Goal: Use online tool/utility

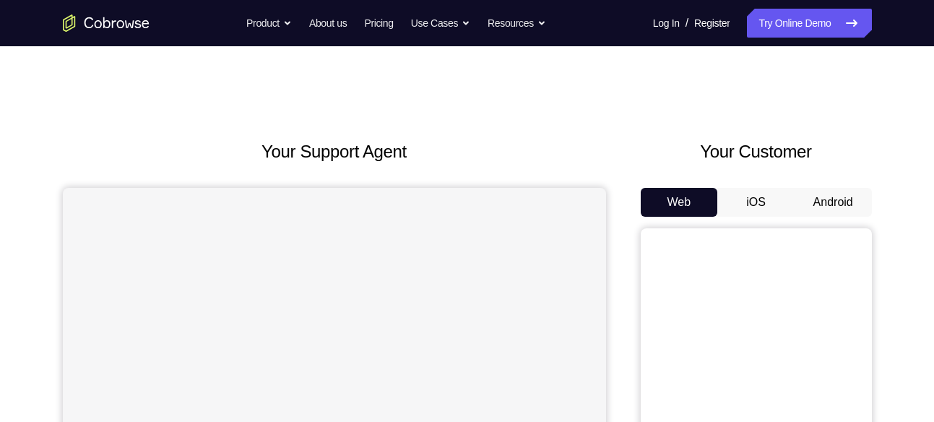
click at [810, 202] on button "Android" at bounding box center [832, 202] width 77 height 29
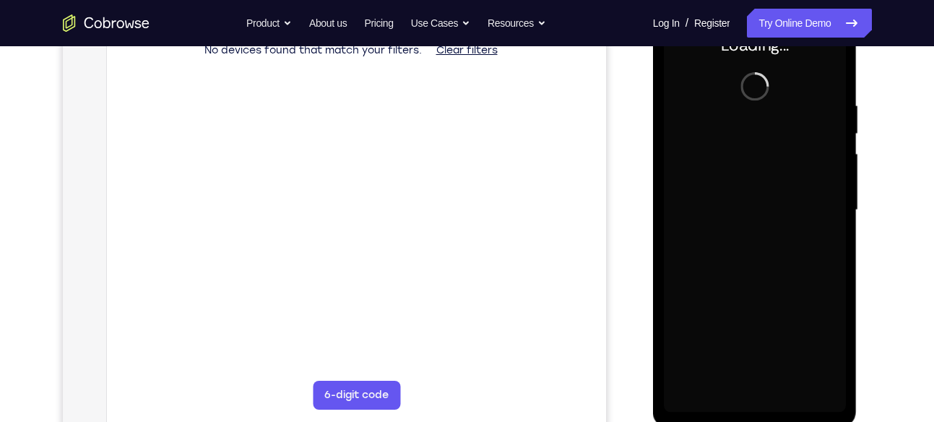
scroll to position [241, 0]
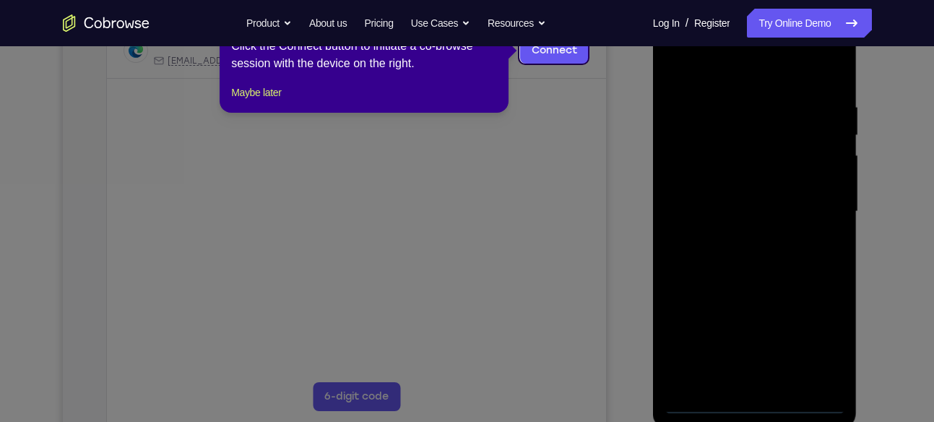
click at [757, 403] on icon at bounding box center [472, 211] width 945 height 422
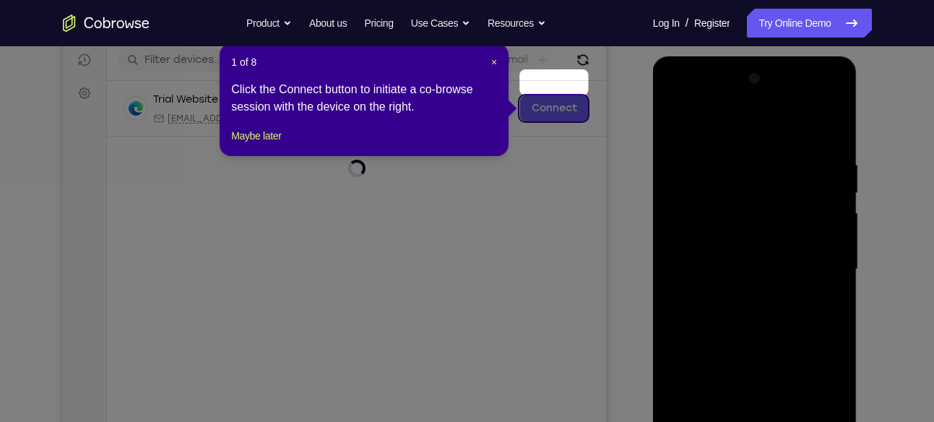
scroll to position [181, 0]
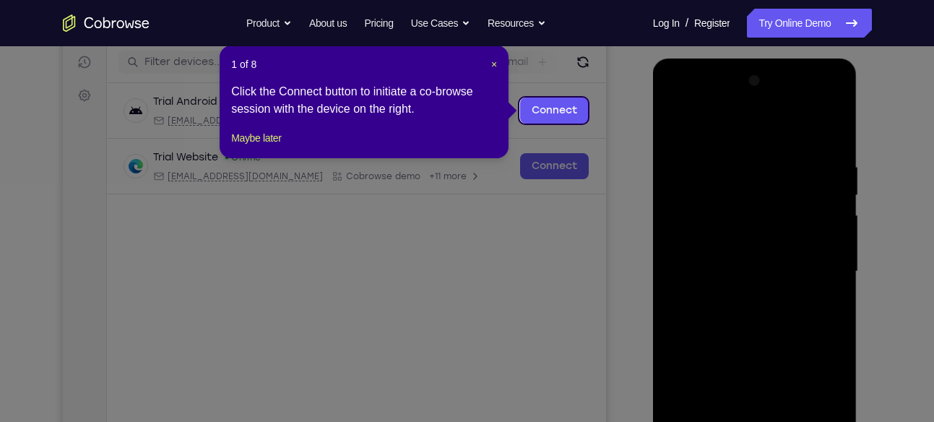
click at [488, 62] on header "1 of 8 ×" at bounding box center [364, 64] width 266 height 14
click at [491, 62] on span "×" at bounding box center [494, 65] width 6 height 12
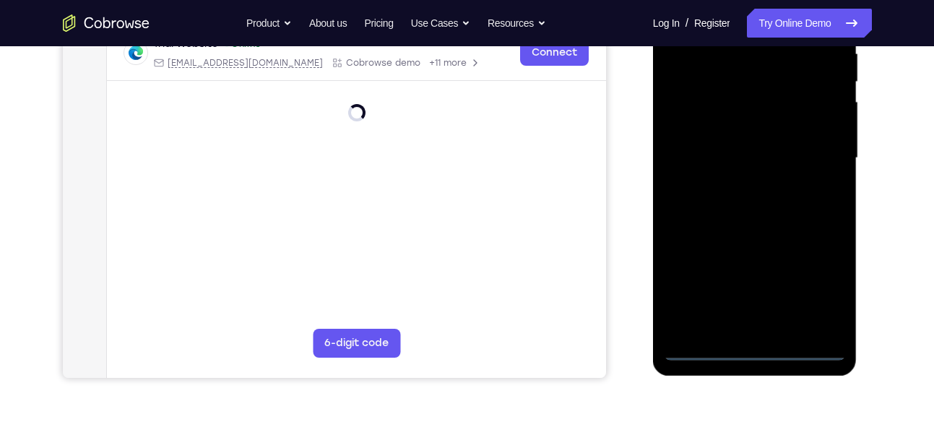
scroll to position [296, 0]
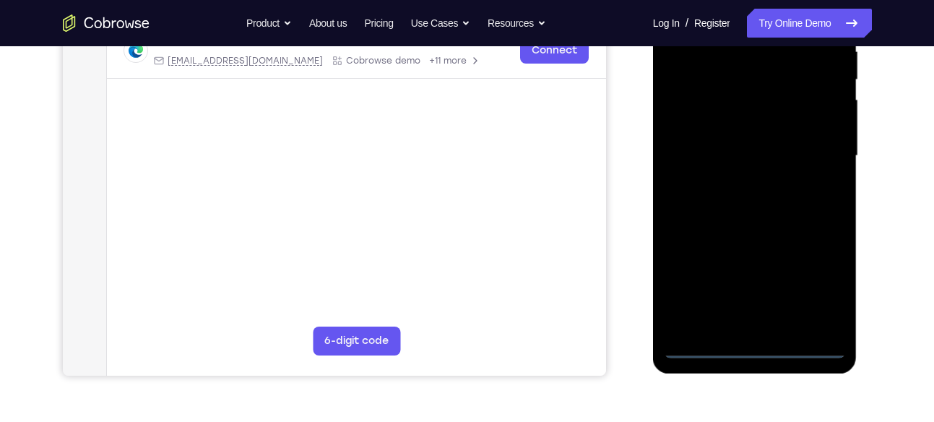
click at [760, 352] on div at bounding box center [755, 156] width 182 height 404
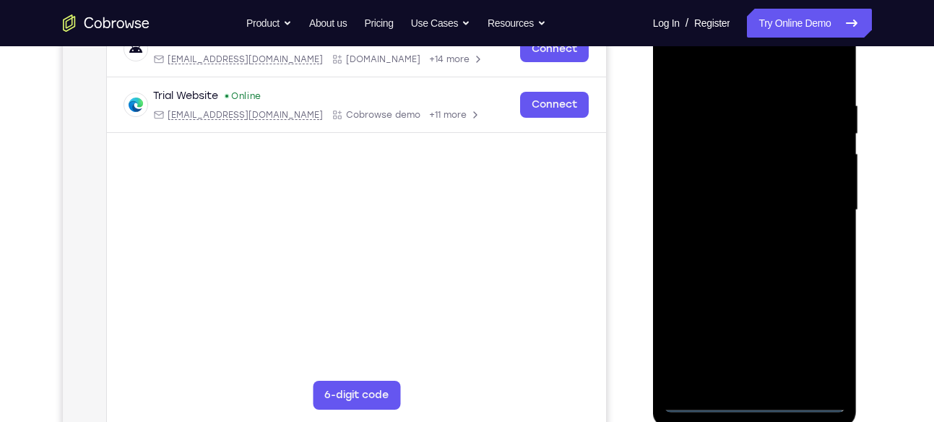
scroll to position [241, 0]
click at [800, 332] on div at bounding box center [755, 211] width 182 height 404
click at [822, 332] on div at bounding box center [755, 211] width 182 height 404
click at [687, 72] on div at bounding box center [755, 211] width 182 height 404
click at [813, 197] on div at bounding box center [755, 211] width 182 height 404
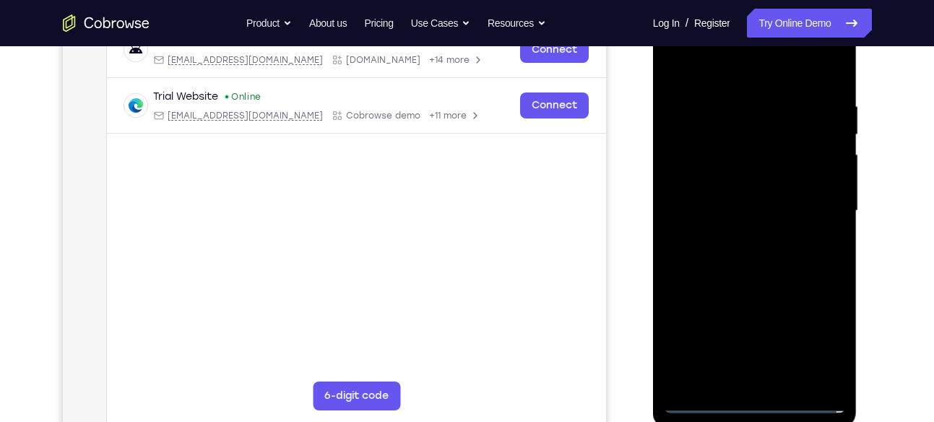
click at [732, 238] on div at bounding box center [755, 211] width 182 height 404
click at [735, 202] on div at bounding box center [755, 211] width 182 height 404
click at [734, 186] on div at bounding box center [755, 211] width 182 height 404
click at [823, 179] on div at bounding box center [755, 211] width 182 height 404
click at [764, 207] on div at bounding box center [755, 211] width 182 height 404
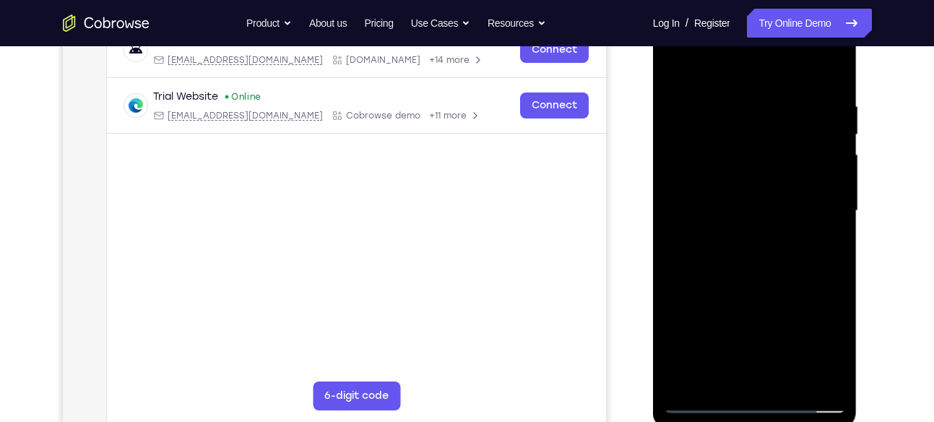
click at [768, 265] on div at bounding box center [755, 211] width 182 height 404
drag, startPoint x: 750, startPoint y: 68, endPoint x: 724, endPoint y: -76, distance: 146.1
click at [724, 0] on html "Online web based iOS Simulators and Android Emulators. Run iPhone, iPad, Mobile…" at bounding box center [756, 214] width 206 height 433
click at [832, 69] on div at bounding box center [755, 211] width 182 height 404
click at [794, 168] on div at bounding box center [755, 211] width 182 height 404
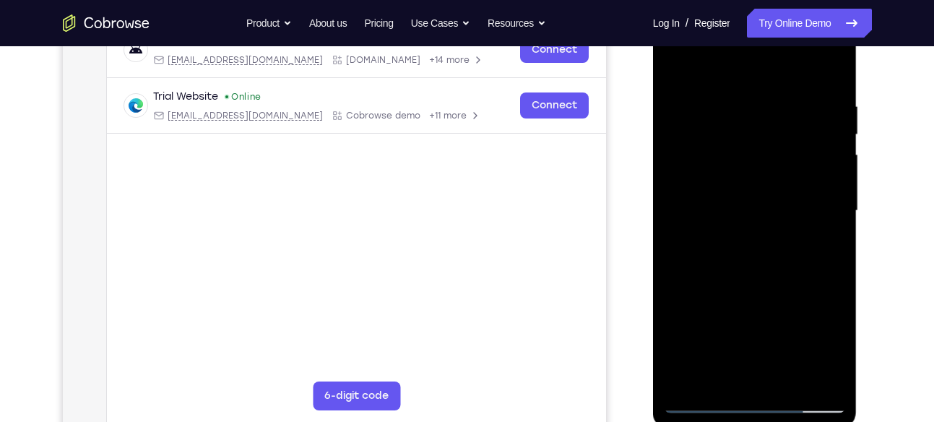
click at [815, 158] on div at bounding box center [755, 211] width 182 height 404
click at [722, 144] on div at bounding box center [755, 211] width 182 height 404
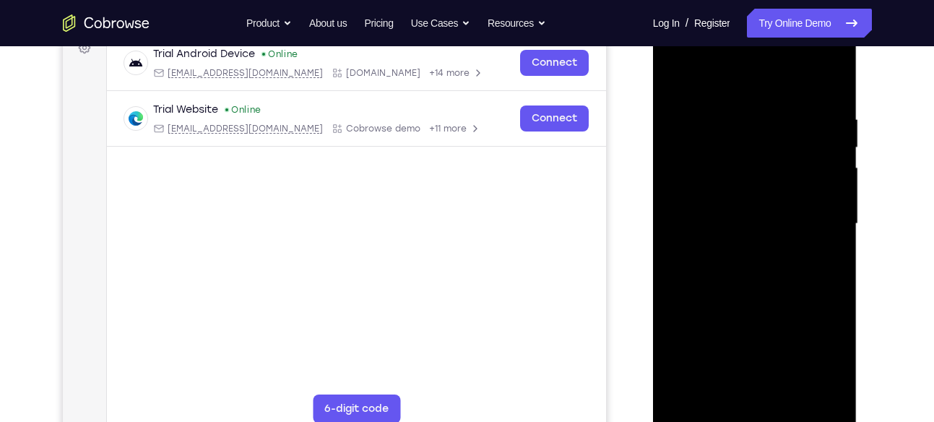
scroll to position [225, 0]
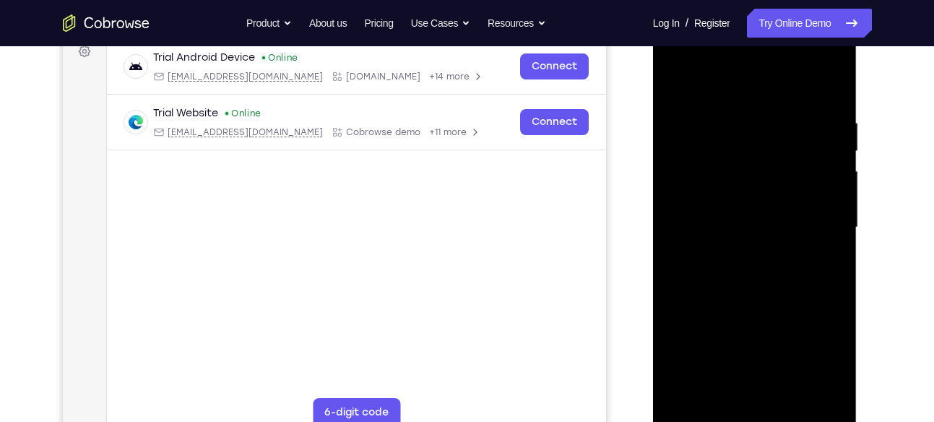
click at [792, 397] on div at bounding box center [755, 227] width 182 height 404
click at [753, 301] on div at bounding box center [755, 227] width 182 height 404
click at [748, 267] on div at bounding box center [755, 227] width 182 height 404
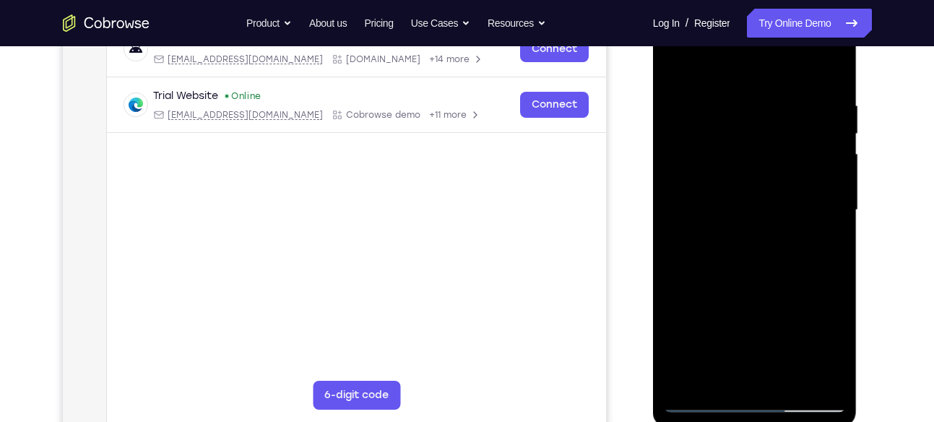
scroll to position [243, 0]
click at [829, 349] on div at bounding box center [755, 209] width 182 height 404
click at [670, 72] on div at bounding box center [755, 209] width 182 height 404
click at [770, 283] on div at bounding box center [755, 209] width 182 height 404
click at [675, 70] on div at bounding box center [755, 209] width 182 height 404
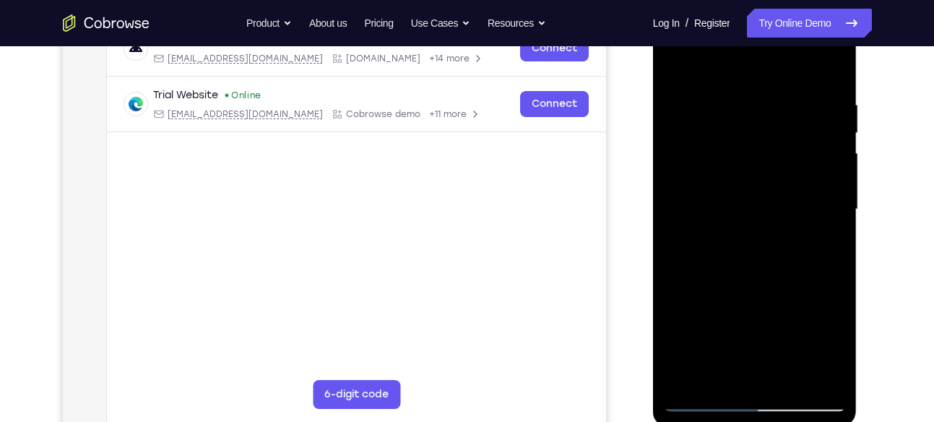
click at [678, 59] on div at bounding box center [755, 209] width 182 height 404
click at [737, 84] on div at bounding box center [755, 209] width 182 height 404
click at [831, 185] on div at bounding box center [755, 209] width 182 height 404
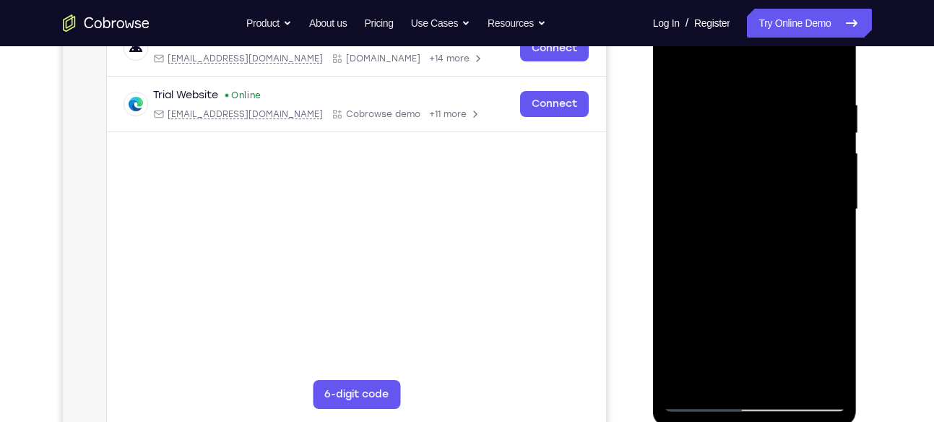
click at [831, 185] on div at bounding box center [755, 209] width 182 height 404
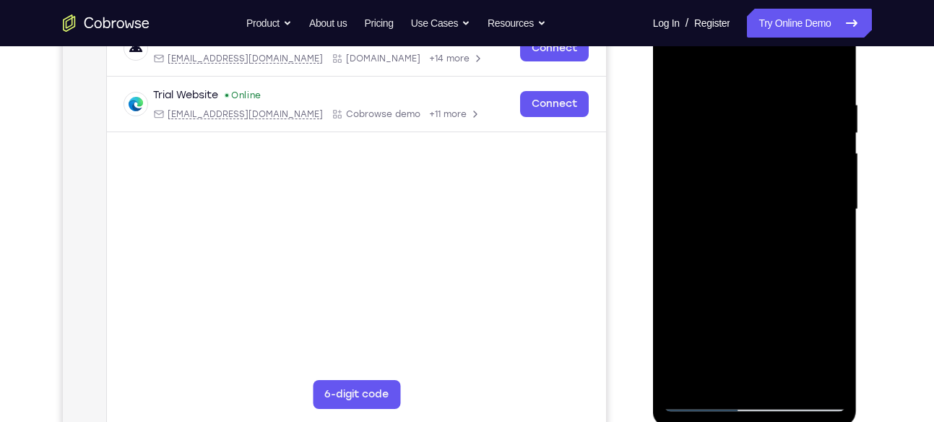
click at [831, 185] on div at bounding box center [755, 209] width 182 height 404
click at [675, 228] on div at bounding box center [755, 209] width 182 height 404
click at [835, 165] on div at bounding box center [755, 209] width 182 height 404
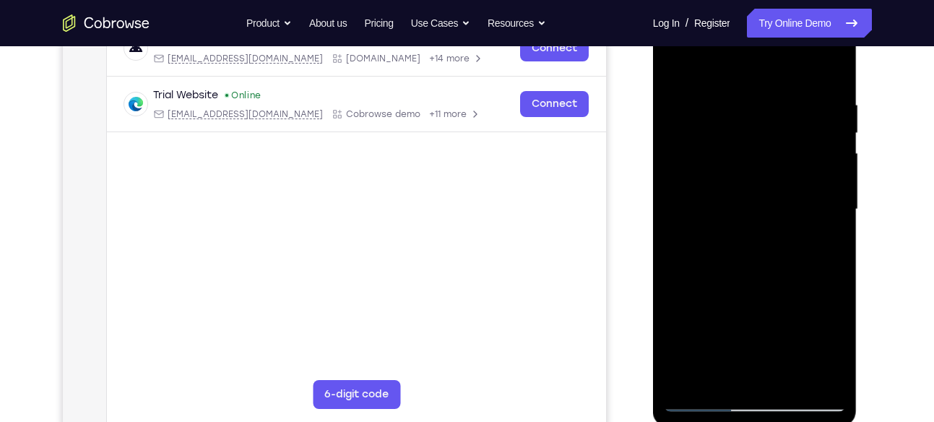
click at [835, 165] on div at bounding box center [755, 209] width 182 height 404
click at [679, 194] on div at bounding box center [755, 209] width 182 height 404
click at [831, 146] on div at bounding box center [755, 209] width 182 height 404
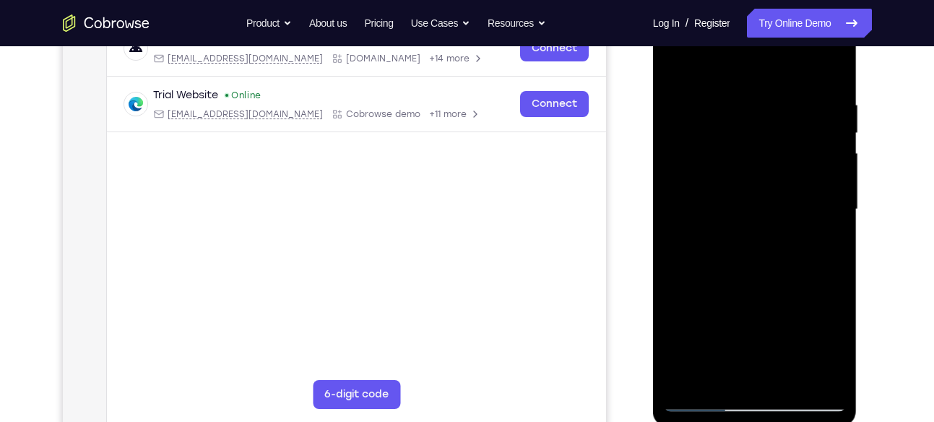
click at [831, 146] on div at bounding box center [755, 209] width 182 height 404
click at [831, 139] on div at bounding box center [755, 209] width 182 height 404
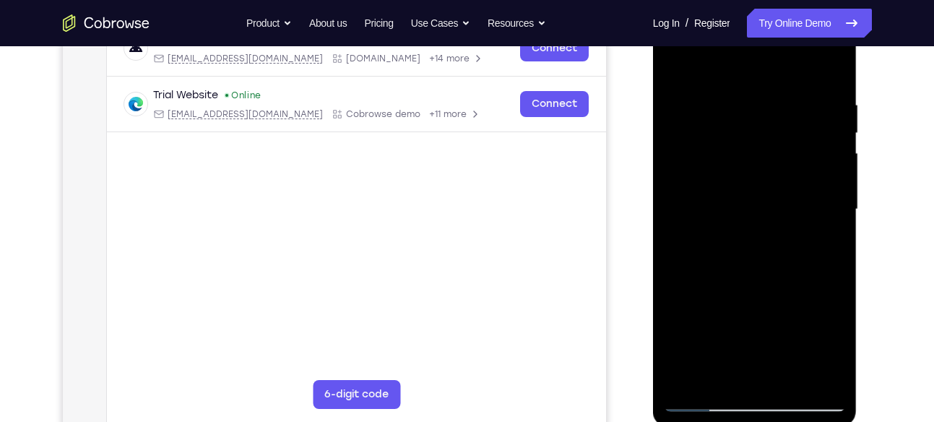
click at [831, 139] on div at bounding box center [755, 209] width 182 height 404
click at [680, 192] on div at bounding box center [755, 209] width 182 height 404
click at [831, 164] on div at bounding box center [755, 209] width 182 height 404
click at [833, 210] on div at bounding box center [755, 209] width 182 height 404
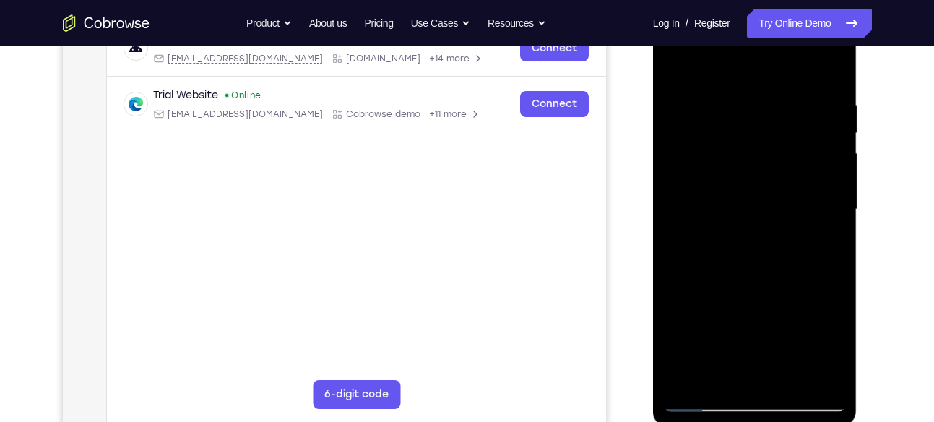
click at [835, 186] on div at bounding box center [755, 209] width 182 height 404
click at [828, 178] on div at bounding box center [755, 209] width 182 height 404
click at [680, 179] on div at bounding box center [755, 209] width 182 height 404
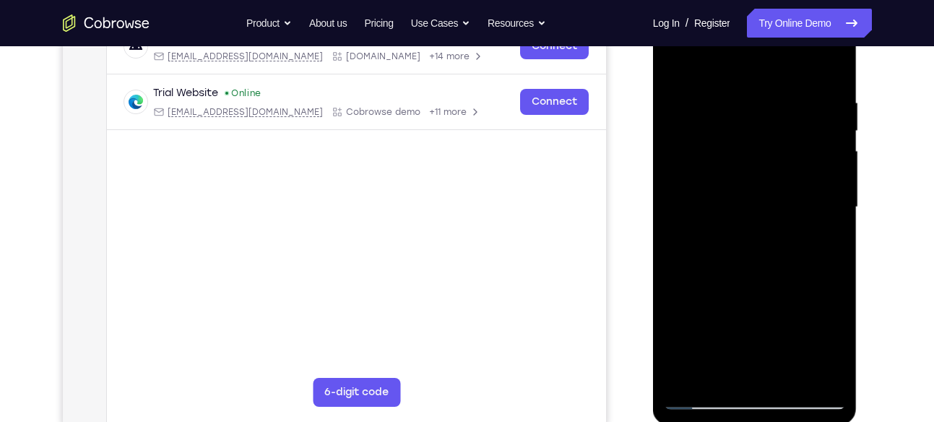
click at [823, 225] on div at bounding box center [755, 207] width 182 height 404
click at [826, 216] on div at bounding box center [755, 207] width 182 height 404
click at [826, 199] on div at bounding box center [755, 207] width 182 height 404
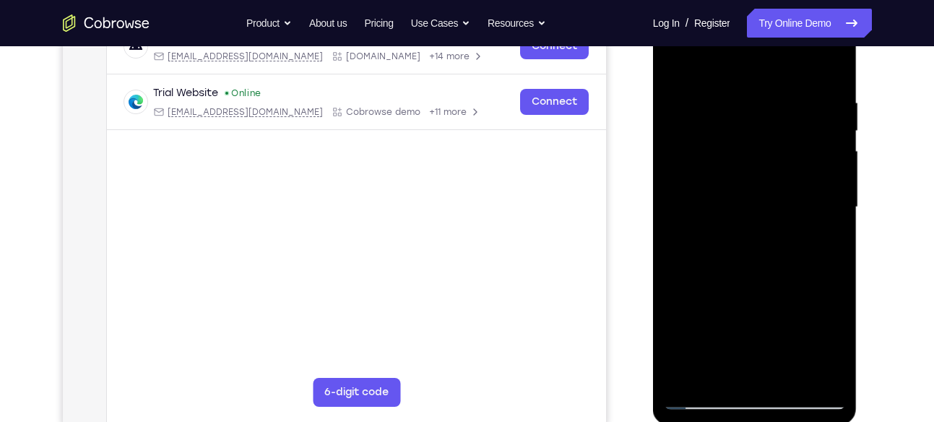
click at [826, 199] on div at bounding box center [755, 207] width 182 height 404
click at [675, 208] on div at bounding box center [755, 207] width 182 height 404
click at [805, 257] on div at bounding box center [755, 207] width 182 height 404
click at [823, 217] on div at bounding box center [755, 207] width 182 height 404
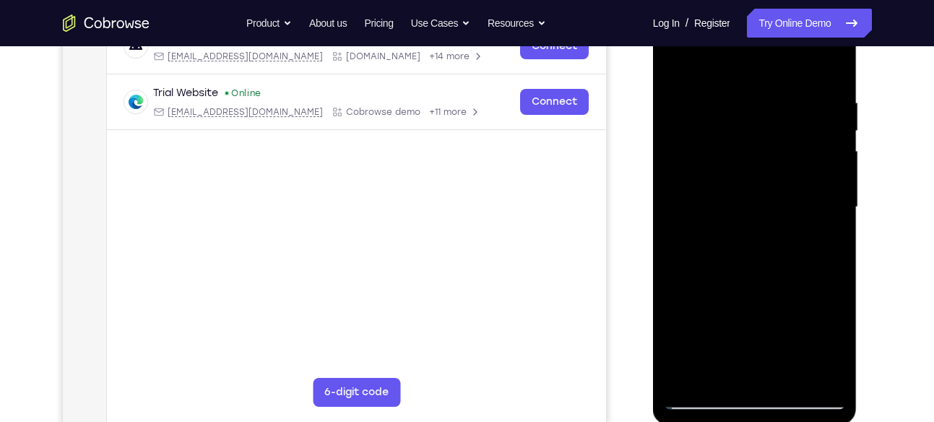
click at [808, 373] on div at bounding box center [755, 207] width 182 height 404
click at [677, 256] on div at bounding box center [755, 207] width 182 height 404
click at [816, 144] on div at bounding box center [755, 207] width 182 height 404
click at [686, 166] on div at bounding box center [755, 207] width 182 height 404
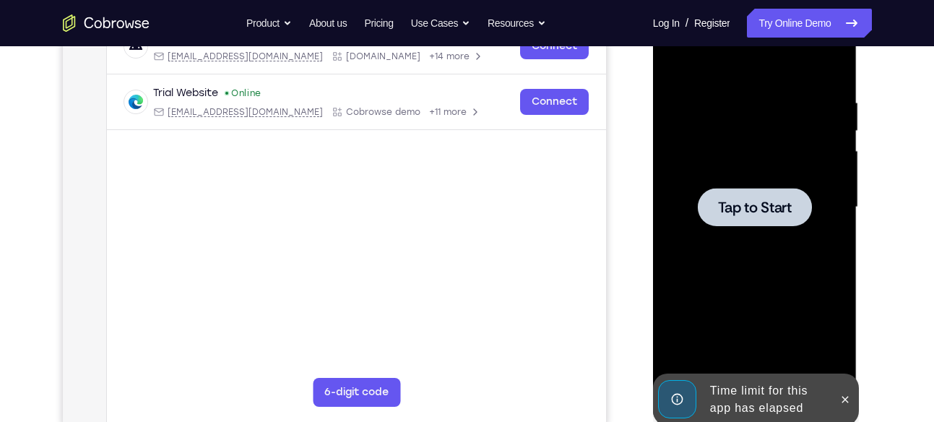
click at [839, 394] on icon at bounding box center [845, 400] width 12 height 12
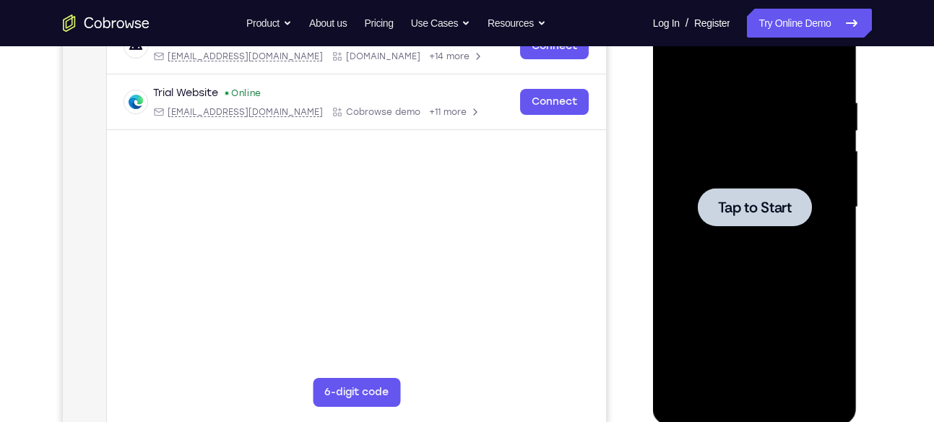
click at [727, 194] on div at bounding box center [755, 207] width 114 height 38
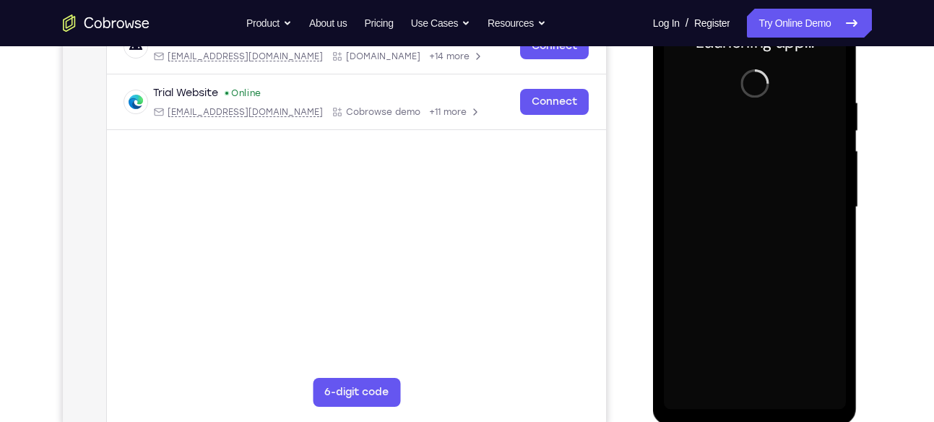
click at [761, 396] on div at bounding box center [755, 207] width 182 height 404
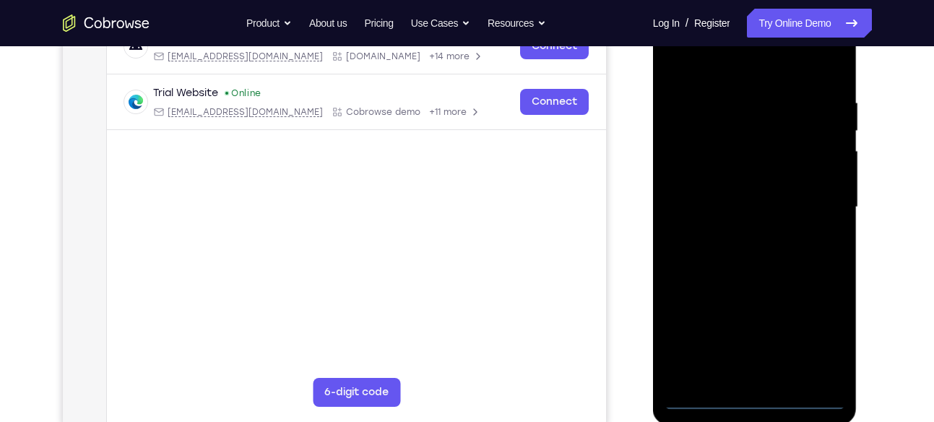
click at [760, 400] on div at bounding box center [755, 207] width 182 height 404
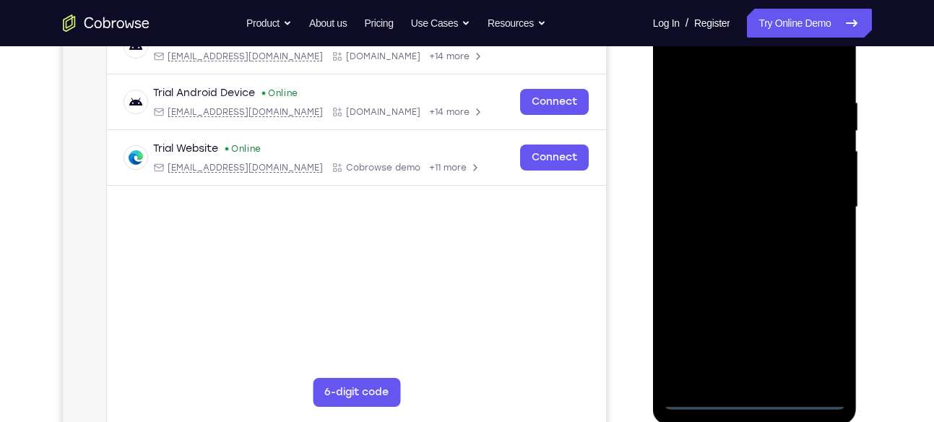
click at [826, 340] on div at bounding box center [755, 207] width 182 height 404
click at [706, 71] on div at bounding box center [755, 207] width 182 height 404
click at [817, 196] on div at bounding box center [755, 207] width 182 height 404
click at [741, 230] on div at bounding box center [755, 207] width 182 height 404
click at [746, 178] on div at bounding box center [755, 207] width 182 height 404
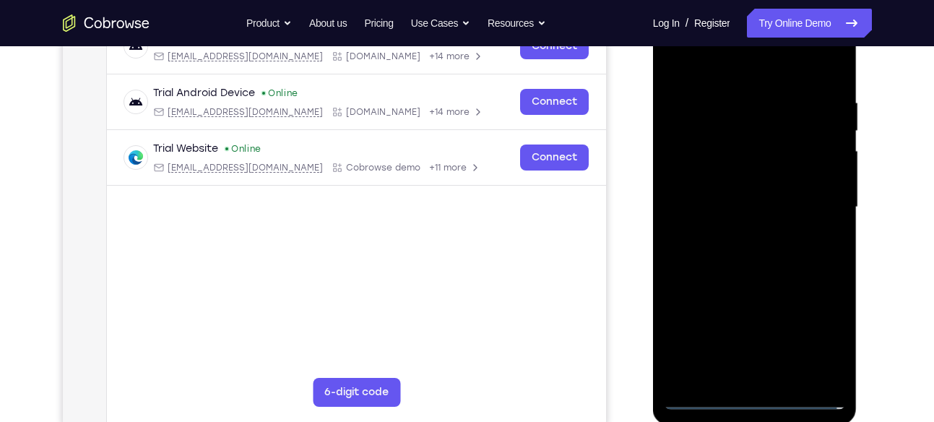
click at [738, 194] on div at bounding box center [755, 207] width 182 height 404
click at [764, 172] on div at bounding box center [755, 207] width 182 height 404
click at [727, 93] on div at bounding box center [755, 207] width 182 height 404
click at [677, 61] on div at bounding box center [755, 207] width 182 height 404
click at [820, 240] on div at bounding box center [755, 207] width 182 height 404
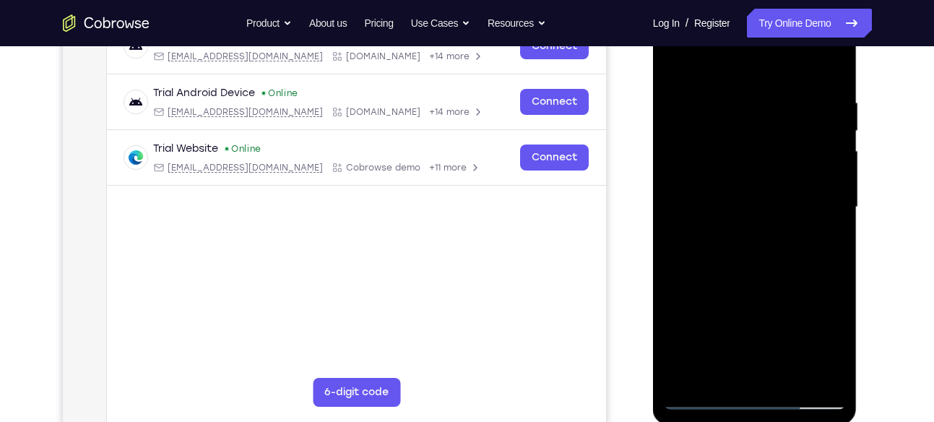
click at [802, 186] on div at bounding box center [755, 207] width 182 height 404
click at [761, 227] on div at bounding box center [755, 207] width 182 height 404
click at [672, 60] on div at bounding box center [755, 207] width 182 height 404
click at [711, 187] on div at bounding box center [755, 207] width 182 height 404
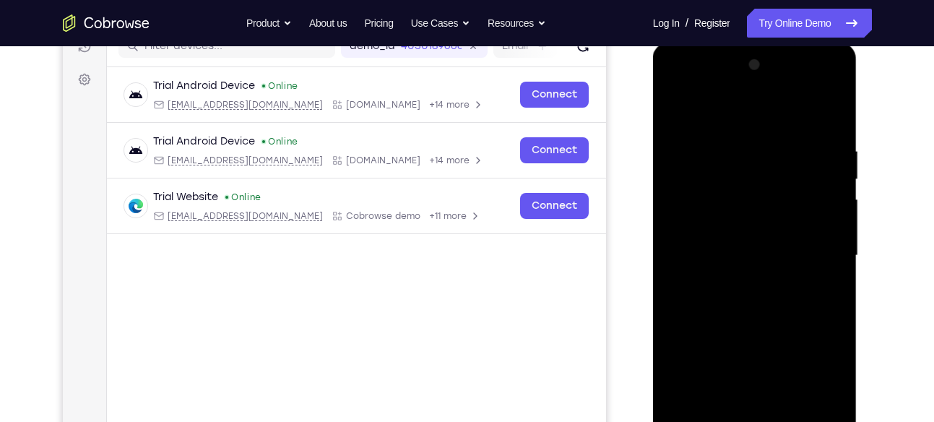
scroll to position [196, 0]
click at [822, 251] on div at bounding box center [755, 256] width 182 height 404
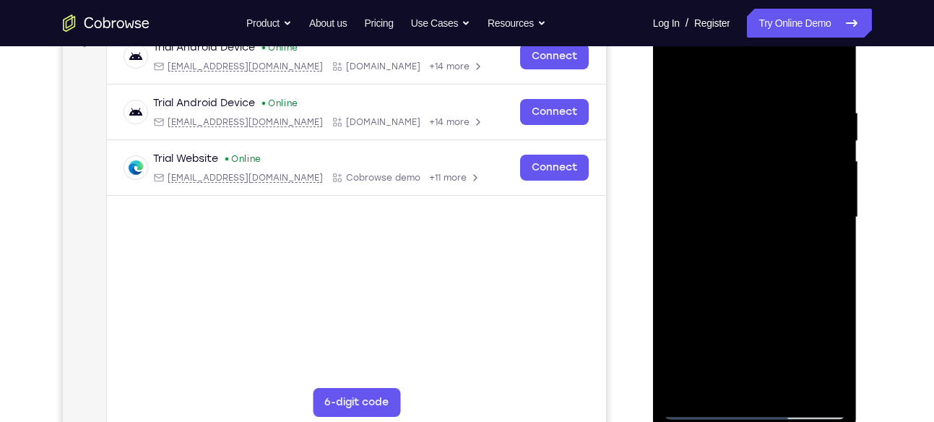
scroll to position [236, 0]
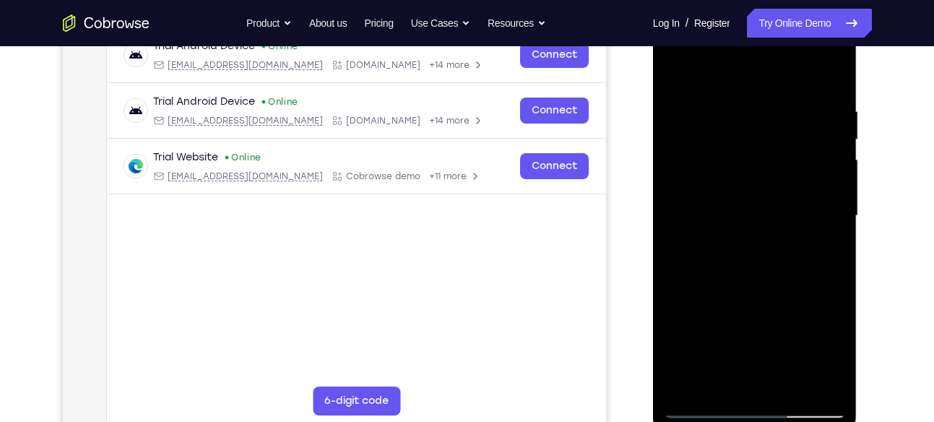
click at [836, 210] on div at bounding box center [755, 216] width 182 height 404
click at [836, 224] on div at bounding box center [755, 216] width 182 height 404
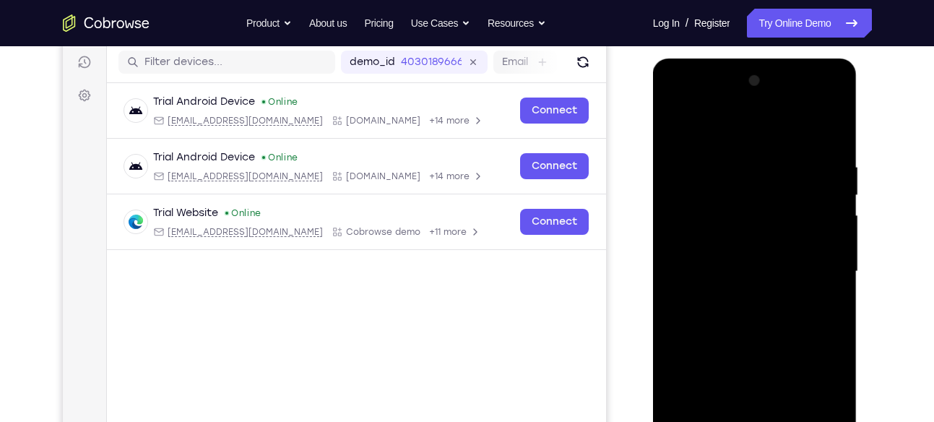
scroll to position [212, 0]
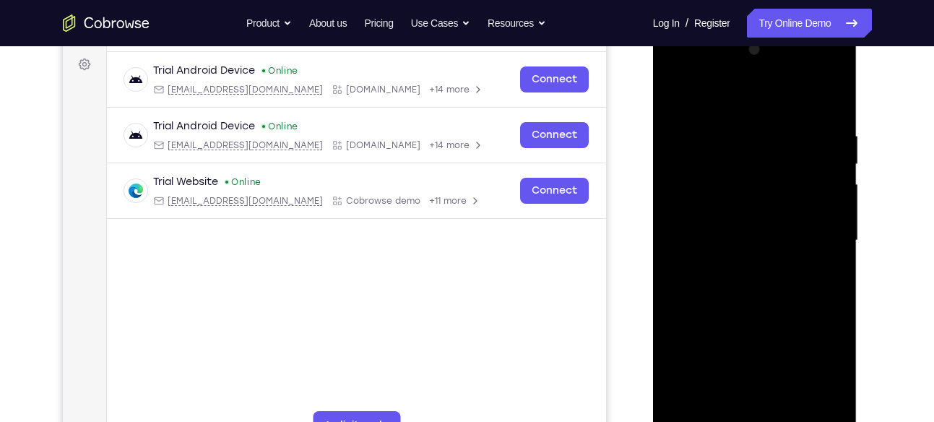
click at [840, 219] on div at bounding box center [755, 240] width 182 height 404
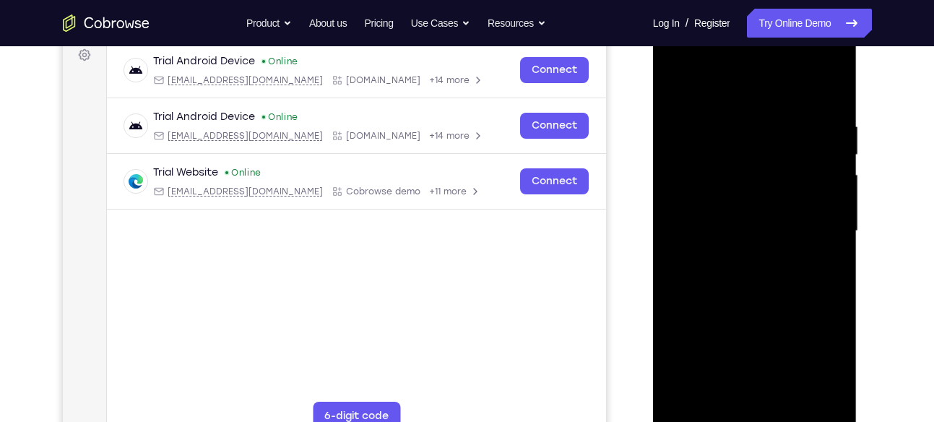
scroll to position [222, 0]
click at [829, 213] on div at bounding box center [755, 230] width 182 height 404
click at [836, 218] on div at bounding box center [755, 230] width 182 height 404
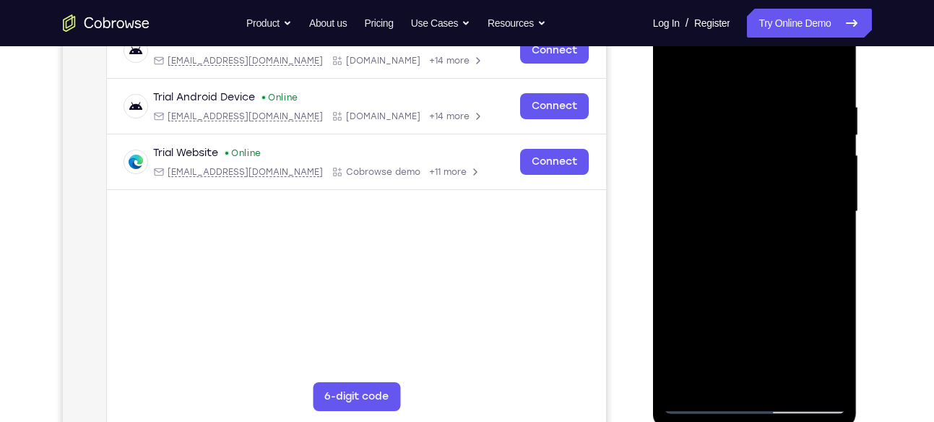
scroll to position [242, 0]
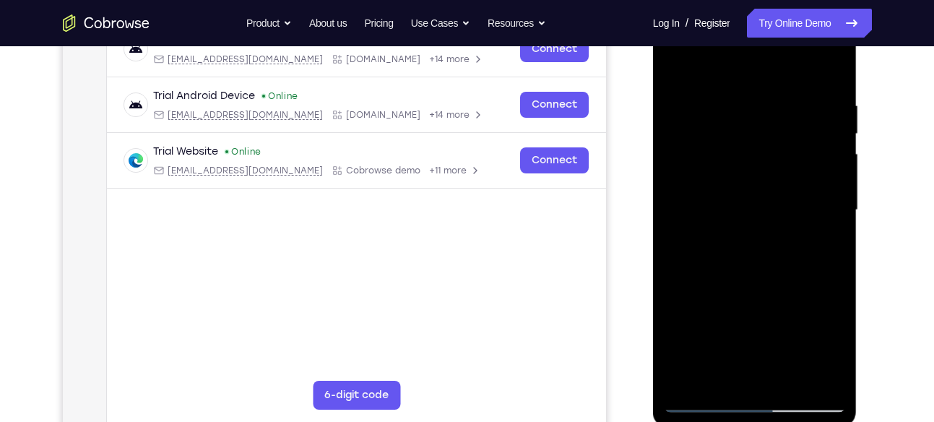
click at [835, 202] on div at bounding box center [755, 210] width 182 height 404
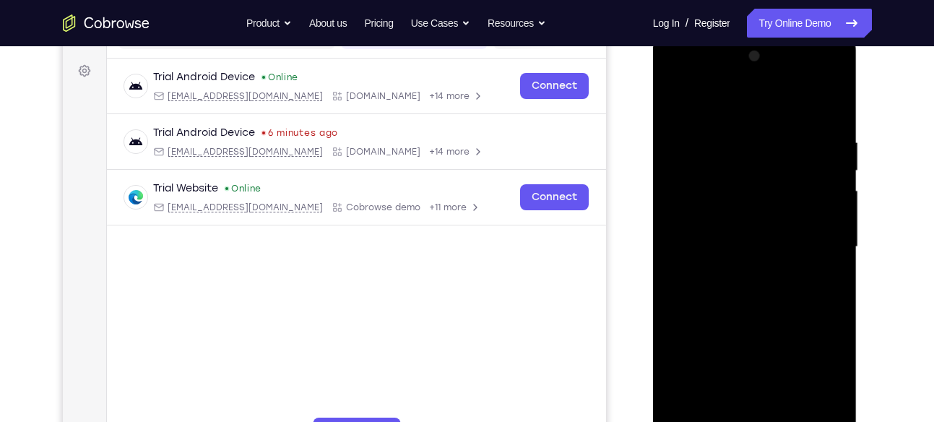
scroll to position [208, 0]
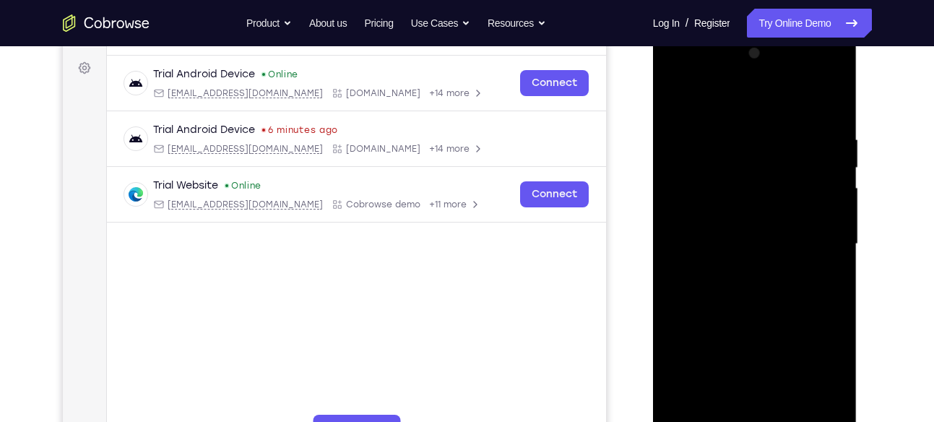
click at [835, 202] on div at bounding box center [755, 244] width 182 height 404
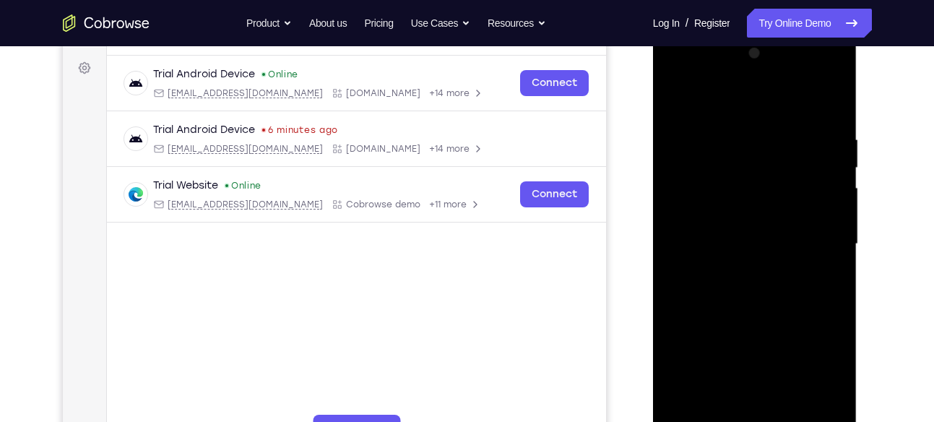
click at [831, 175] on div at bounding box center [755, 244] width 182 height 404
click at [833, 181] on div at bounding box center [755, 244] width 182 height 404
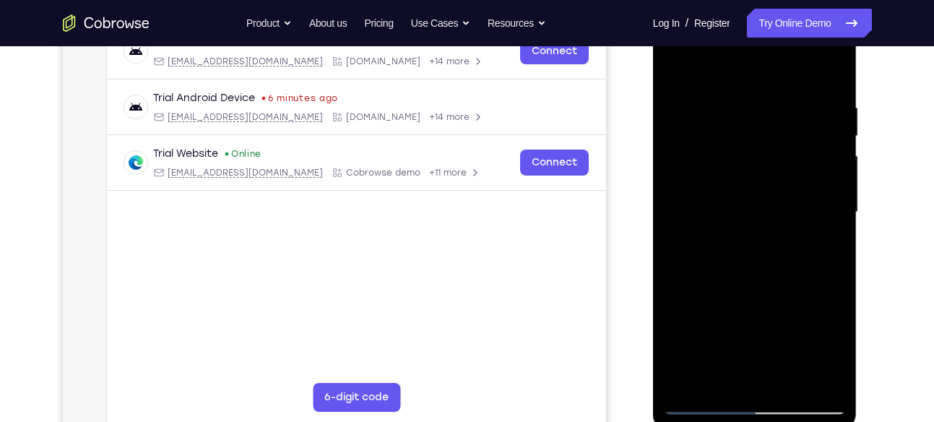
scroll to position [240, 0]
click at [833, 181] on div at bounding box center [755, 212] width 182 height 404
click at [680, 215] on div at bounding box center [755, 212] width 182 height 404
click at [820, 156] on div at bounding box center [755, 212] width 182 height 404
click at [828, 168] on div at bounding box center [755, 212] width 182 height 404
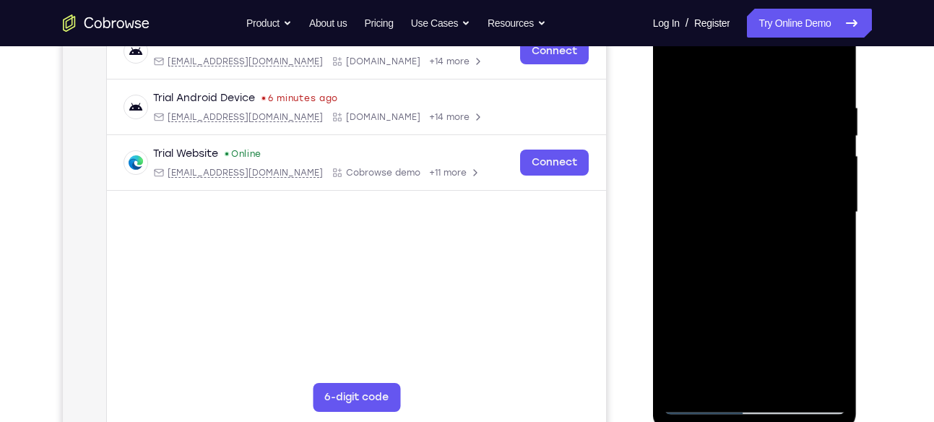
click at [836, 178] on div at bounding box center [755, 212] width 182 height 404
click at [675, 256] on div at bounding box center [755, 212] width 182 height 404
click at [836, 251] on div at bounding box center [755, 212] width 182 height 404
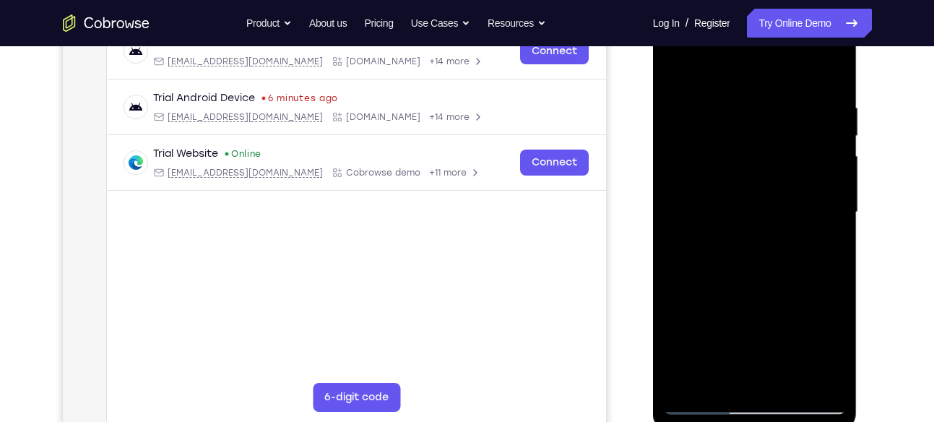
click at [837, 222] on div at bounding box center [755, 212] width 182 height 404
click at [828, 211] on div at bounding box center [755, 212] width 182 height 404
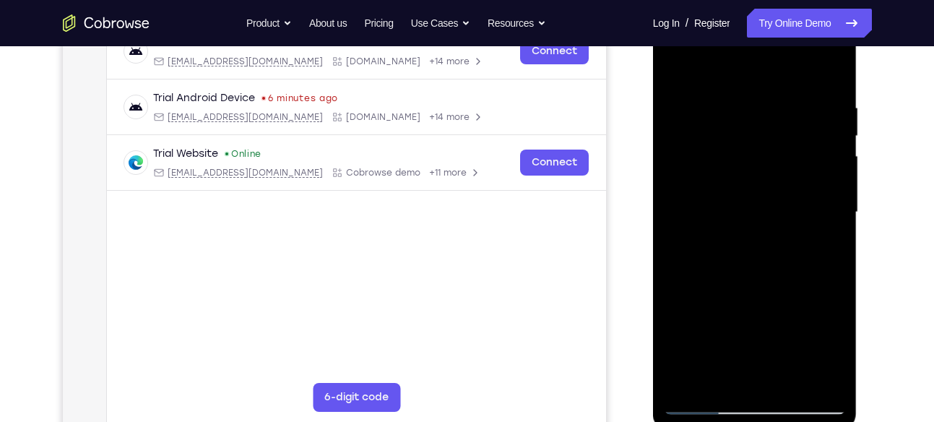
click at [828, 211] on div at bounding box center [755, 212] width 182 height 404
click at [828, 210] on div at bounding box center [755, 212] width 182 height 404
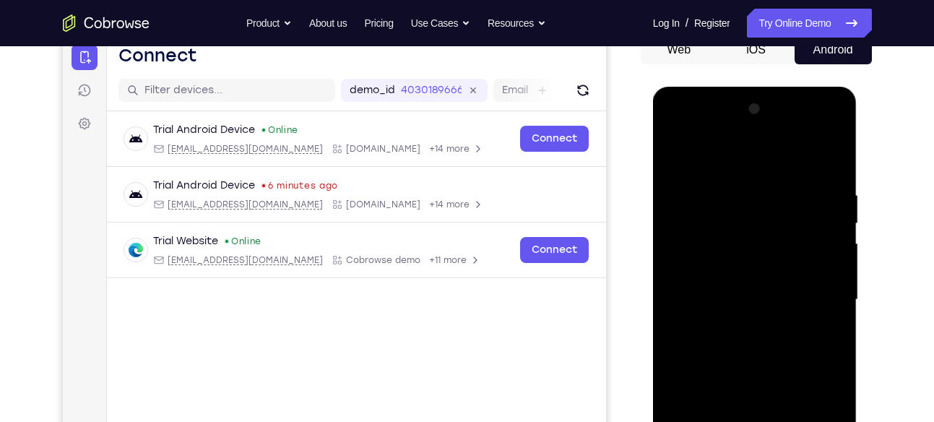
scroll to position [153, 0]
click at [836, 113] on div at bounding box center [755, 299] width 182 height 404
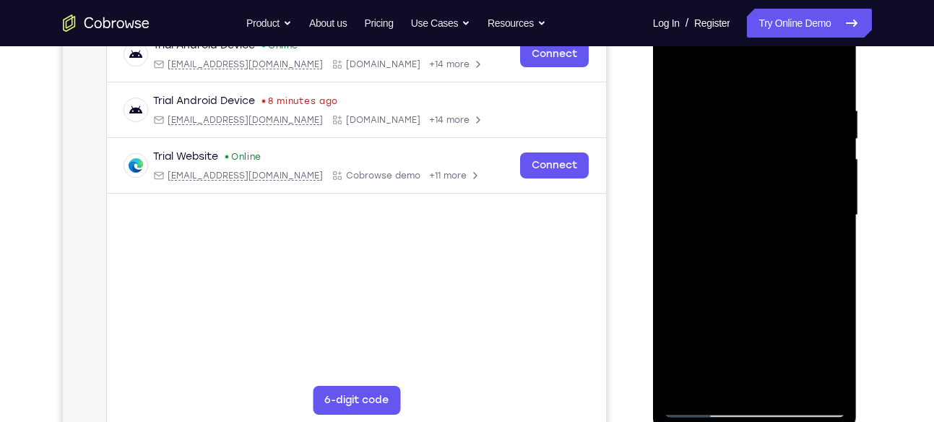
scroll to position [236, 0]
click at [675, 71] on div at bounding box center [755, 216] width 182 height 404
drag, startPoint x: 675, startPoint y: 71, endPoint x: 831, endPoint y: 75, distance: 156.1
click at [831, 75] on div at bounding box center [755, 216] width 182 height 404
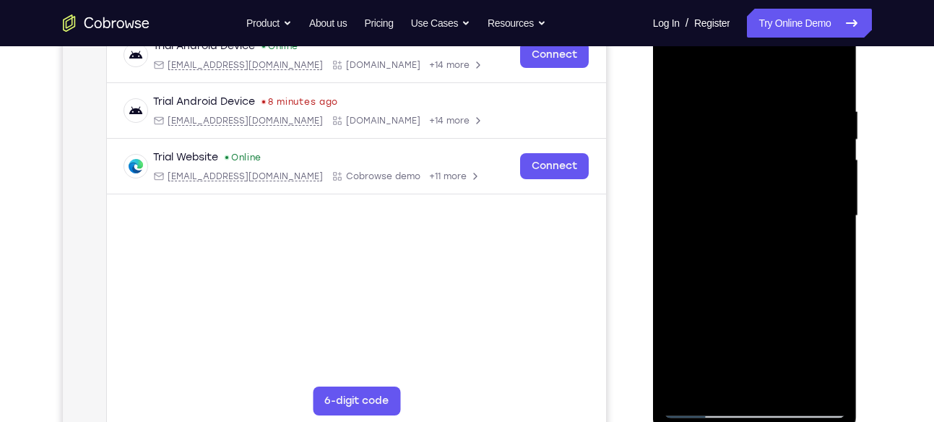
click at [679, 69] on div at bounding box center [755, 216] width 182 height 404
click at [779, 173] on div at bounding box center [755, 216] width 182 height 404
click at [792, 386] on div at bounding box center [755, 216] width 182 height 404
click at [755, 296] on div at bounding box center [755, 216] width 182 height 404
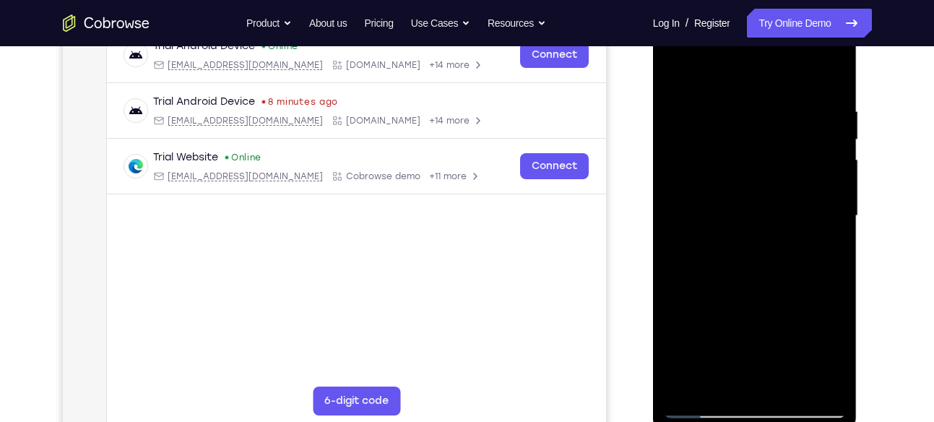
click at [749, 226] on div at bounding box center [755, 216] width 182 height 404
click at [759, 316] on div at bounding box center [755, 216] width 182 height 404
click at [739, 324] on div at bounding box center [755, 216] width 182 height 404
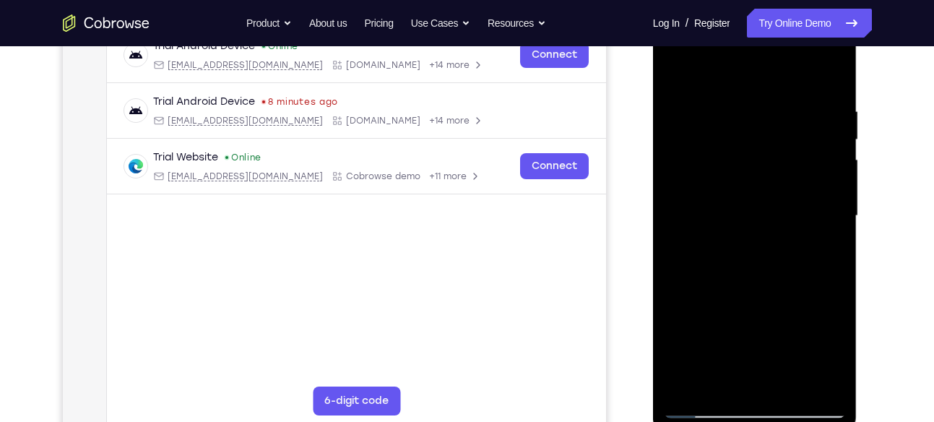
click at [737, 346] on div at bounding box center [755, 216] width 182 height 404
click at [677, 69] on div at bounding box center [755, 216] width 182 height 404
click at [678, 72] on div at bounding box center [755, 216] width 182 height 404
click at [787, 384] on div at bounding box center [755, 216] width 182 height 404
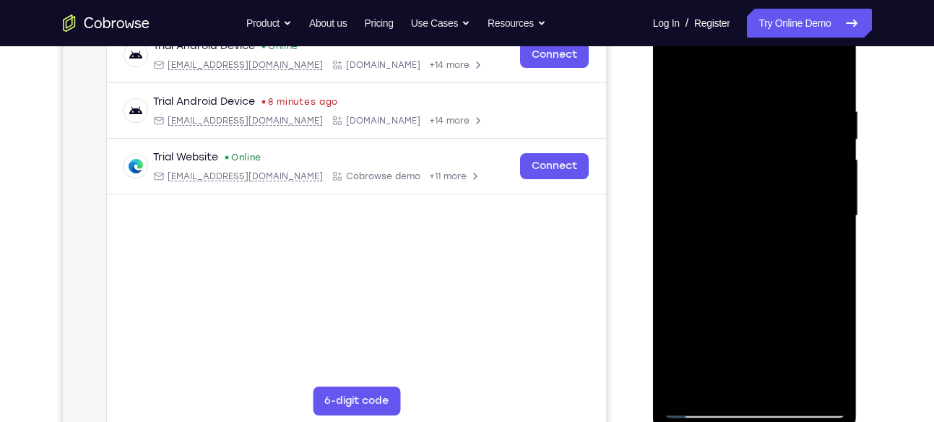
click at [833, 137] on div at bounding box center [755, 216] width 182 height 404
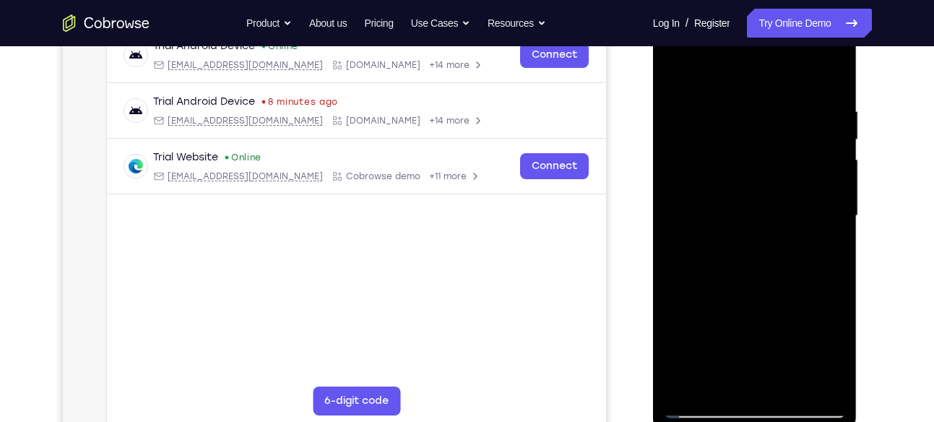
click at [675, 72] on div at bounding box center [755, 216] width 182 height 404
drag, startPoint x: 815, startPoint y: 112, endPoint x: 662, endPoint y: 147, distance: 157.0
click at [662, 147] on div at bounding box center [755, 218] width 204 height 430
click at [719, 99] on div at bounding box center [755, 216] width 182 height 404
click at [840, 147] on div at bounding box center [755, 216] width 182 height 404
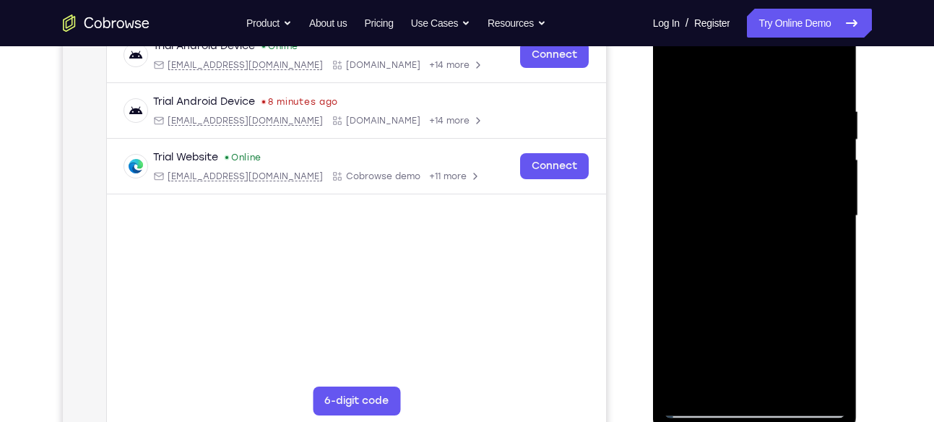
click at [835, 149] on div at bounding box center [755, 216] width 182 height 404
click at [681, 227] on div at bounding box center [755, 216] width 182 height 404
click at [673, 156] on div at bounding box center [755, 216] width 182 height 404
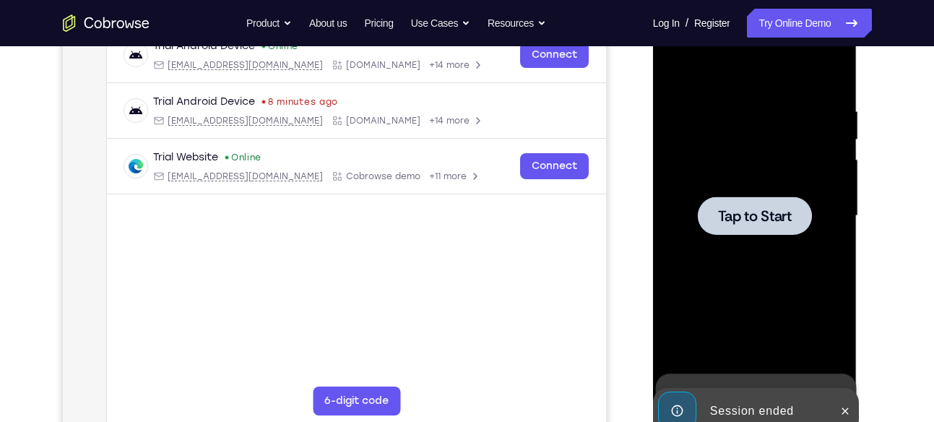
click at [709, 3] on div "Tap to Start" at bounding box center [755, 3] width 204 height 0
click at [750, 215] on span "Tap to Start" at bounding box center [755, 216] width 74 height 14
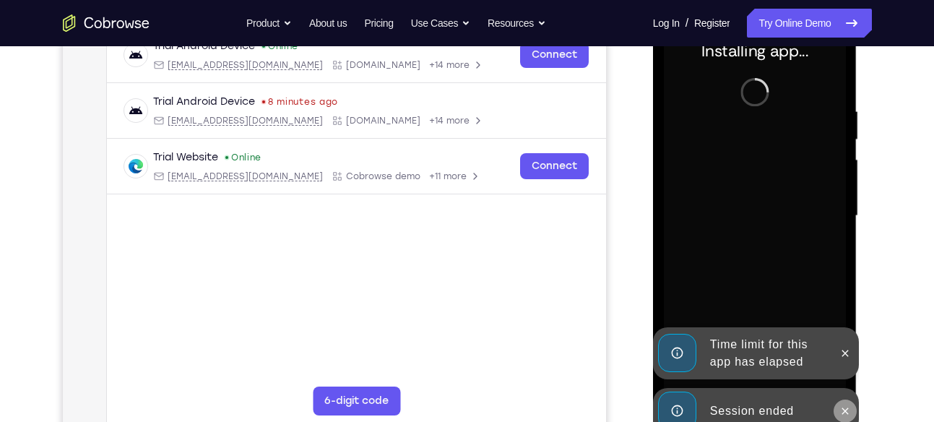
click at [841, 408] on icon at bounding box center [845, 411] width 12 height 12
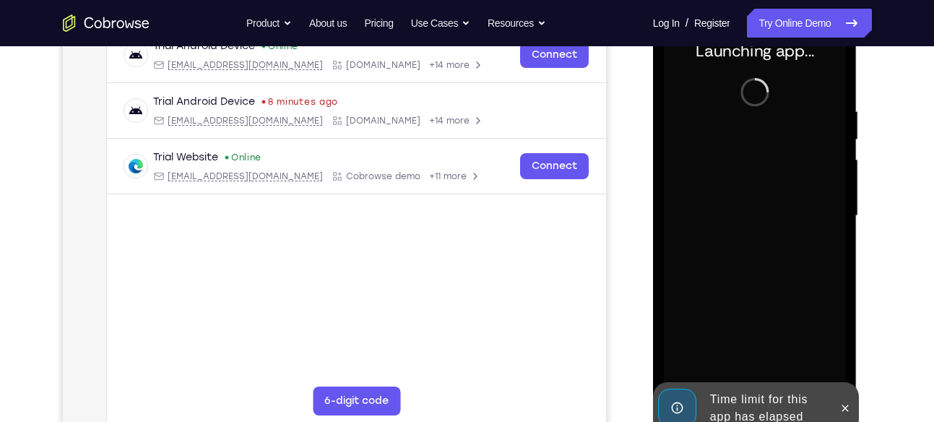
click at [841, 408] on icon at bounding box center [845, 408] width 12 height 12
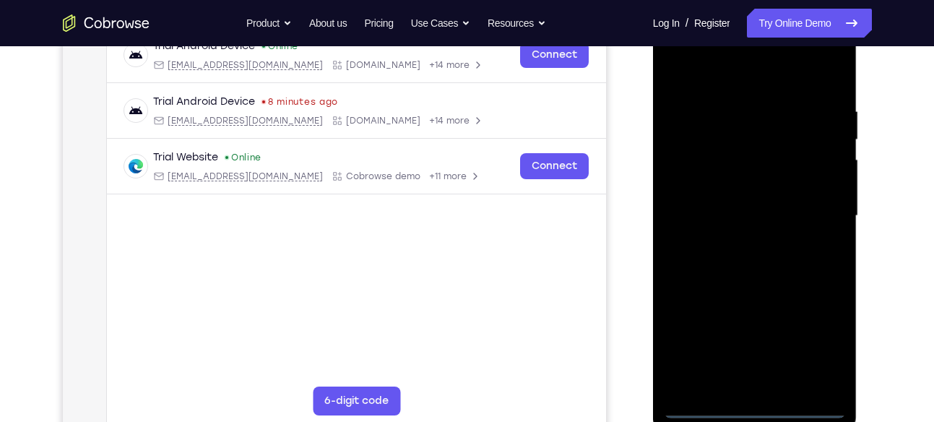
click at [756, 400] on div at bounding box center [755, 216] width 182 height 404
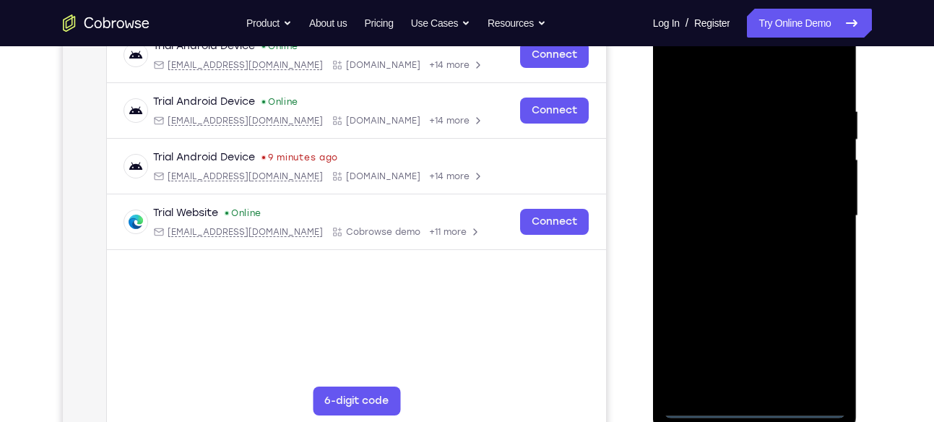
click at [758, 404] on div at bounding box center [755, 216] width 182 height 404
click at [818, 350] on div at bounding box center [755, 216] width 182 height 404
click at [716, 68] on div at bounding box center [755, 216] width 182 height 404
click at [737, 132] on div at bounding box center [755, 216] width 182 height 404
drag, startPoint x: 764, startPoint y: 277, endPoint x: 748, endPoint y: 120, distance: 158.3
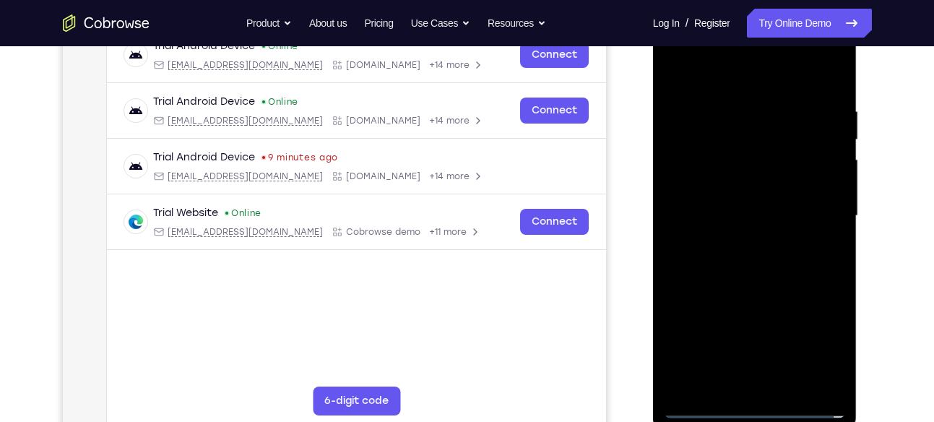
click at [748, 120] on div at bounding box center [755, 216] width 182 height 404
drag, startPoint x: 761, startPoint y: 297, endPoint x: 769, endPoint y: 92, distance: 204.5
click at [769, 92] on div at bounding box center [755, 216] width 182 height 404
click at [739, 233] on div at bounding box center [755, 216] width 182 height 404
drag, startPoint x: 763, startPoint y: 341, endPoint x: 817, endPoint y: 165, distance: 183.7
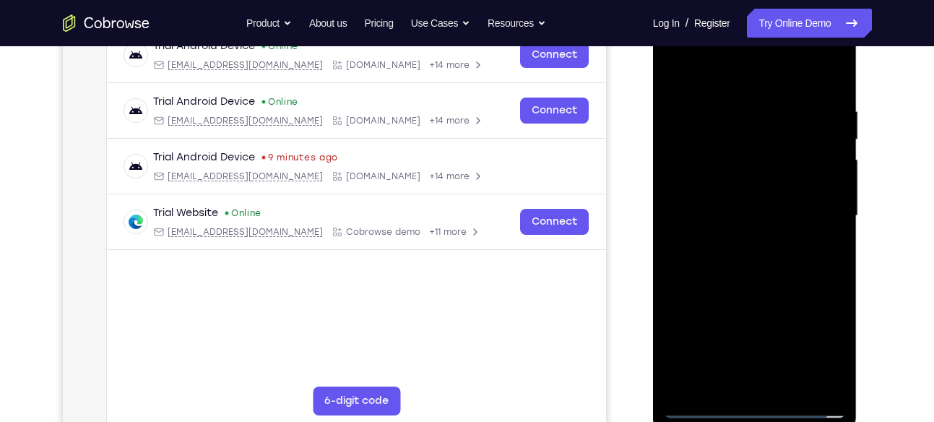
click at [817, 165] on div at bounding box center [755, 216] width 182 height 404
drag, startPoint x: 802, startPoint y: 295, endPoint x: 818, endPoint y: 184, distance: 112.3
click at [818, 184] on div at bounding box center [755, 216] width 182 height 404
click at [763, 184] on div at bounding box center [755, 216] width 182 height 404
click at [772, 198] on div at bounding box center [755, 216] width 182 height 404
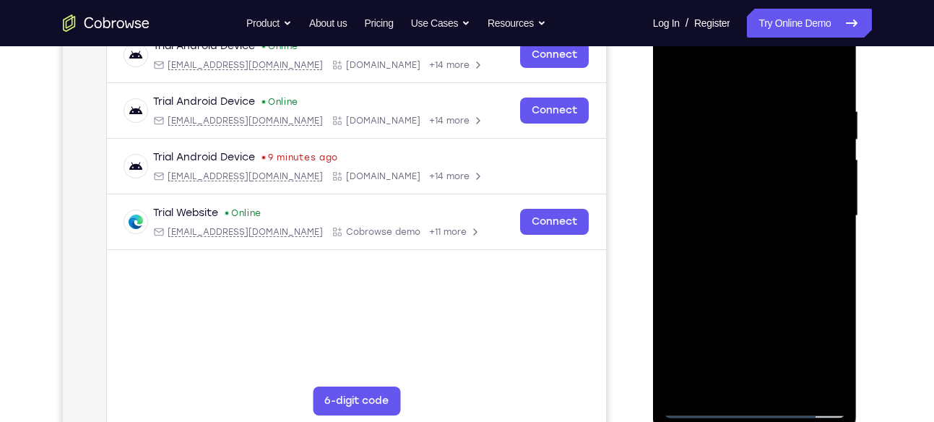
click at [690, 283] on div at bounding box center [755, 216] width 182 height 404
click at [725, 246] on div at bounding box center [755, 216] width 182 height 404
click at [699, 282] on div at bounding box center [755, 216] width 182 height 404
click at [711, 261] on div at bounding box center [755, 216] width 182 height 404
click at [711, 282] on div at bounding box center [755, 216] width 182 height 404
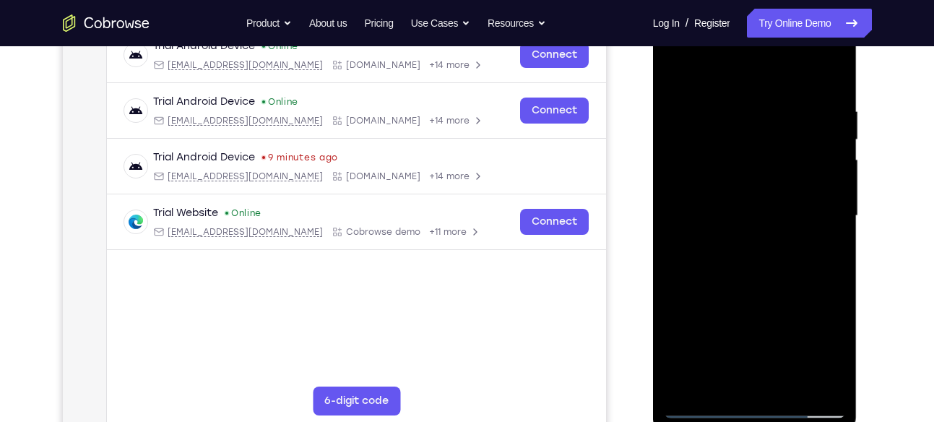
click at [711, 282] on div at bounding box center [755, 216] width 182 height 404
click at [723, 282] on div at bounding box center [755, 216] width 182 height 404
click at [729, 282] on div at bounding box center [755, 216] width 182 height 404
click at [735, 282] on div at bounding box center [755, 216] width 182 height 404
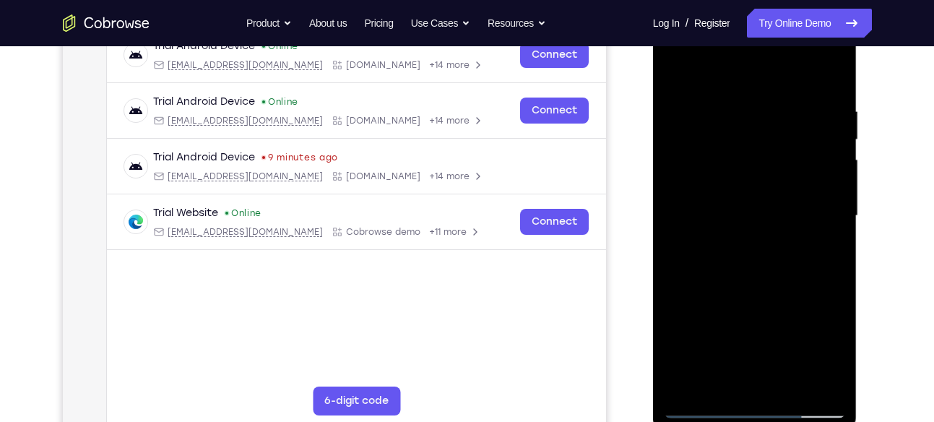
click at [740, 282] on div at bounding box center [755, 216] width 182 height 404
click at [747, 281] on div at bounding box center [755, 216] width 182 height 404
click at [753, 281] on div at bounding box center [755, 216] width 182 height 404
click at [761, 283] on div at bounding box center [755, 216] width 182 height 404
click at [770, 281] on div at bounding box center [755, 216] width 182 height 404
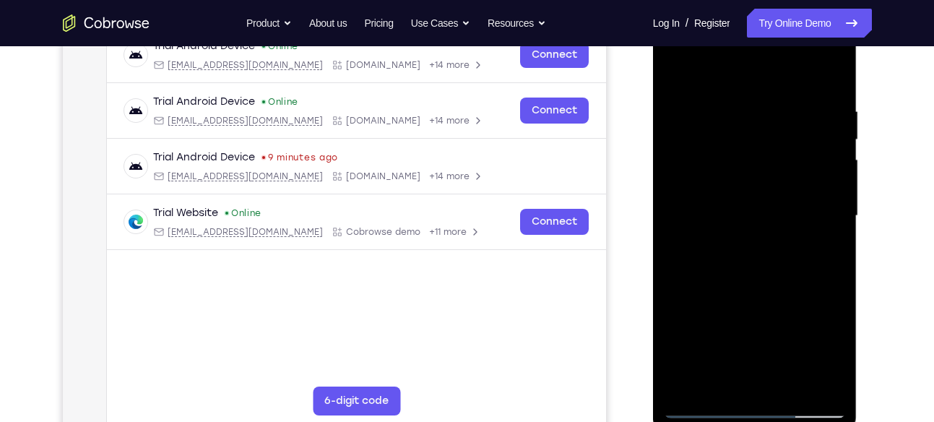
click at [773, 281] on div at bounding box center [755, 216] width 182 height 404
click at [782, 248] on div at bounding box center [755, 216] width 182 height 404
click at [785, 282] on div at bounding box center [755, 216] width 182 height 404
click at [799, 282] on div at bounding box center [755, 216] width 182 height 404
click at [813, 280] on div at bounding box center [755, 216] width 182 height 404
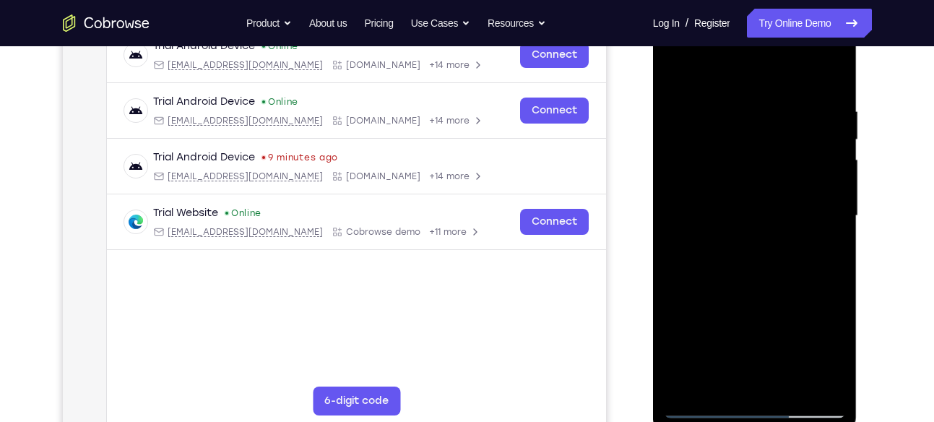
click at [818, 280] on div at bounding box center [755, 216] width 182 height 404
click at [800, 217] on div at bounding box center [755, 216] width 182 height 404
click at [709, 407] on div at bounding box center [755, 216] width 182 height 404
drag, startPoint x: 753, startPoint y: 349, endPoint x: 810, endPoint y: 144, distance: 212.0
click at [810, 144] on div at bounding box center [755, 216] width 182 height 404
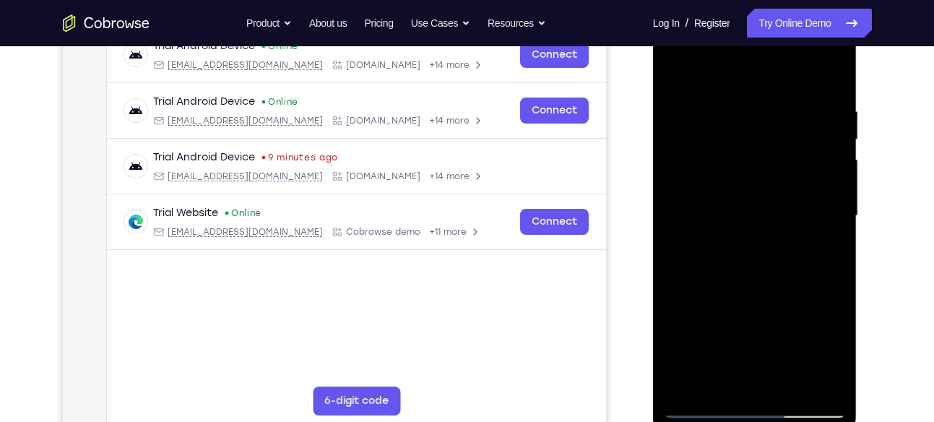
click at [784, 198] on div at bounding box center [755, 216] width 182 height 404
click at [759, 228] on div at bounding box center [755, 216] width 182 height 404
click at [690, 282] on div at bounding box center [755, 216] width 182 height 404
click at [701, 282] on div at bounding box center [755, 216] width 182 height 404
click at [703, 282] on div at bounding box center [755, 216] width 182 height 404
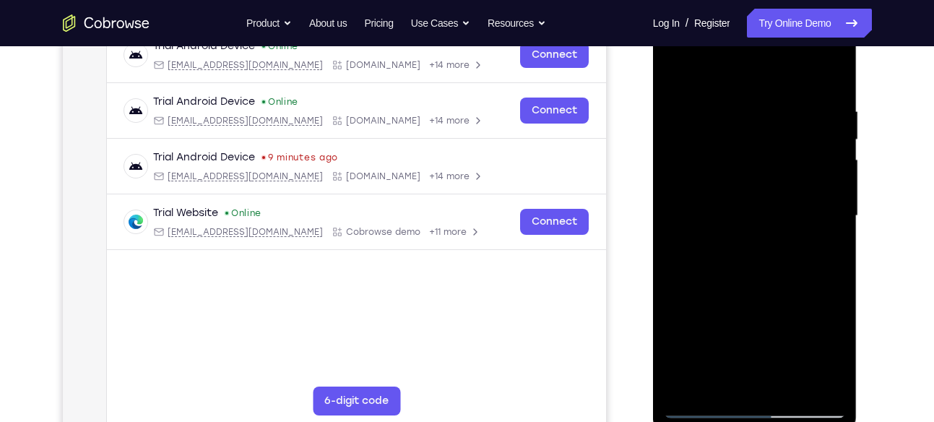
click at [766, 211] on div at bounding box center [755, 216] width 182 height 404
click at [719, 280] on div at bounding box center [755, 216] width 182 height 404
click at [768, 244] on div at bounding box center [755, 216] width 182 height 404
click at [737, 282] on div at bounding box center [755, 216] width 182 height 404
click at [744, 253] on div at bounding box center [755, 216] width 182 height 404
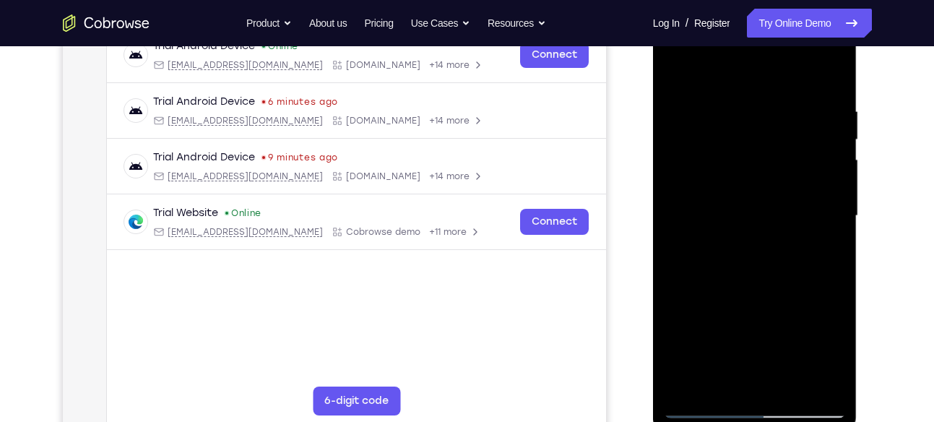
click at [755, 280] on div at bounding box center [755, 216] width 182 height 404
click at [763, 281] on div at bounding box center [755, 216] width 182 height 404
click at [766, 282] on div at bounding box center [755, 216] width 182 height 404
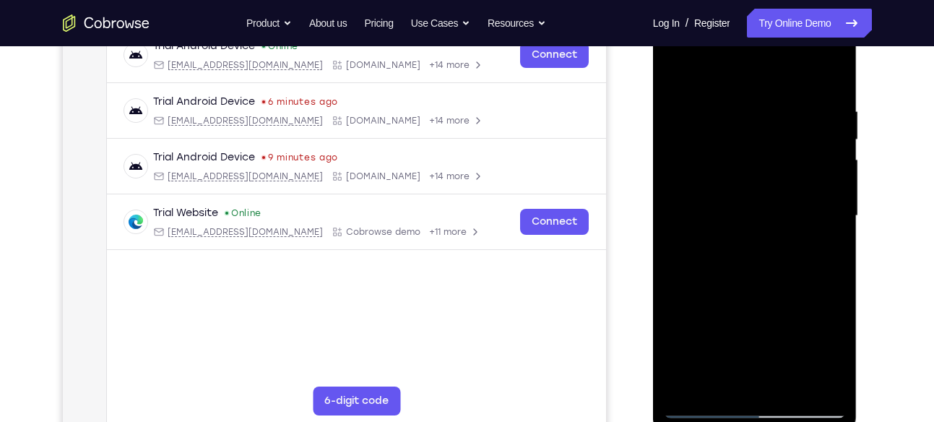
click at [782, 280] on div at bounding box center [755, 216] width 182 height 404
click at [789, 281] on div at bounding box center [755, 216] width 182 height 404
click at [768, 213] on div at bounding box center [755, 216] width 182 height 404
click at [811, 282] on div at bounding box center [755, 216] width 182 height 404
click at [774, 251] on div at bounding box center [755, 216] width 182 height 404
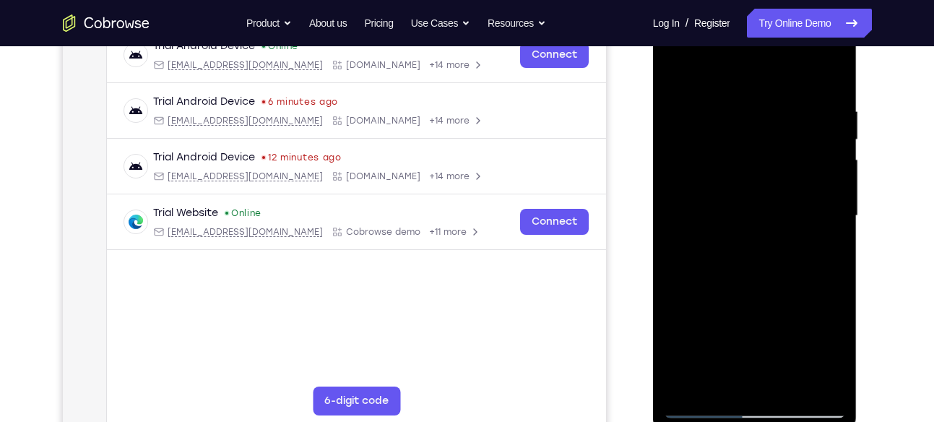
click at [774, 251] on div at bounding box center [755, 216] width 182 height 404
click at [687, 383] on div at bounding box center [755, 216] width 182 height 404
click at [784, 232] on div at bounding box center [755, 216] width 182 height 404
click at [708, 407] on div at bounding box center [755, 216] width 182 height 404
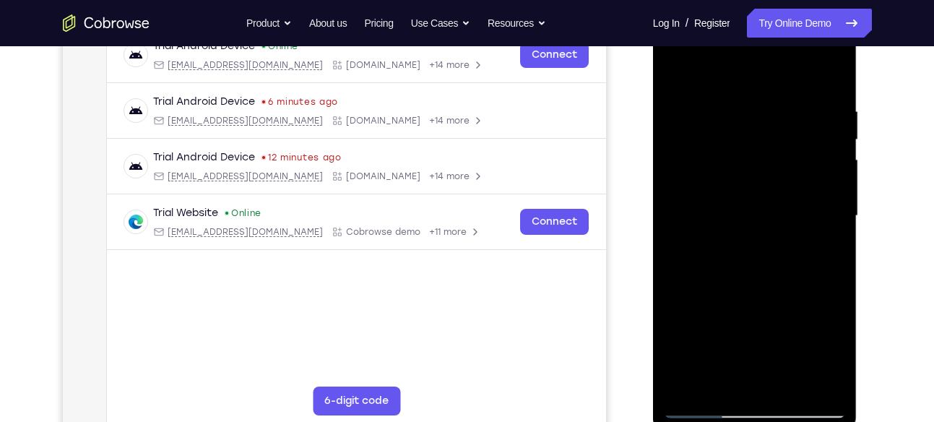
drag, startPoint x: 735, startPoint y: 356, endPoint x: 768, endPoint y: 168, distance: 190.7
click at [768, 168] on div at bounding box center [755, 216] width 182 height 404
drag, startPoint x: 780, startPoint y: 285, endPoint x: 788, endPoint y: 114, distance: 170.6
click at [788, 114] on div at bounding box center [755, 216] width 182 height 404
click at [708, 410] on div at bounding box center [755, 216] width 182 height 404
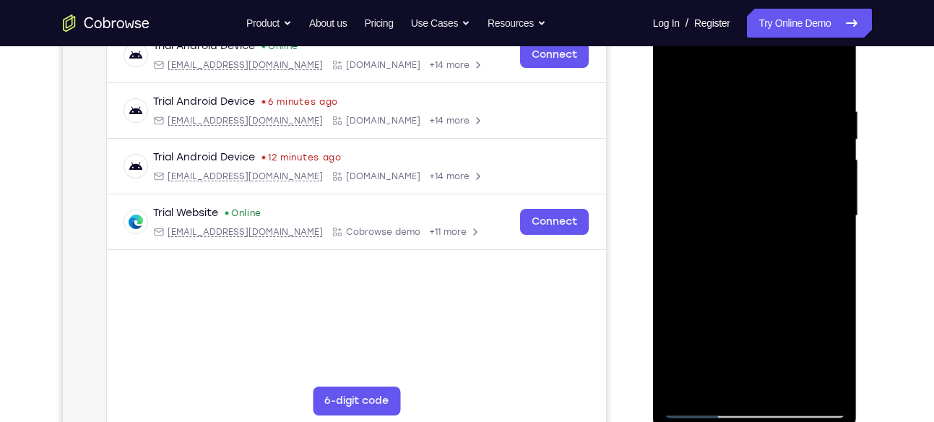
click at [816, 50] on div at bounding box center [755, 216] width 182 height 404
click at [683, 51] on div at bounding box center [755, 216] width 182 height 404
click at [817, 211] on div at bounding box center [755, 216] width 182 height 404
click at [741, 244] on div at bounding box center [755, 216] width 182 height 404
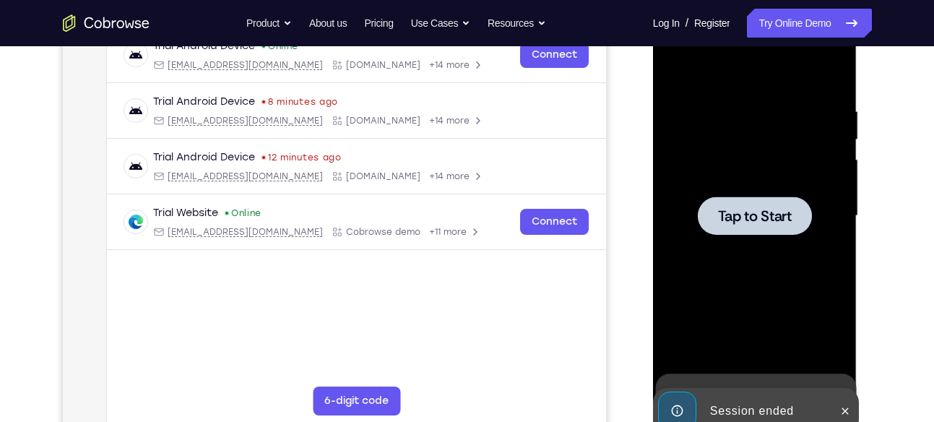
click at [777, 238] on div at bounding box center [755, 216] width 182 height 404
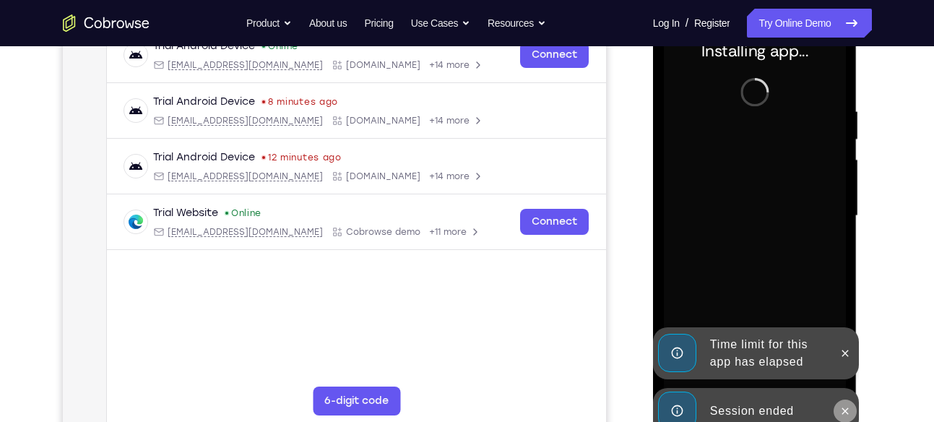
click at [846, 406] on icon at bounding box center [845, 411] width 12 height 12
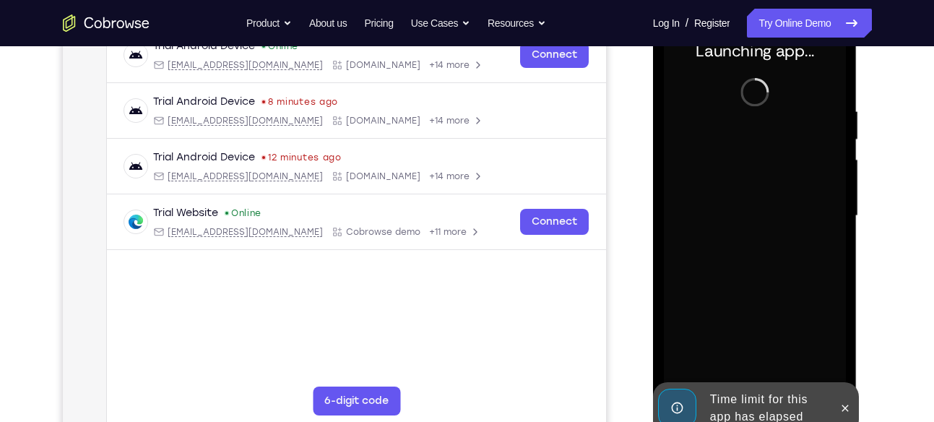
click at [846, 406] on icon at bounding box center [845, 407] width 7 height 7
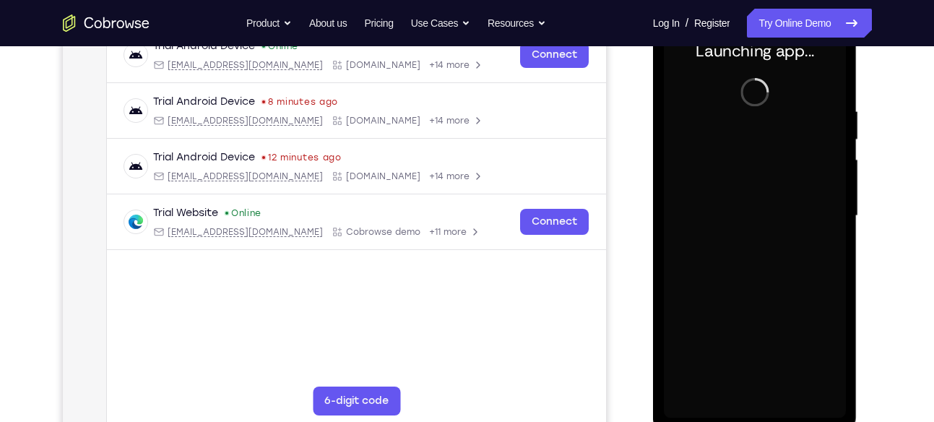
click at [761, 406] on div at bounding box center [755, 216] width 182 height 404
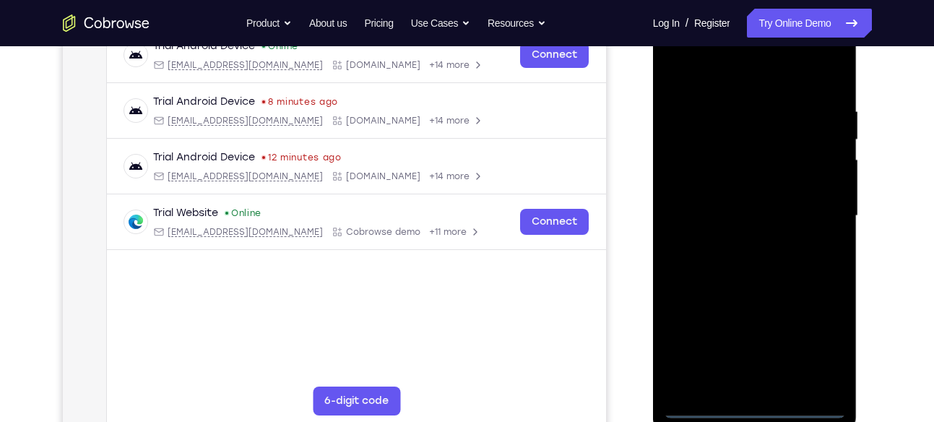
click at [816, 352] on div at bounding box center [755, 216] width 182 height 404
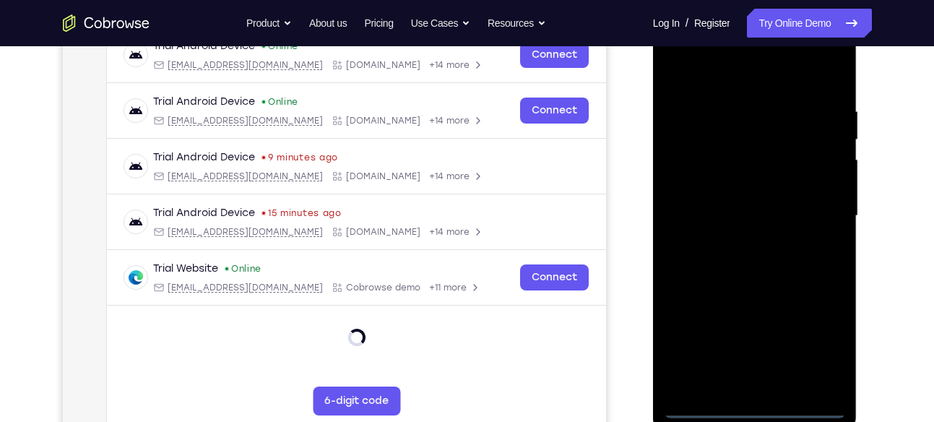
click at [718, 74] on div at bounding box center [755, 216] width 182 height 404
click at [817, 206] on div at bounding box center [755, 216] width 182 height 404
click at [740, 243] on div at bounding box center [755, 216] width 182 height 404
click at [734, 194] on div at bounding box center [755, 216] width 182 height 404
click at [735, 186] on div at bounding box center [755, 216] width 182 height 404
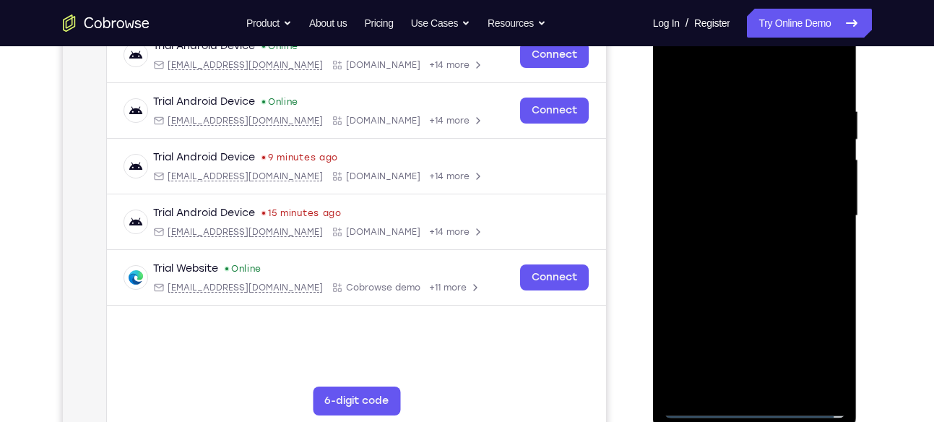
click at [768, 217] on div at bounding box center [755, 216] width 182 height 404
click at [753, 274] on div at bounding box center [755, 216] width 182 height 404
click at [787, 383] on div at bounding box center [755, 216] width 182 height 404
click at [771, 291] on div at bounding box center [755, 216] width 182 height 404
drag, startPoint x: 738, startPoint y: 79, endPoint x: 729, endPoint y: -20, distance: 100.1
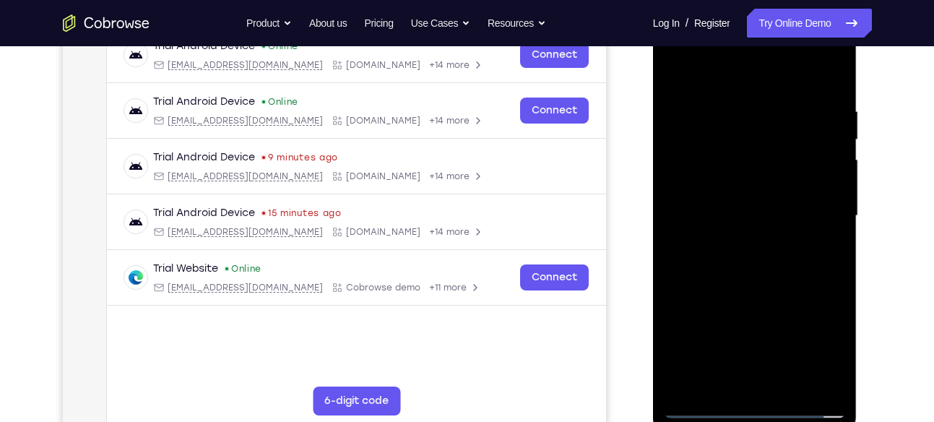
click at [729, 3] on html "Online web based iOS Simulators and Android Emulators. Run iPhone, iPad, Mobile…" at bounding box center [756, 219] width 206 height 433
click at [679, 70] on div at bounding box center [755, 216] width 182 height 404
click at [737, 106] on div at bounding box center [755, 216] width 182 height 404
click at [824, 378] on div at bounding box center [755, 216] width 182 height 404
click at [685, 82] on div at bounding box center [755, 216] width 182 height 404
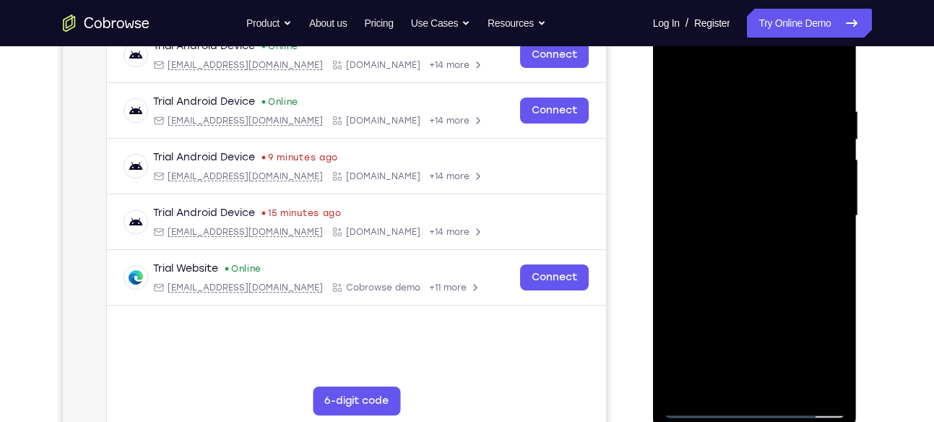
click at [813, 250] on div at bounding box center [755, 216] width 182 height 404
click at [678, 73] on div at bounding box center [755, 216] width 182 height 404
click at [826, 209] on div at bounding box center [755, 216] width 182 height 404
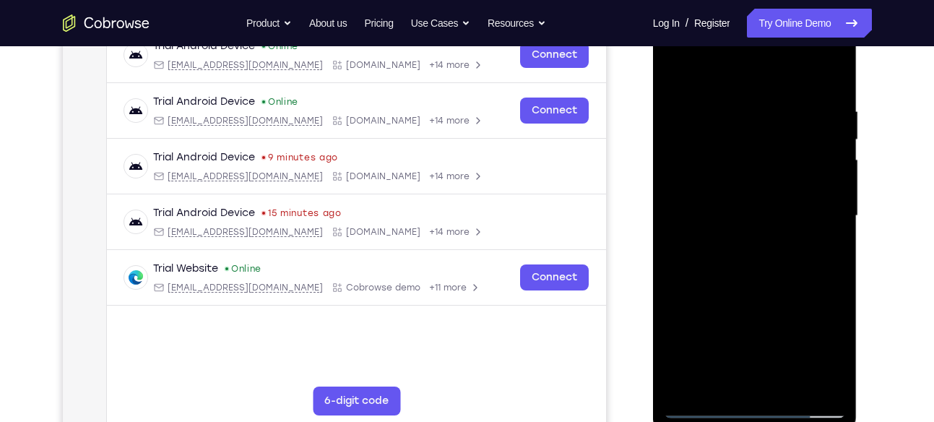
click at [832, 204] on div at bounding box center [755, 216] width 182 height 404
click at [836, 202] on div at bounding box center [755, 216] width 182 height 404
click at [830, 230] on div at bounding box center [755, 216] width 182 height 404
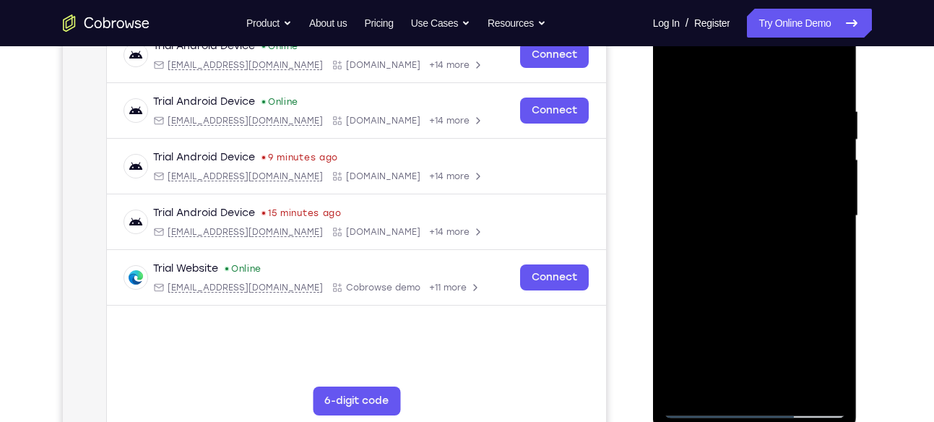
click at [838, 225] on div at bounding box center [755, 216] width 182 height 404
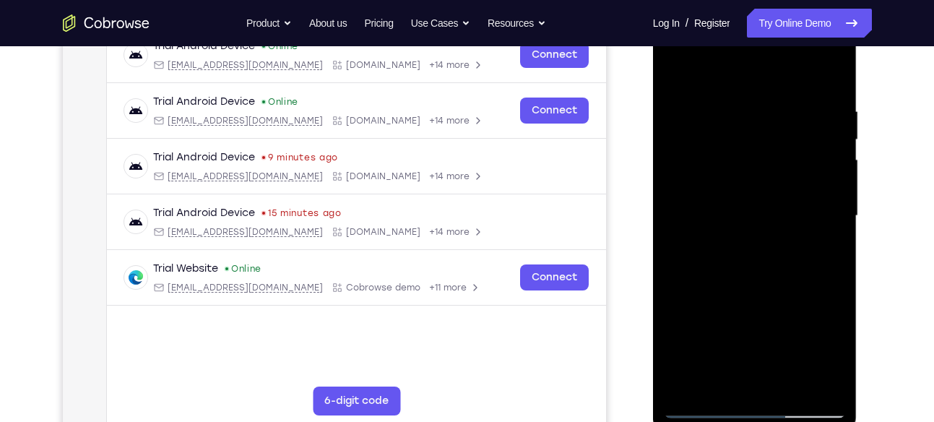
click at [842, 220] on div at bounding box center [755, 216] width 182 height 404
click at [676, 269] on div at bounding box center [755, 216] width 182 height 404
click at [834, 299] on div at bounding box center [755, 216] width 182 height 404
click at [826, 308] on div at bounding box center [755, 216] width 182 height 404
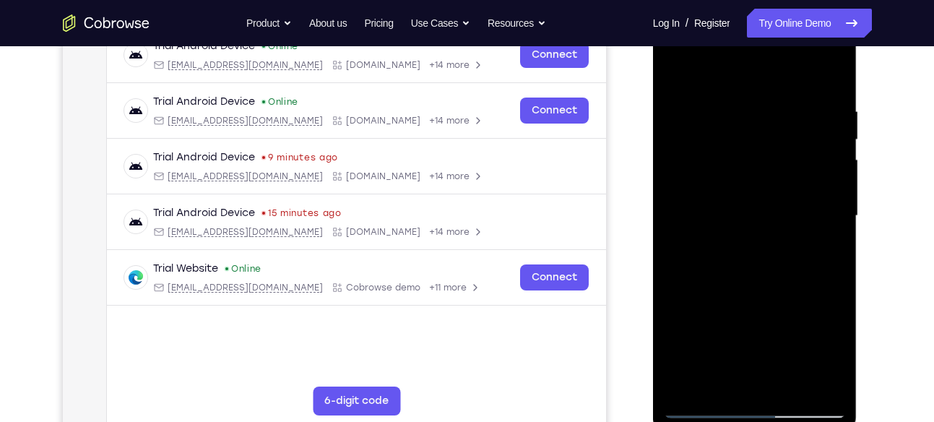
click at [836, 283] on div at bounding box center [755, 216] width 182 height 404
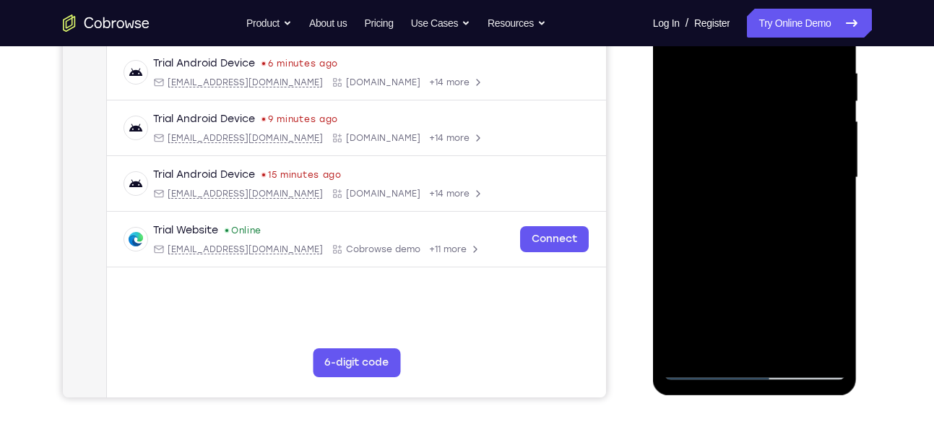
scroll to position [230, 0]
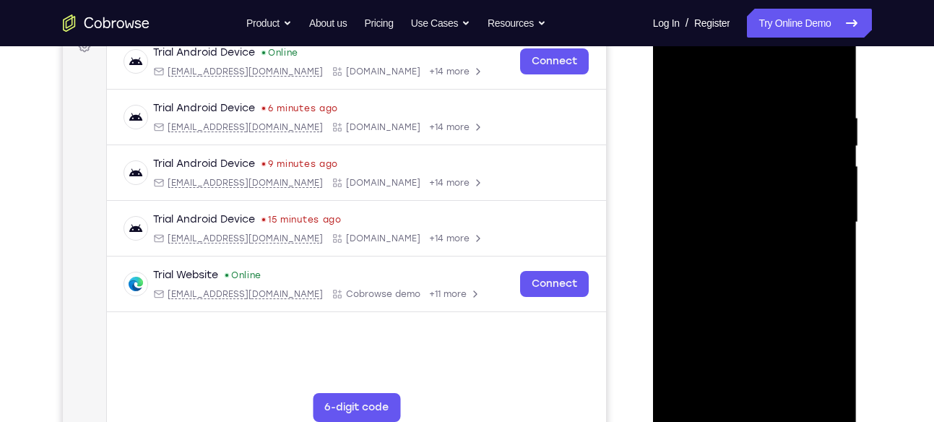
click at [675, 216] on div at bounding box center [755, 222] width 182 height 404
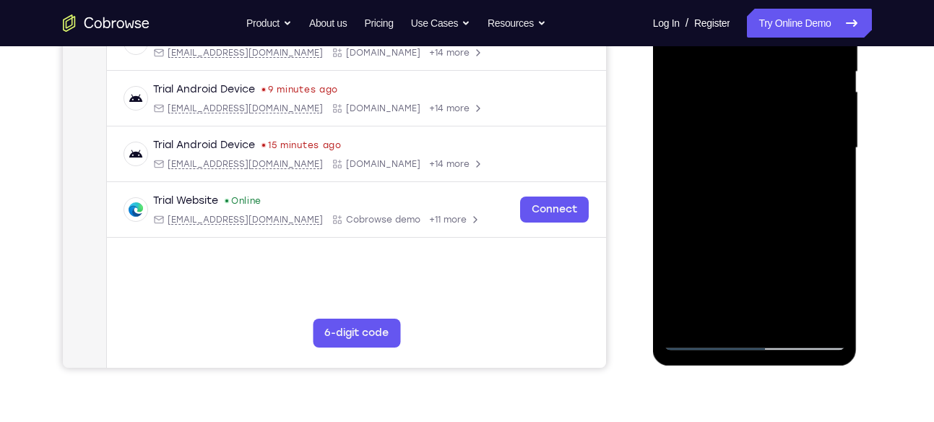
scroll to position [238, 0]
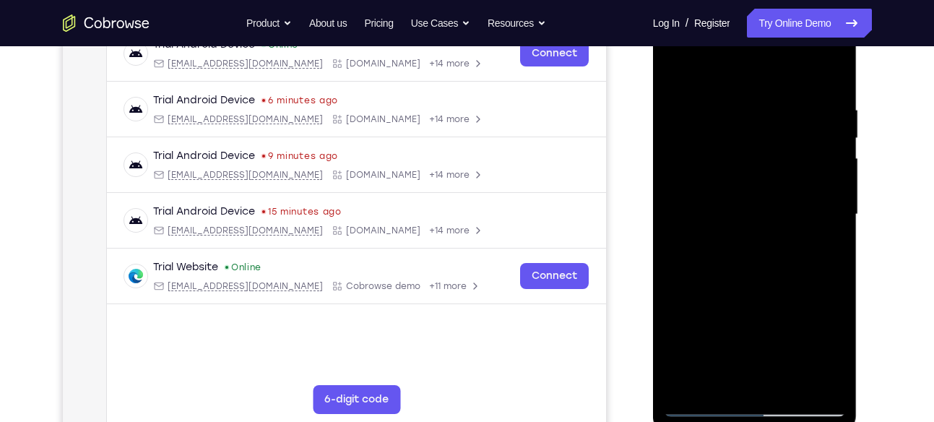
click at [830, 313] on div at bounding box center [755, 214] width 182 height 404
click at [828, 376] on div at bounding box center [755, 214] width 182 height 404
click at [826, 207] on div at bounding box center [755, 214] width 182 height 404
click at [831, 192] on div at bounding box center [755, 214] width 182 height 404
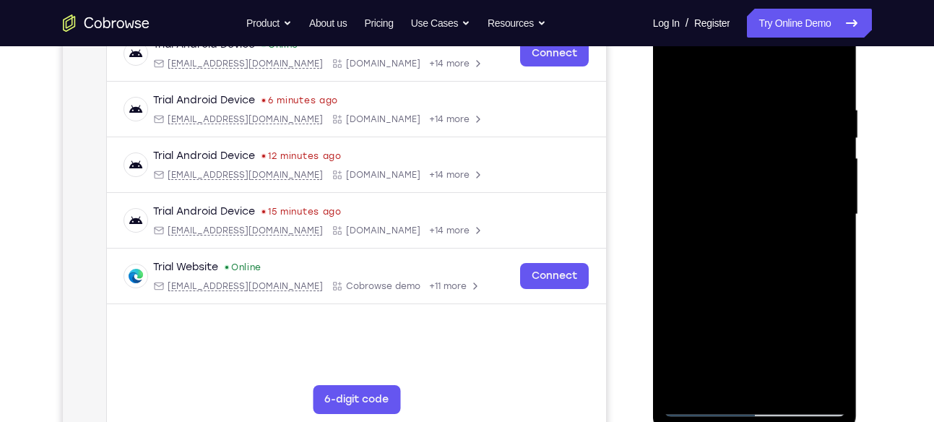
click at [831, 192] on div at bounding box center [755, 214] width 182 height 404
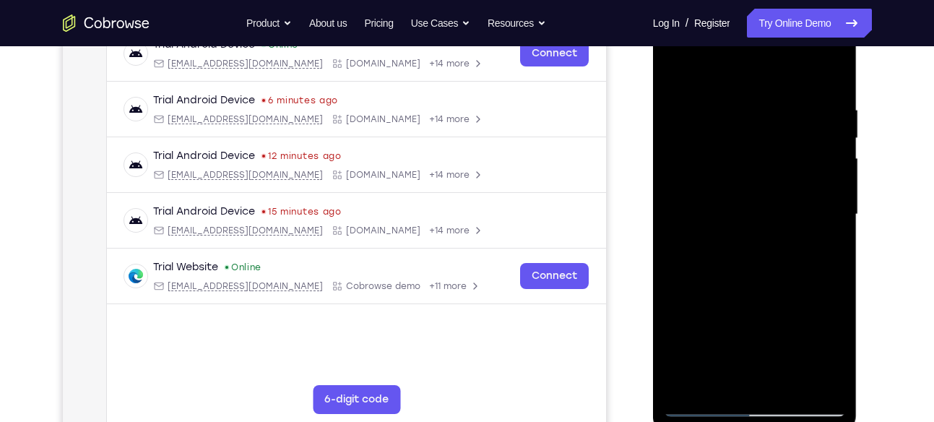
click at [831, 192] on div at bounding box center [755, 214] width 182 height 404
click at [681, 225] on div at bounding box center [755, 214] width 182 height 404
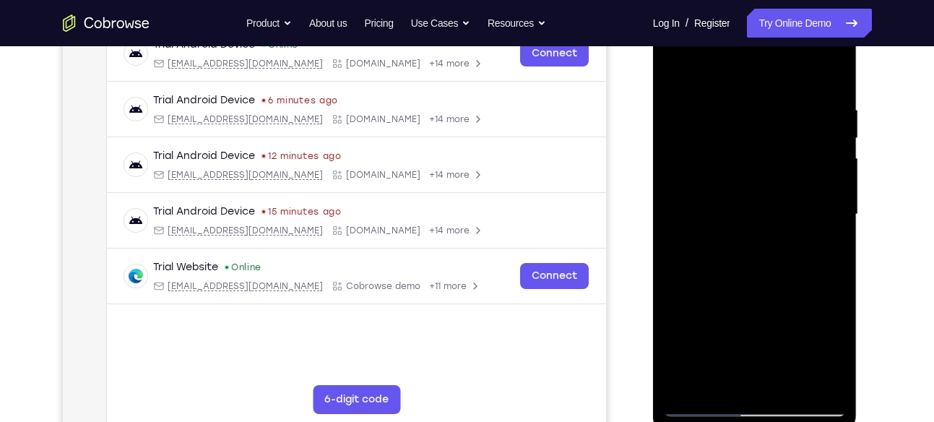
click at [832, 219] on div at bounding box center [755, 214] width 182 height 404
click at [835, 212] on div at bounding box center [755, 214] width 182 height 404
click at [820, 204] on div at bounding box center [755, 214] width 182 height 404
click at [828, 204] on div at bounding box center [755, 214] width 182 height 404
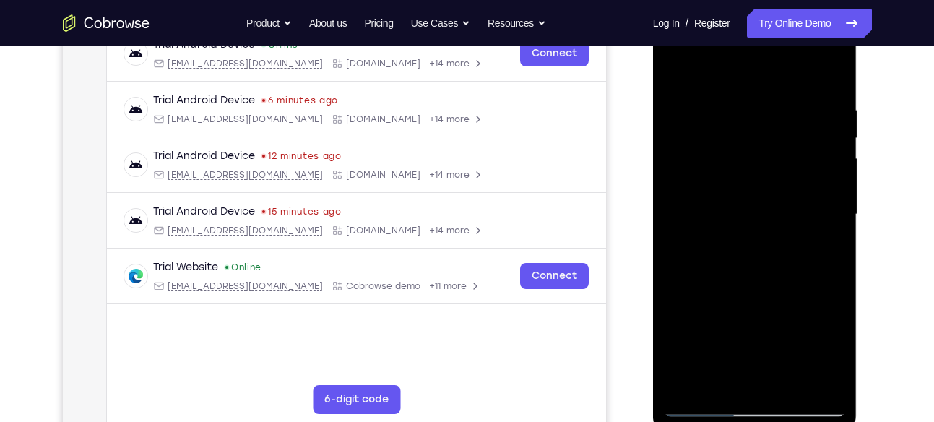
click at [828, 204] on div at bounding box center [755, 214] width 182 height 404
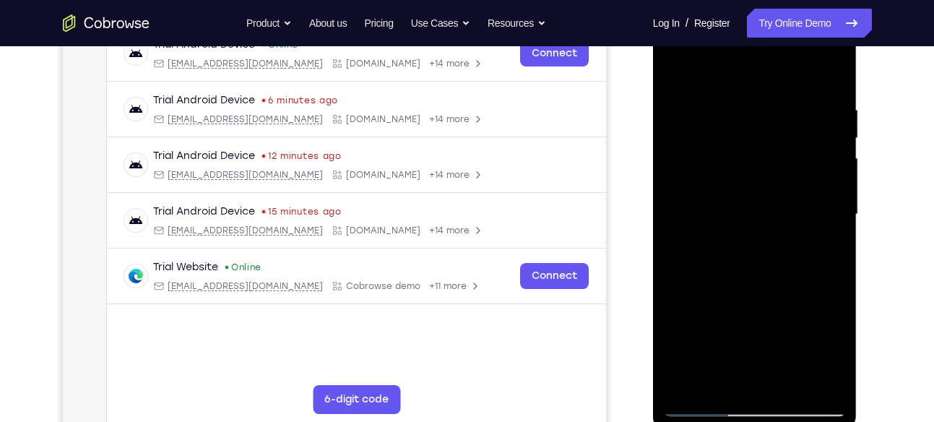
click at [828, 204] on div at bounding box center [755, 214] width 182 height 404
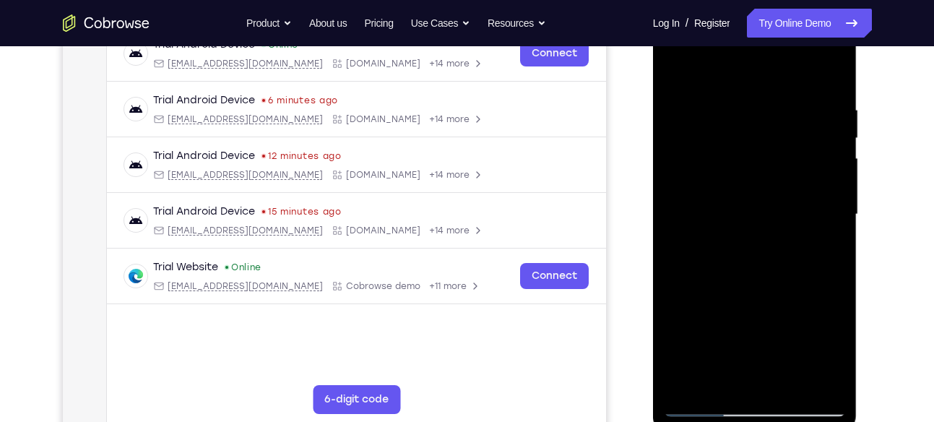
click at [828, 204] on div at bounding box center [755, 214] width 182 height 404
click at [679, 260] on div at bounding box center [755, 214] width 182 height 404
click at [823, 204] on div at bounding box center [755, 214] width 182 height 404
click at [818, 194] on div at bounding box center [755, 214] width 182 height 404
click at [825, 178] on div at bounding box center [755, 214] width 182 height 404
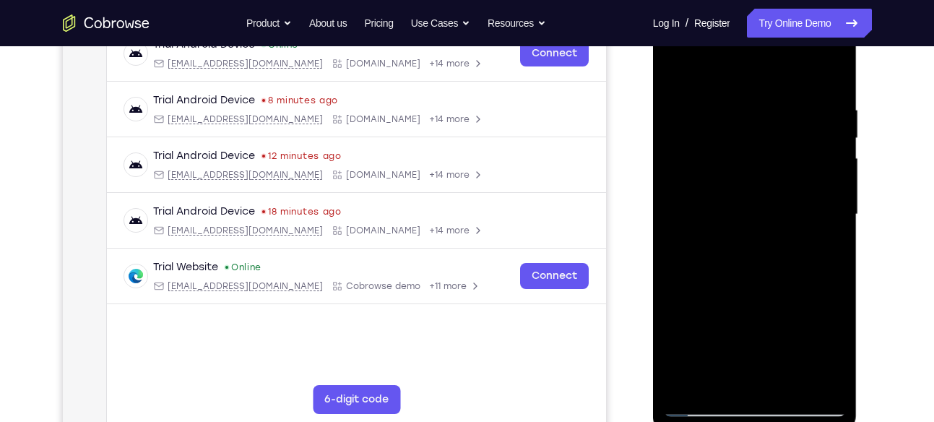
click at [835, 172] on div at bounding box center [755, 214] width 182 height 404
click at [833, 141] on div at bounding box center [755, 214] width 182 height 404
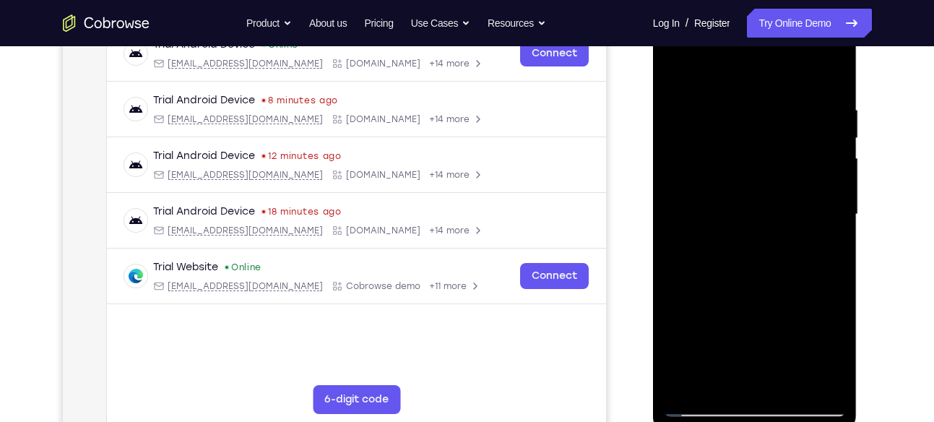
click at [833, 141] on div at bounding box center [755, 214] width 182 height 404
click at [824, 147] on div at bounding box center [755, 214] width 182 height 404
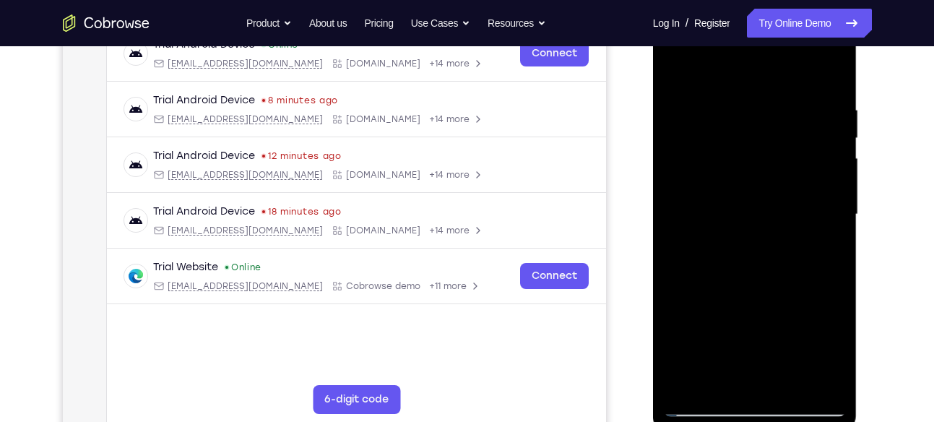
click at [824, 147] on div at bounding box center [755, 214] width 182 height 404
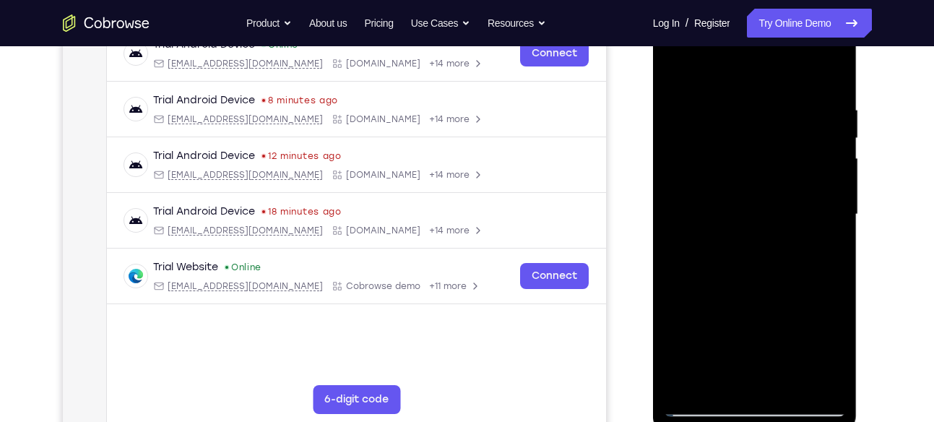
click at [824, 147] on div at bounding box center [755, 214] width 182 height 404
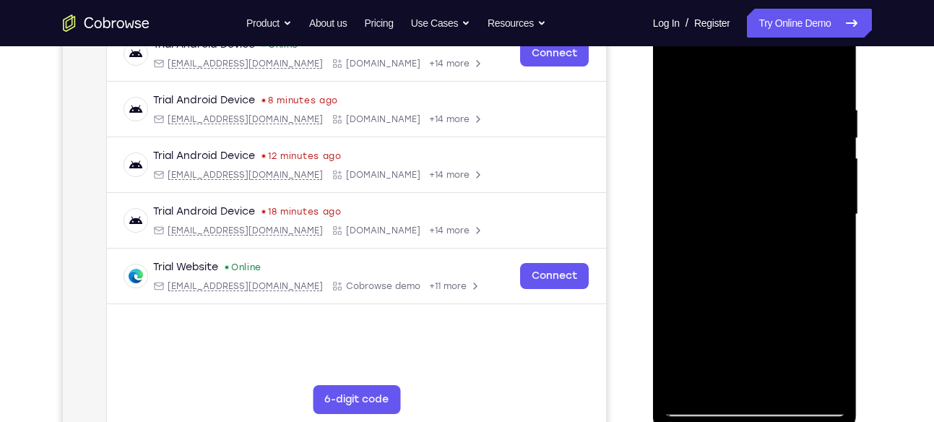
click at [824, 147] on div at bounding box center [755, 214] width 182 height 404
click at [667, 189] on div at bounding box center [755, 214] width 182 height 404
click at [683, 176] on div at bounding box center [755, 214] width 182 height 404
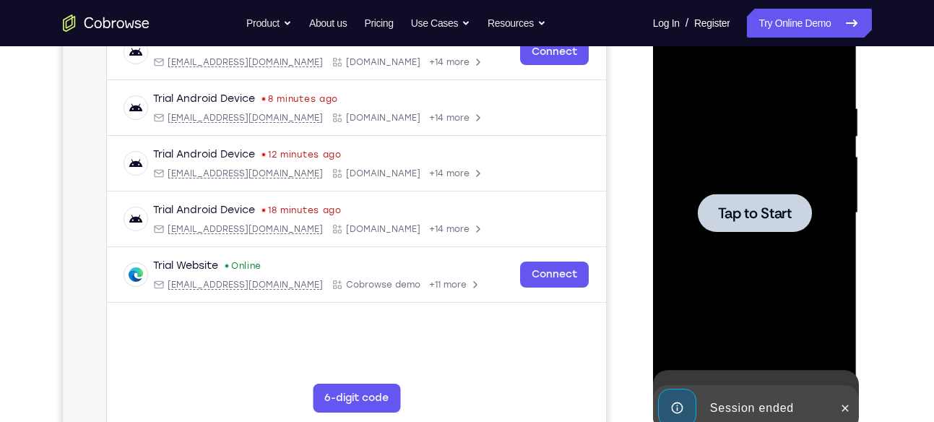
click at [818, 147] on div at bounding box center [755, 213] width 182 height 404
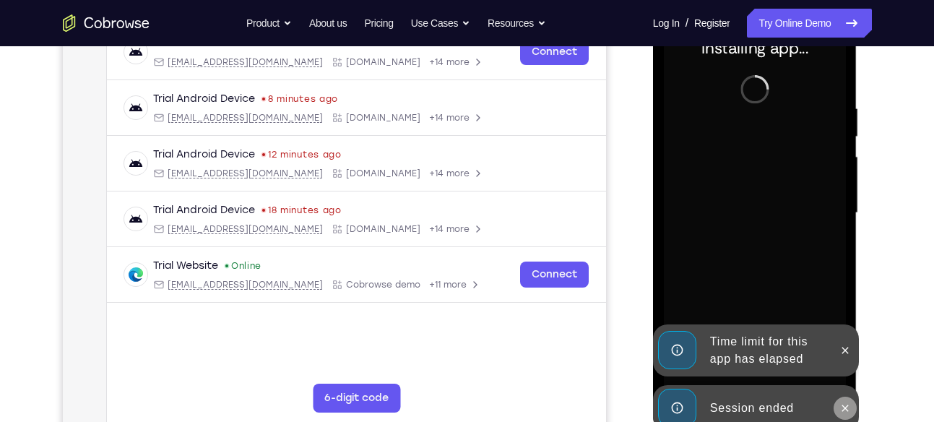
click at [846, 402] on icon at bounding box center [845, 408] width 12 height 12
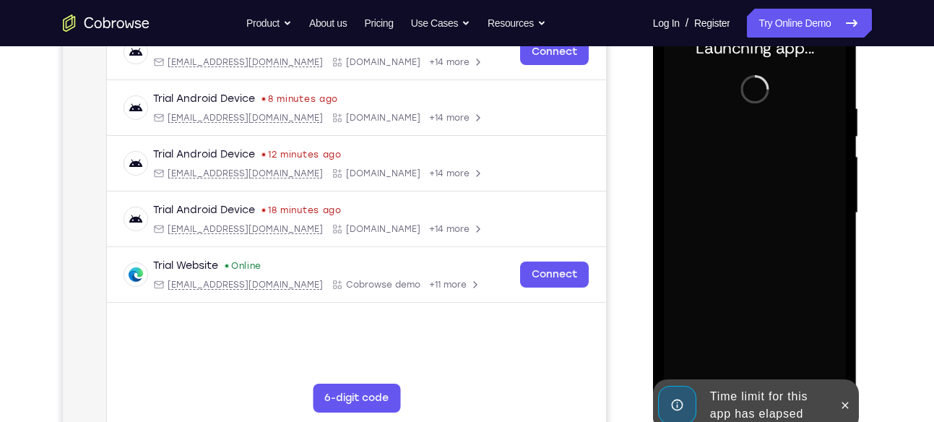
click at [846, 402] on icon at bounding box center [845, 405] width 12 height 12
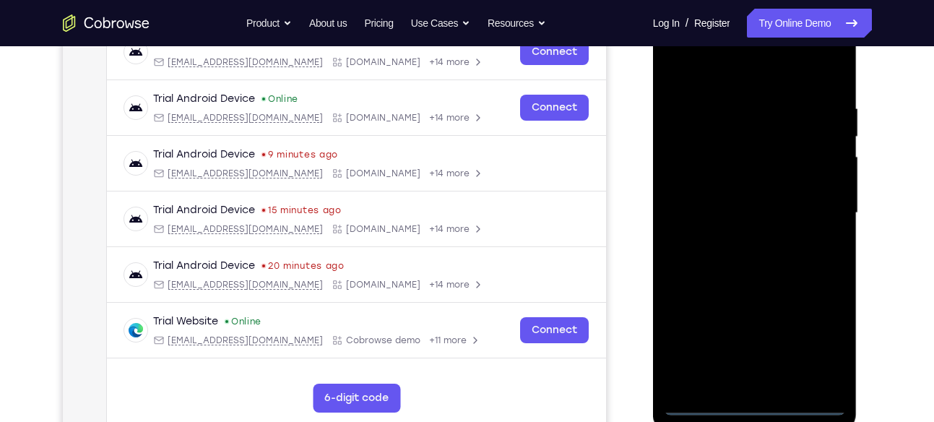
click at [751, 403] on div at bounding box center [755, 213] width 182 height 404
click at [815, 336] on div at bounding box center [755, 213] width 182 height 404
click at [688, 79] on div at bounding box center [755, 213] width 182 height 404
click at [824, 204] on div at bounding box center [755, 213] width 182 height 404
click at [737, 241] on div at bounding box center [755, 213] width 182 height 404
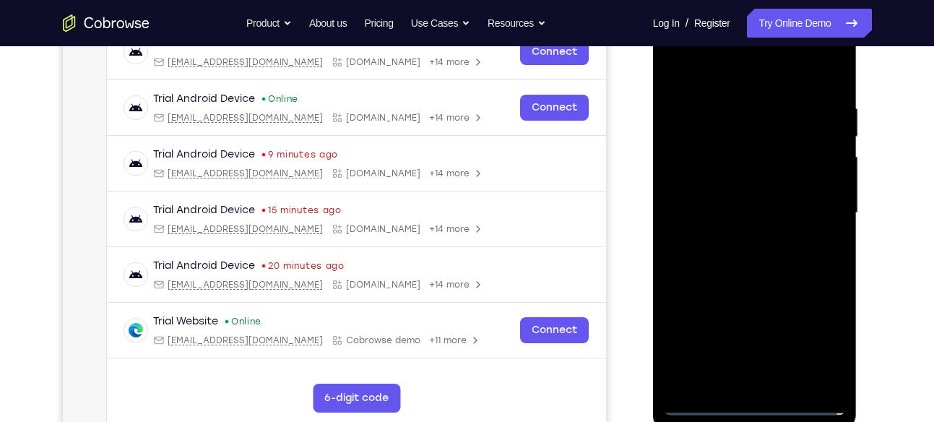
click at [722, 205] on div at bounding box center [755, 213] width 182 height 404
click at [723, 183] on div at bounding box center [755, 213] width 182 height 404
click at [749, 212] on div at bounding box center [755, 213] width 182 height 404
click at [797, 276] on div at bounding box center [755, 213] width 182 height 404
click at [750, 110] on div at bounding box center [755, 213] width 182 height 404
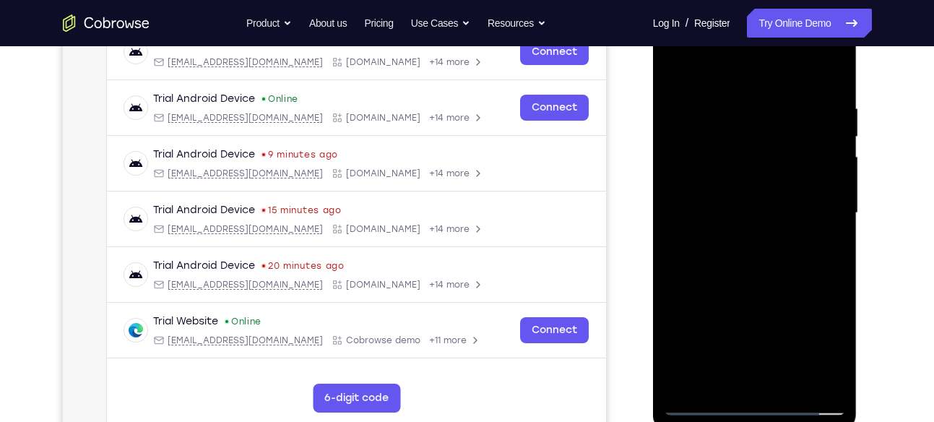
drag, startPoint x: 750, startPoint y: 81, endPoint x: 724, endPoint y: -52, distance: 135.4
click at [724, 0] on html "Online web based iOS Simulators and Android Emulators. Run iPhone, iPad, Mobile…" at bounding box center [756, 216] width 206 height 433
click at [826, 165] on div at bounding box center [755, 213] width 182 height 404
click at [813, 379] on div at bounding box center [755, 213] width 182 height 404
click at [813, 277] on div at bounding box center [755, 213] width 182 height 404
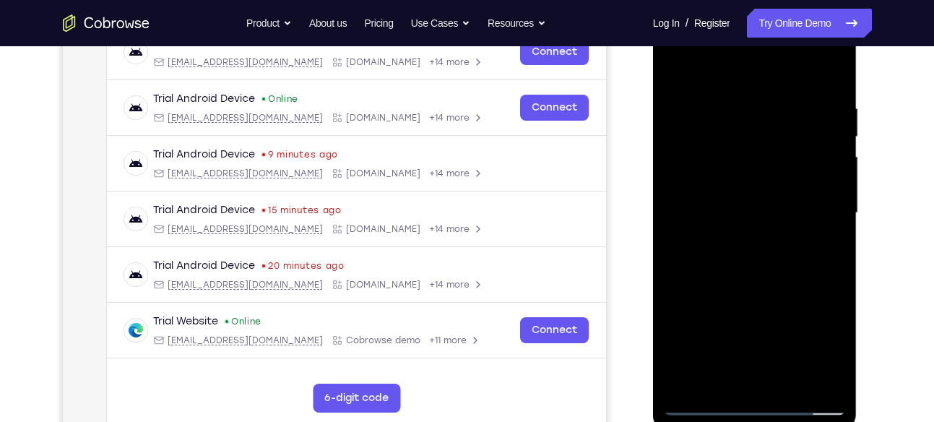
click at [813, 277] on div at bounding box center [755, 213] width 182 height 404
click at [811, 373] on div at bounding box center [755, 213] width 182 height 404
click at [814, 373] on div at bounding box center [755, 213] width 182 height 404
click at [797, 246] on div at bounding box center [755, 213] width 182 height 404
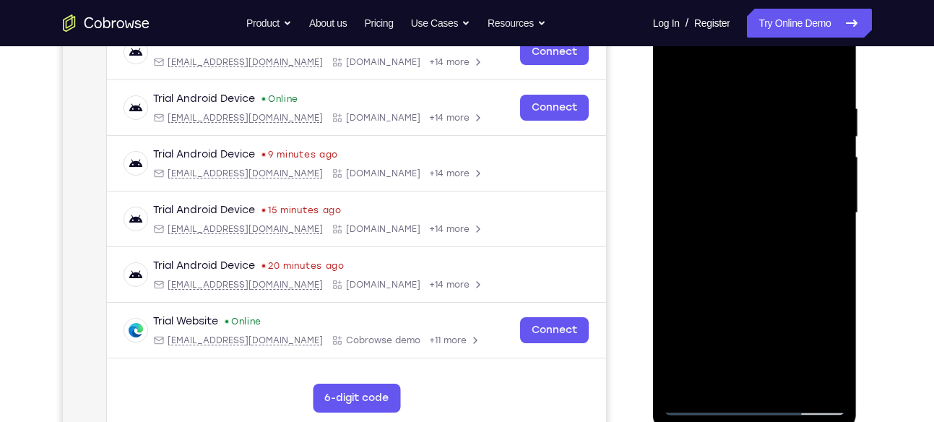
click at [683, 294] on div at bounding box center [755, 213] width 182 height 404
click at [825, 272] on div at bounding box center [755, 213] width 182 height 404
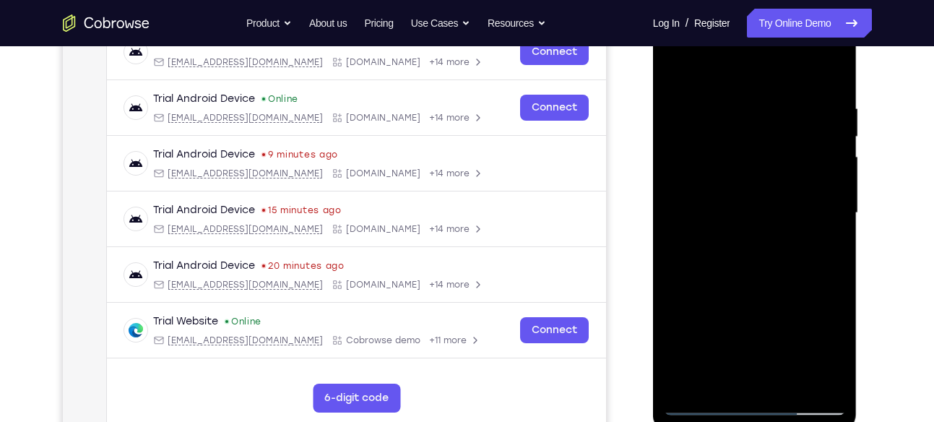
click at [825, 272] on div at bounding box center [755, 213] width 182 height 404
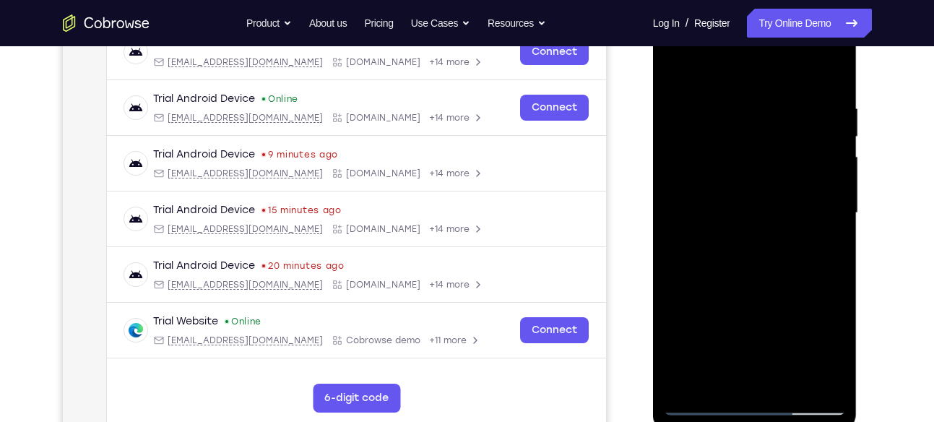
click at [685, 265] on div at bounding box center [755, 213] width 182 height 404
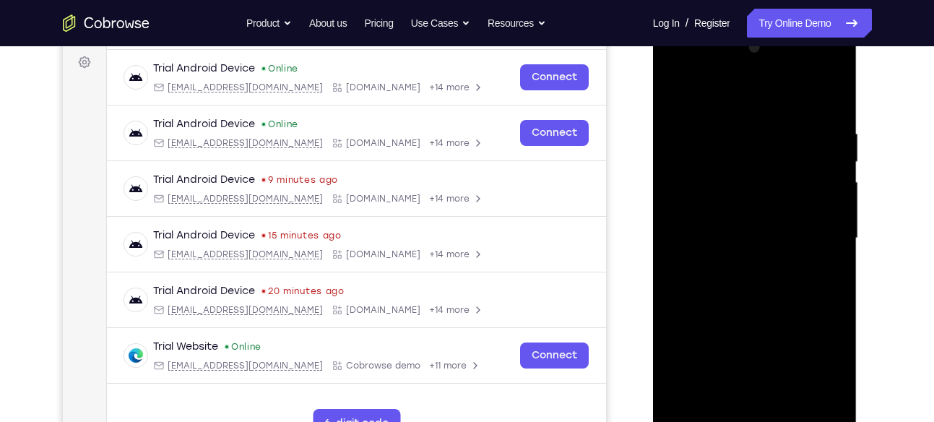
scroll to position [217, 0]
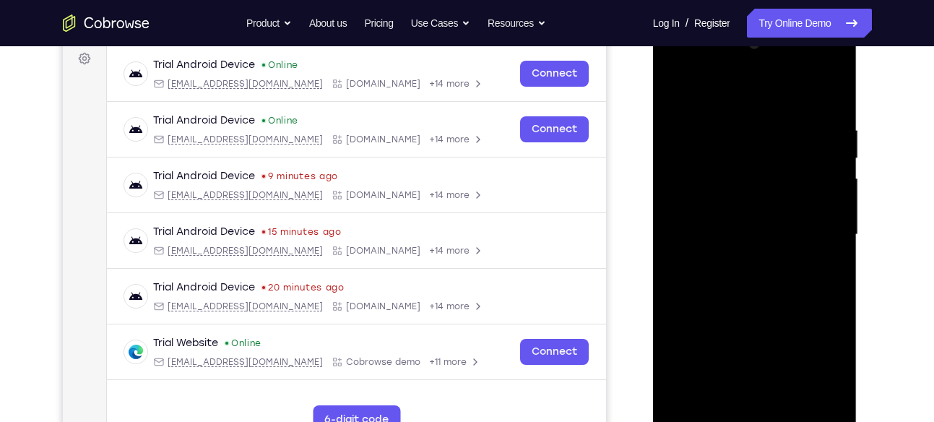
click at [689, 233] on div at bounding box center [755, 235] width 182 height 404
click at [828, 211] on div at bounding box center [755, 235] width 182 height 404
click at [833, 204] on div at bounding box center [755, 235] width 182 height 404
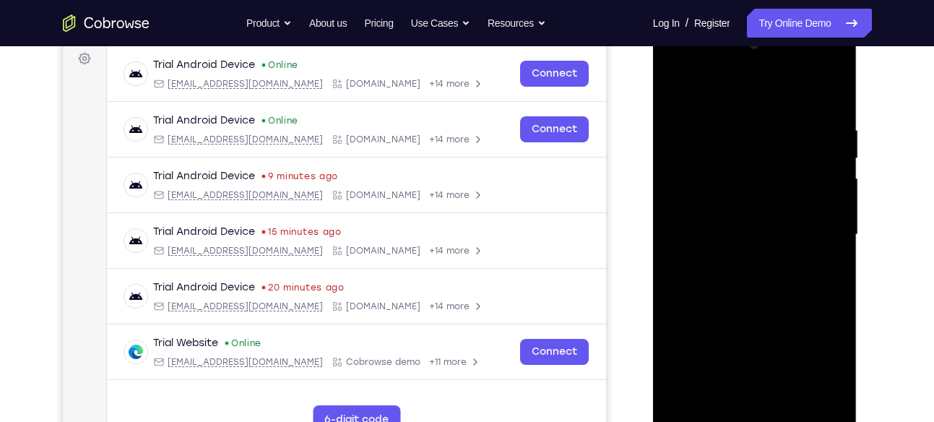
click at [833, 204] on div at bounding box center [755, 235] width 182 height 404
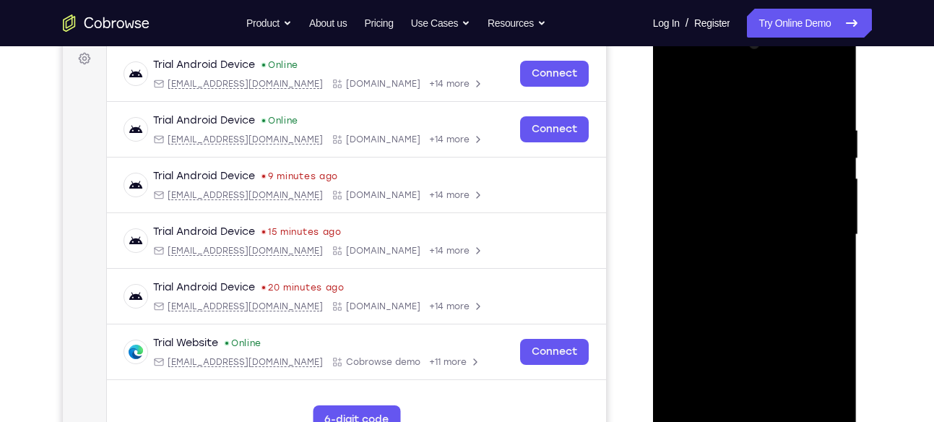
click at [833, 204] on div at bounding box center [755, 235] width 182 height 404
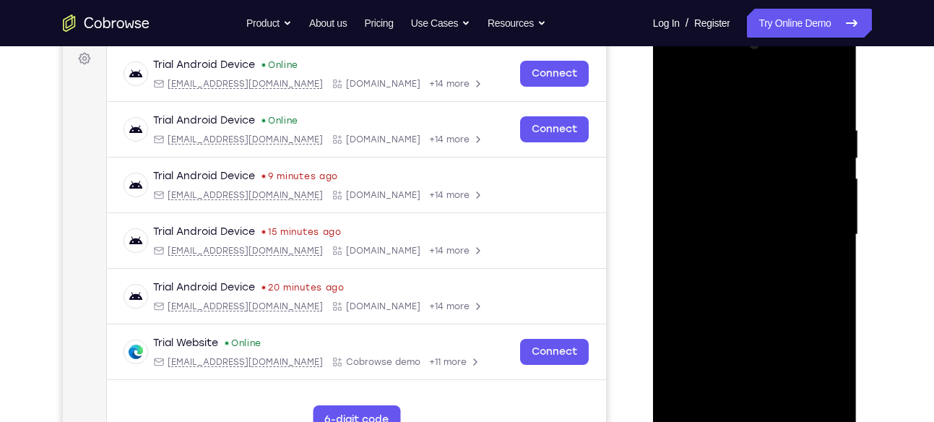
click at [833, 204] on div at bounding box center [755, 235] width 182 height 404
drag, startPoint x: 686, startPoint y: 207, endPoint x: 947, endPoint y: 138, distance: 269.6
click at [859, 138] on html "Online web based iOS Simulators and Android Emulators. Run iPhone, iPad, Mobile…" at bounding box center [756, 238] width 206 height 433
drag, startPoint x: 737, startPoint y: 230, endPoint x: 1597, endPoint y: 175, distance: 861.9
click at [859, 153] on html "Online web based iOS Simulators and Android Emulators. Run iPhone, iPad, Mobile…" at bounding box center [756, 238] width 206 height 433
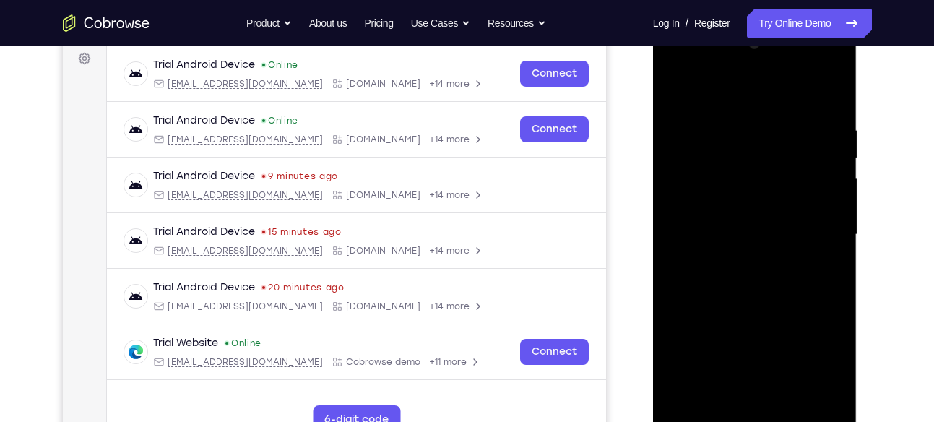
drag, startPoint x: 686, startPoint y: 186, endPoint x: 1597, endPoint y: 172, distance: 910.9
click at [859, 150] on html "Online web based iOS Simulators and Android Emulators. Run iPhone, iPad, Mobile…" at bounding box center [756, 238] width 206 height 433
click at [667, 196] on div at bounding box center [755, 235] width 182 height 404
click at [673, 173] on div at bounding box center [755, 235] width 182 height 404
click at [828, 203] on div at bounding box center [755, 235] width 182 height 404
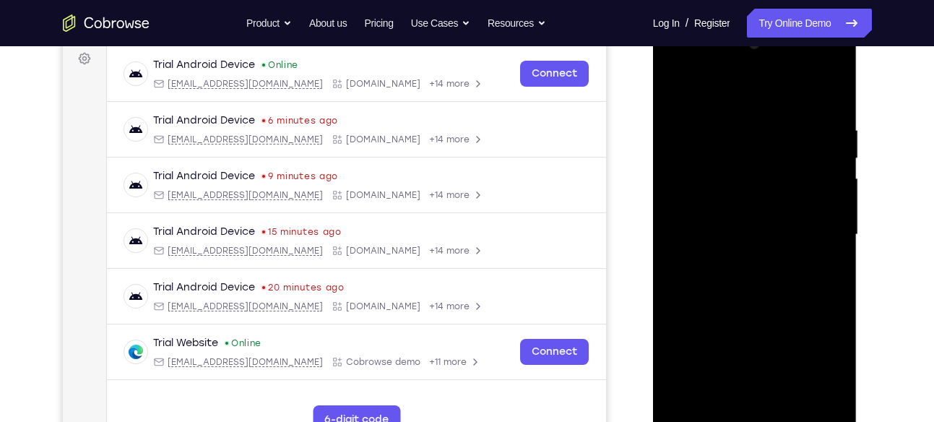
click at [828, 203] on div at bounding box center [755, 235] width 182 height 404
click at [833, 198] on div at bounding box center [755, 235] width 182 height 404
click at [829, 223] on div at bounding box center [755, 235] width 182 height 404
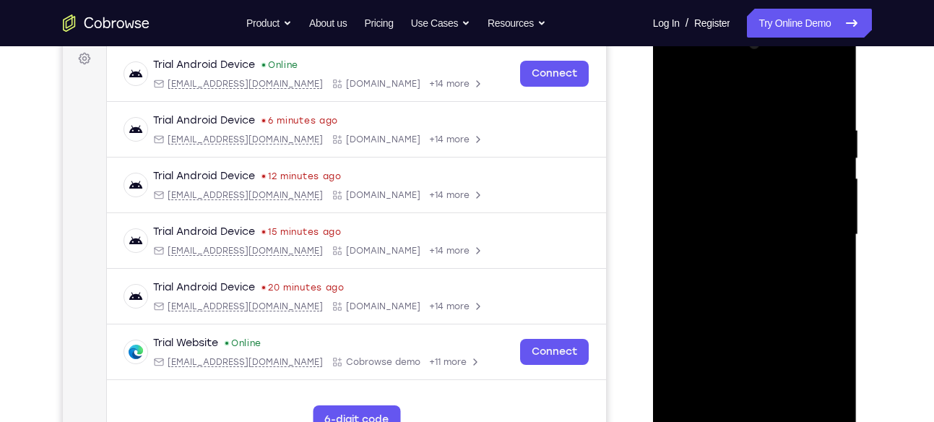
click at [831, 218] on div at bounding box center [755, 235] width 182 height 404
click at [828, 183] on div at bounding box center [755, 235] width 182 height 404
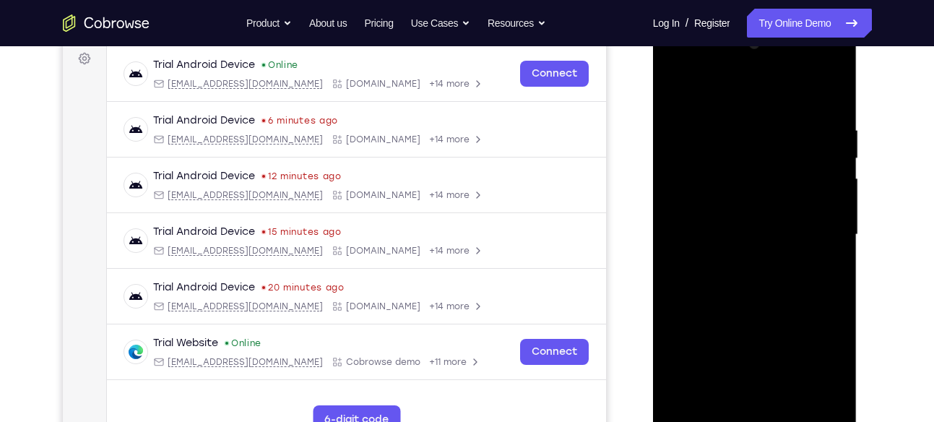
click at [828, 183] on div at bounding box center [755, 235] width 182 height 404
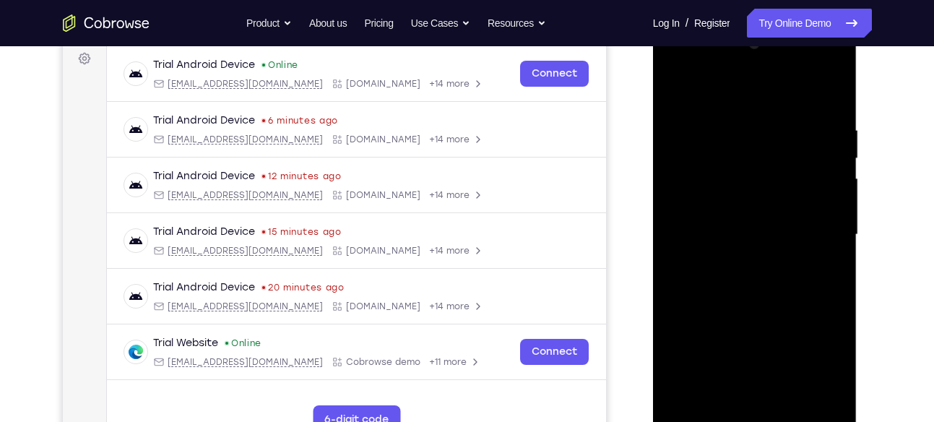
click at [828, 183] on div at bounding box center [755, 235] width 182 height 404
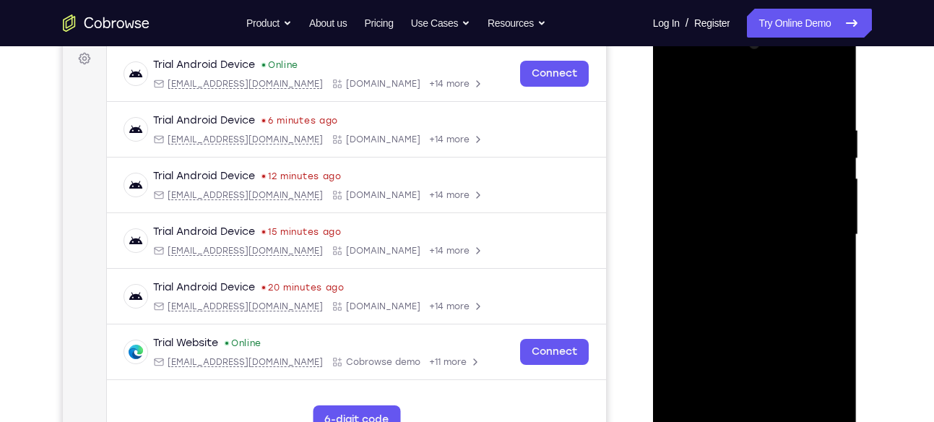
click at [828, 183] on div at bounding box center [755, 235] width 182 height 404
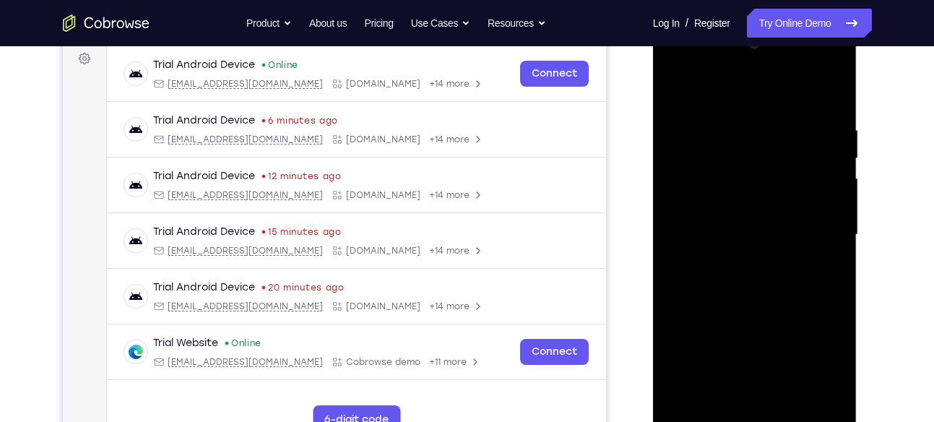
click at [828, 183] on div at bounding box center [755, 235] width 182 height 404
click at [763, 251] on div at bounding box center [755, 235] width 182 height 404
click at [757, 213] on div at bounding box center [755, 235] width 182 height 404
click at [675, 88] on div at bounding box center [755, 235] width 182 height 404
click at [832, 151] on div at bounding box center [755, 235] width 182 height 404
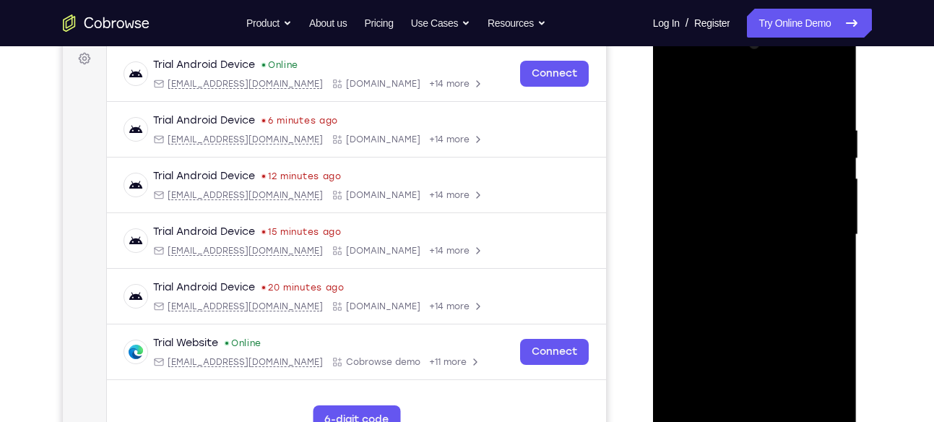
click at [832, 151] on div at bounding box center [755, 235] width 182 height 404
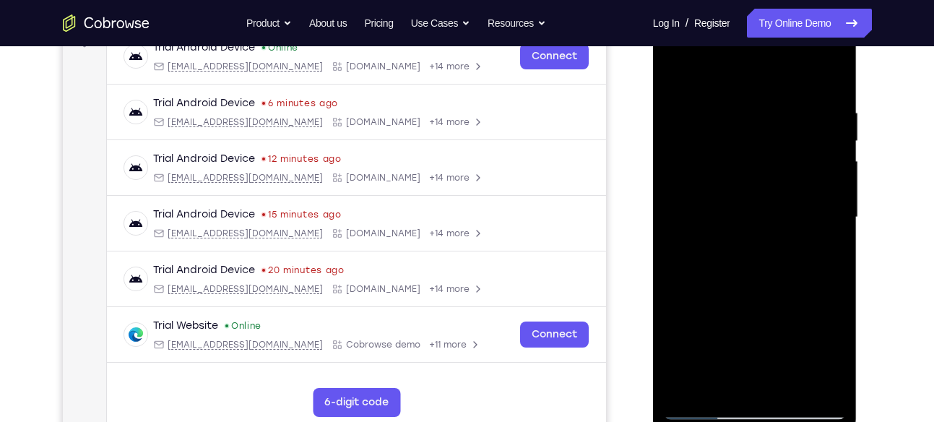
scroll to position [235, 0]
click at [822, 157] on div at bounding box center [755, 216] width 182 height 404
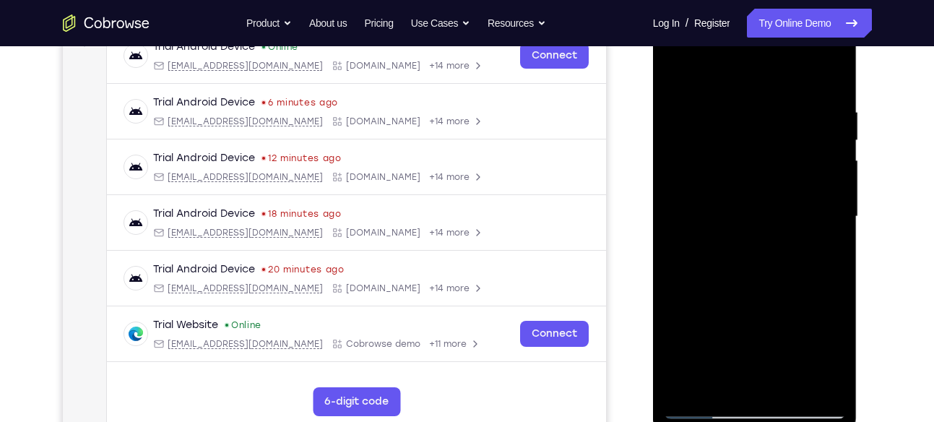
click at [679, 200] on div at bounding box center [755, 216] width 182 height 404
click at [823, 212] on div at bounding box center [755, 216] width 182 height 404
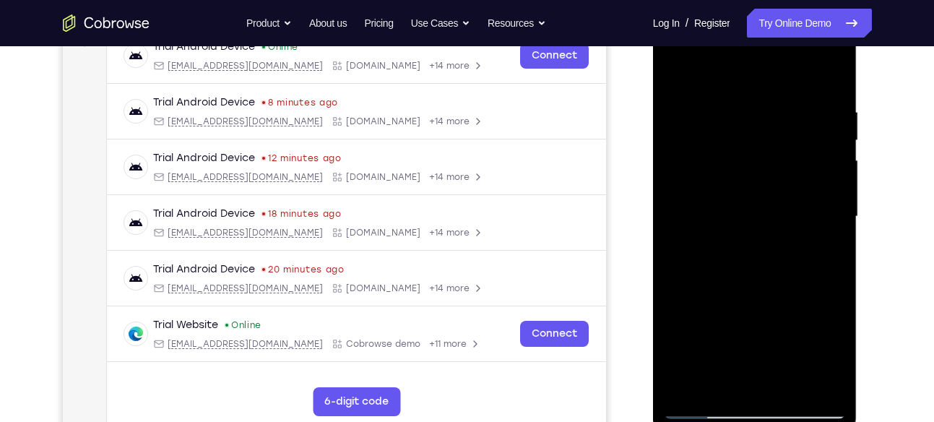
click at [823, 212] on div at bounding box center [755, 216] width 182 height 404
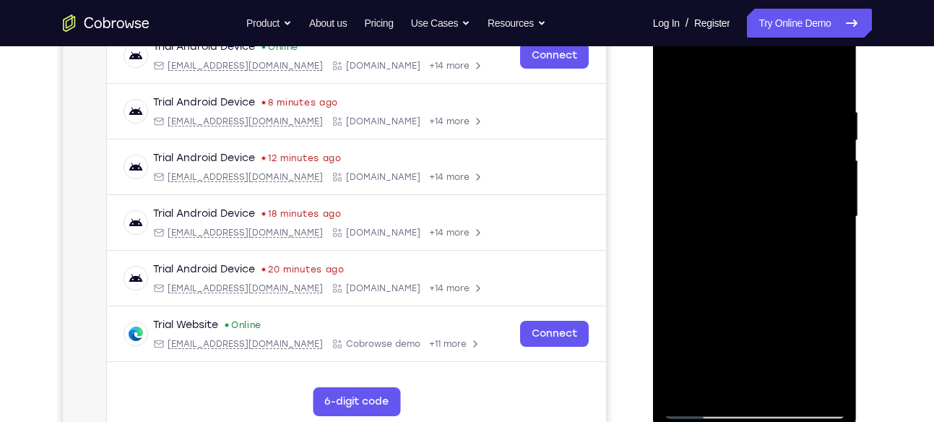
click at [823, 212] on div at bounding box center [755, 216] width 182 height 404
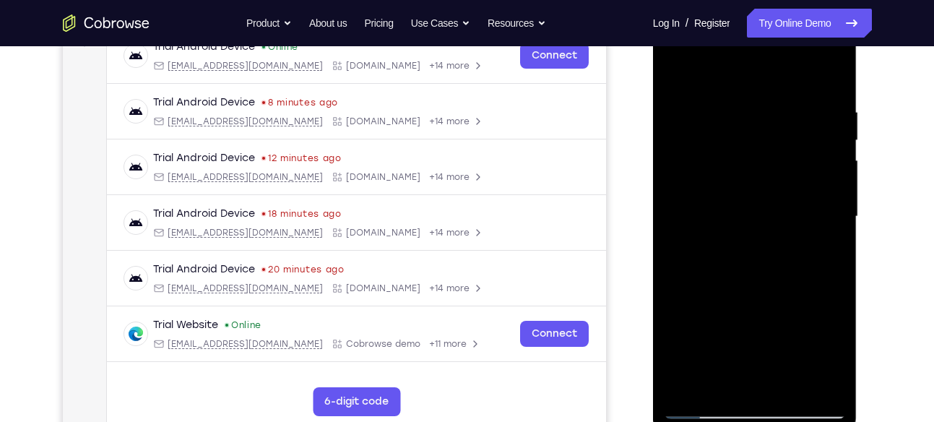
click at [682, 209] on div at bounding box center [755, 216] width 182 height 404
click at [823, 178] on div at bounding box center [755, 216] width 182 height 404
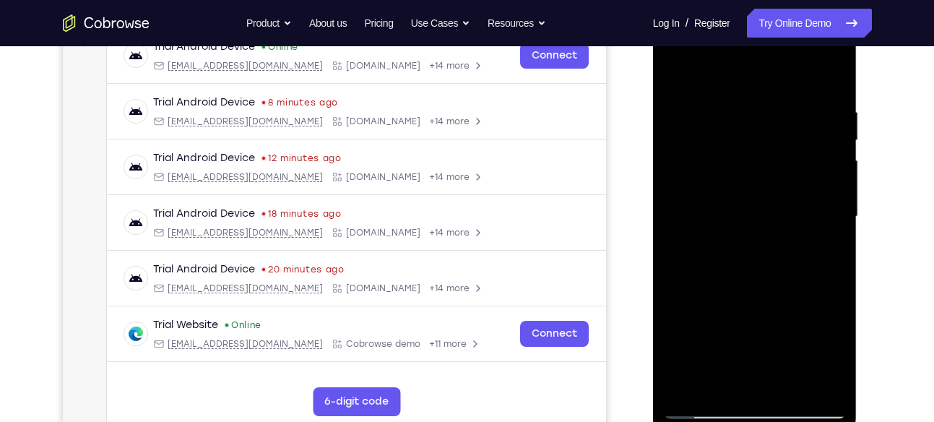
click at [823, 178] on div at bounding box center [755, 216] width 182 height 404
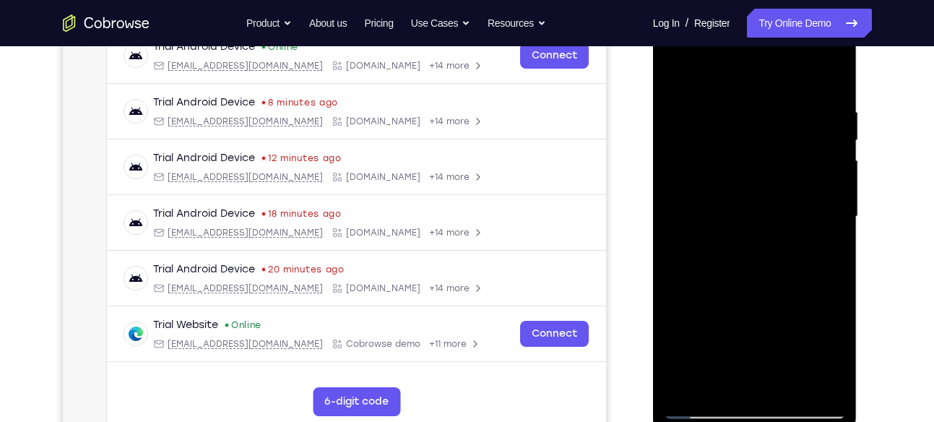
click at [685, 199] on div at bounding box center [755, 216] width 182 height 404
click at [808, 169] on div at bounding box center [755, 216] width 182 height 404
click at [837, 163] on div at bounding box center [755, 216] width 182 height 404
click at [835, 169] on div at bounding box center [755, 216] width 182 height 404
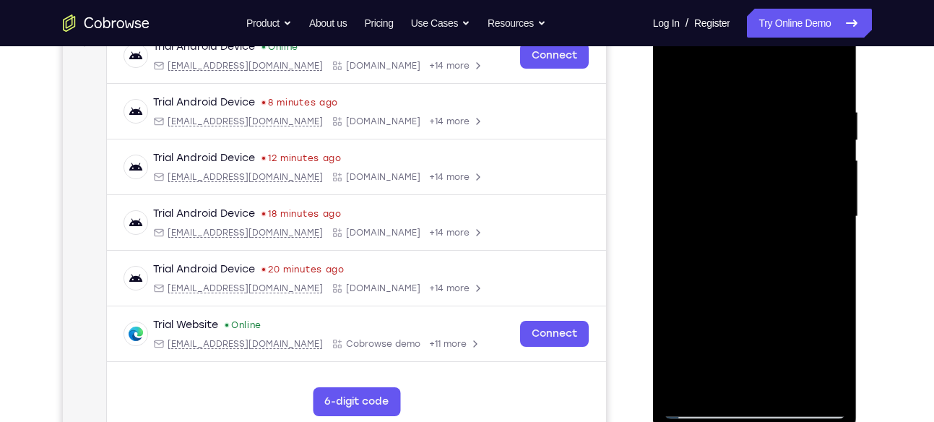
click at [831, 173] on div at bounding box center [755, 216] width 182 height 404
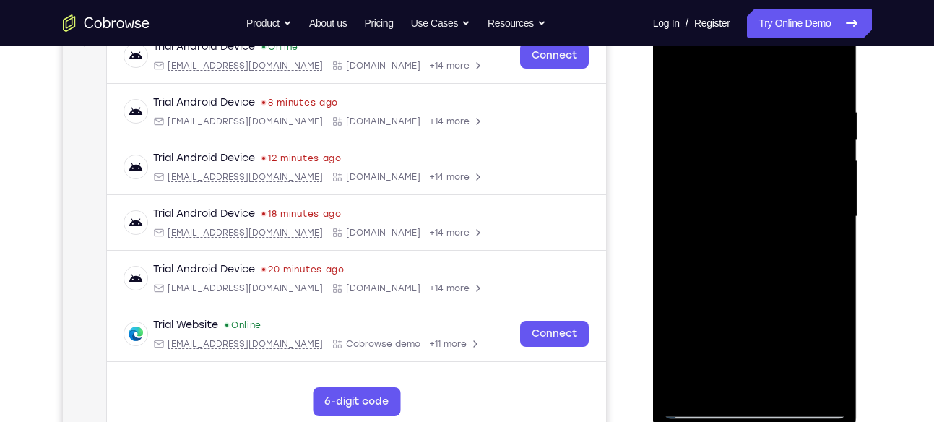
click at [831, 173] on div at bounding box center [755, 216] width 182 height 404
click at [674, 241] on div at bounding box center [755, 216] width 182 height 404
click at [837, 155] on div at bounding box center [755, 216] width 182 height 404
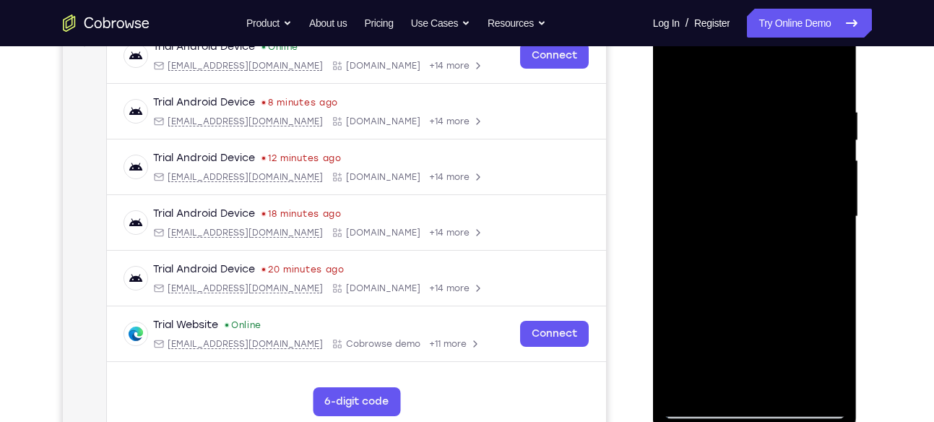
click at [837, 155] on div at bounding box center [755, 216] width 182 height 404
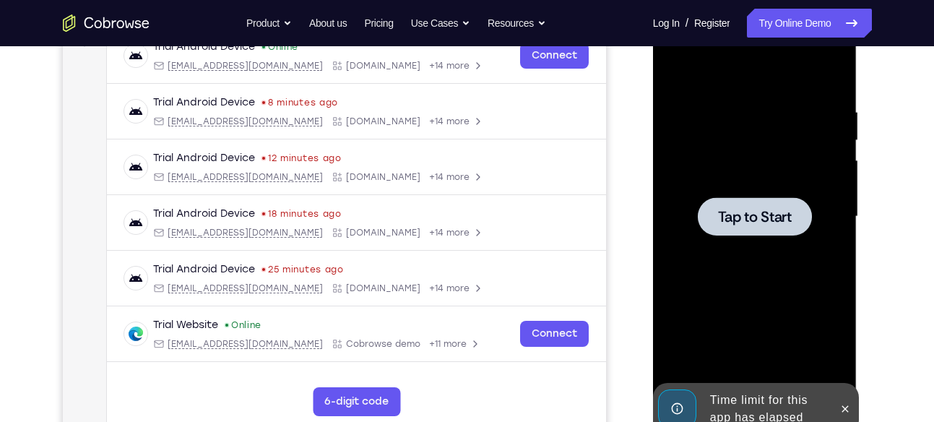
click at [763, 240] on div at bounding box center [755, 216] width 182 height 404
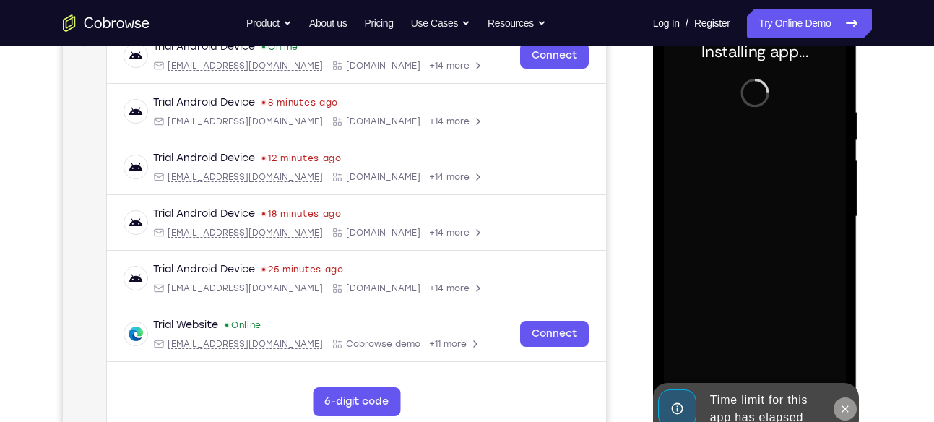
click at [846, 399] on button at bounding box center [844, 408] width 23 height 23
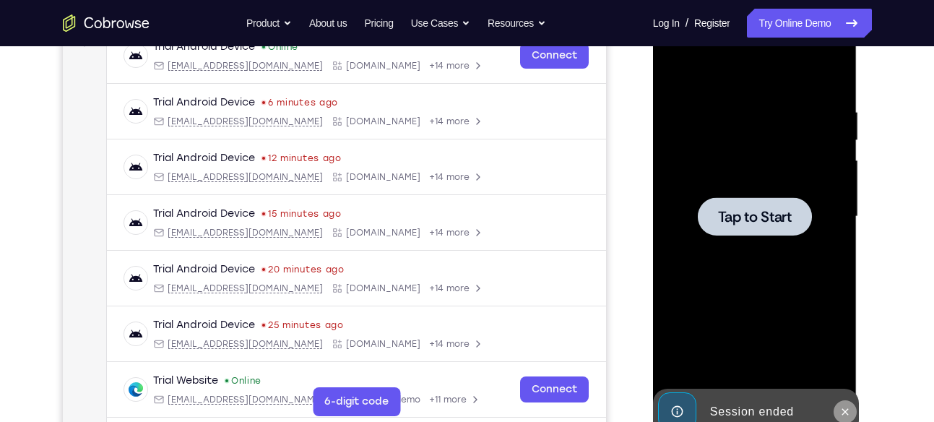
click at [844, 402] on button at bounding box center [844, 411] width 23 height 23
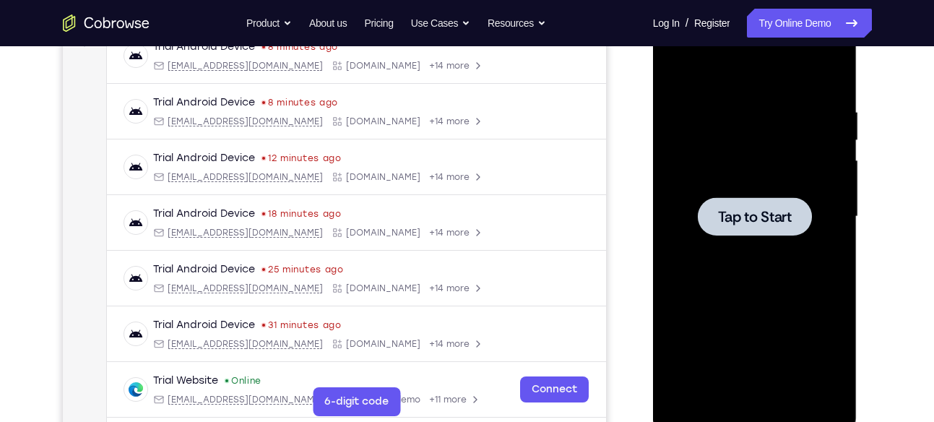
click at [753, 230] on div at bounding box center [755, 216] width 114 height 38
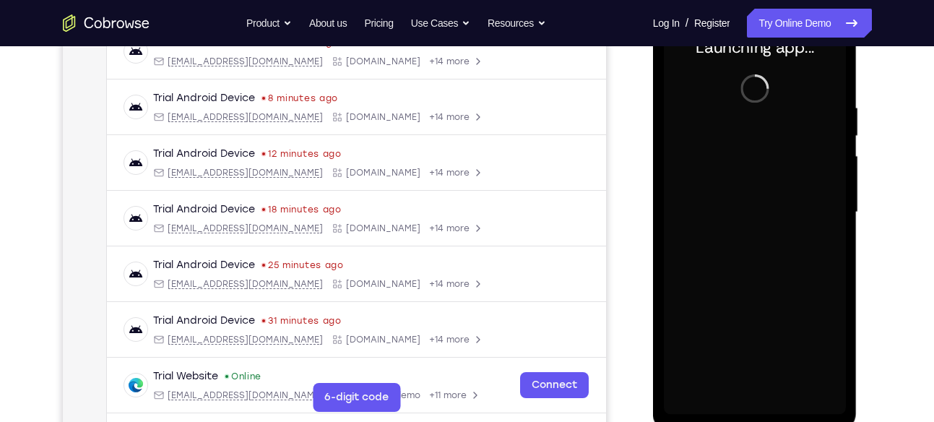
scroll to position [241, 0]
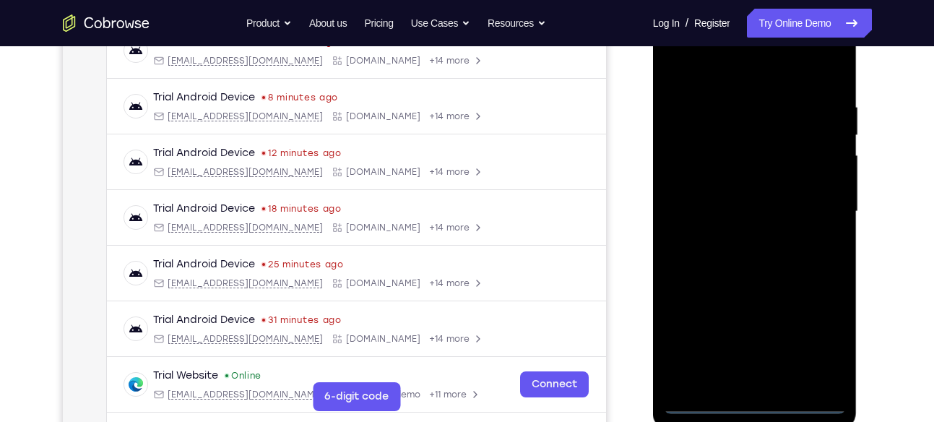
click at [753, 404] on div at bounding box center [755, 211] width 182 height 404
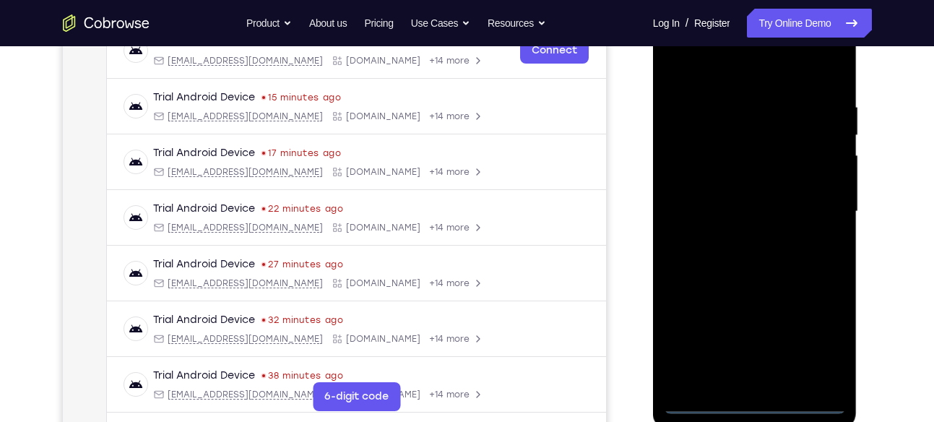
click at [812, 347] on div at bounding box center [755, 211] width 182 height 404
click at [756, 399] on div at bounding box center [755, 211] width 182 height 404
click at [819, 339] on div at bounding box center [755, 211] width 182 height 404
click at [719, 69] on div at bounding box center [755, 211] width 182 height 404
click at [812, 196] on div at bounding box center [755, 211] width 182 height 404
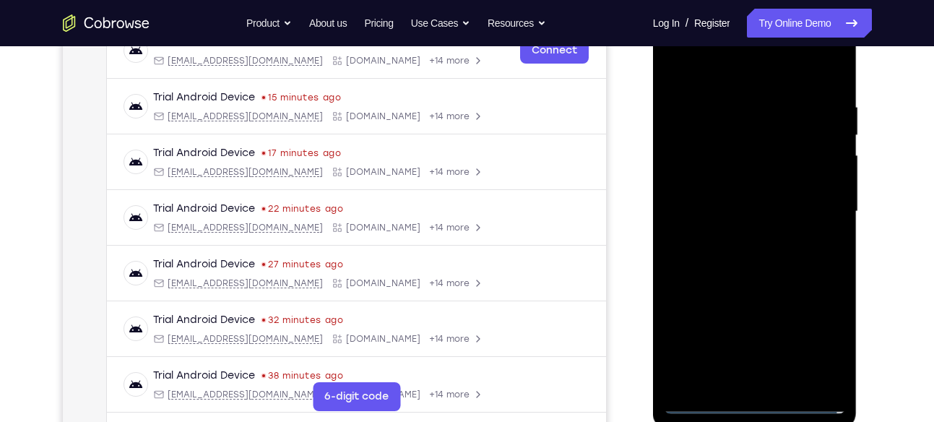
click at [748, 235] on div at bounding box center [755, 211] width 182 height 404
click at [755, 190] on div at bounding box center [755, 211] width 182 height 404
click at [755, 183] on div at bounding box center [755, 211] width 182 height 404
click at [766, 205] on div at bounding box center [755, 211] width 182 height 404
click at [771, 270] on div at bounding box center [755, 211] width 182 height 404
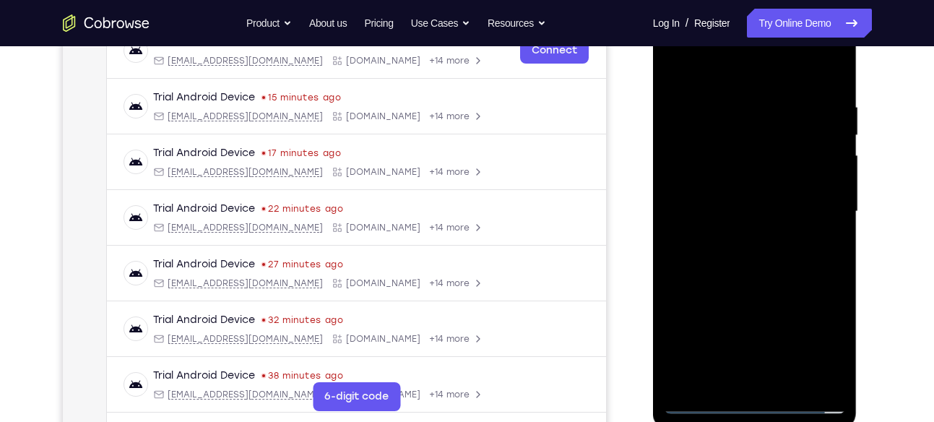
click at [771, 270] on div at bounding box center [755, 211] width 182 height 404
click at [738, 118] on div at bounding box center [755, 211] width 182 height 404
drag, startPoint x: 735, startPoint y: 78, endPoint x: 735, endPoint y: -9, distance: 86.7
click at [735, 0] on html "Online web based iOS Simulators and Android Emulators. Run iPhone, iPad, Mobile…" at bounding box center [756, 215] width 206 height 433
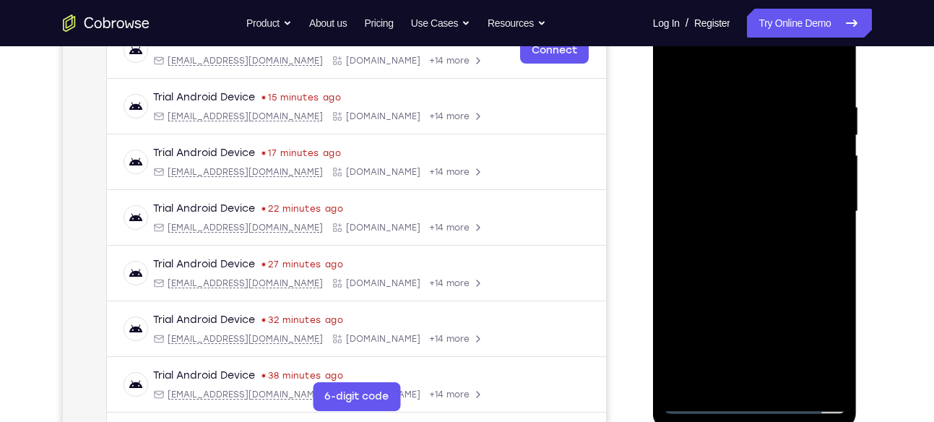
click at [827, 375] on div at bounding box center [755, 211] width 182 height 404
click at [710, 77] on div at bounding box center [755, 211] width 182 height 404
click at [815, 243] on div at bounding box center [755, 211] width 182 height 404
click at [679, 66] on div at bounding box center [755, 211] width 182 height 404
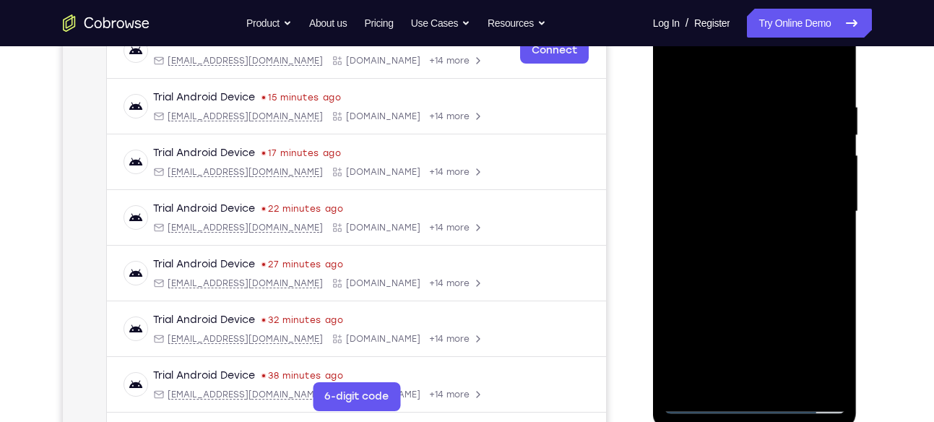
click at [762, 369] on div at bounding box center [755, 211] width 182 height 404
click at [724, 373] on div at bounding box center [755, 211] width 182 height 404
drag, startPoint x: 772, startPoint y: 339, endPoint x: 727, endPoint y: 155, distance: 188.8
click at [727, 155] on div at bounding box center [755, 211] width 182 height 404
drag, startPoint x: 763, startPoint y: 320, endPoint x: 751, endPoint y: 142, distance: 178.0
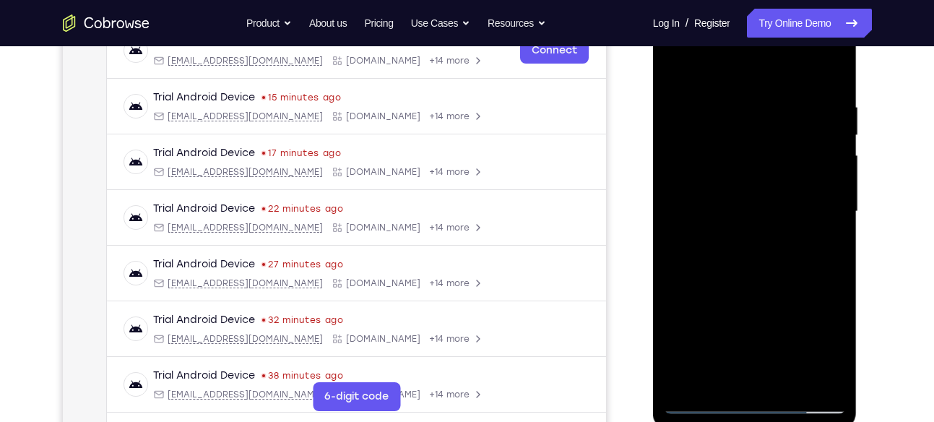
click at [751, 142] on div at bounding box center [755, 211] width 182 height 404
click at [835, 295] on div at bounding box center [755, 211] width 182 height 404
click at [816, 185] on div at bounding box center [755, 211] width 182 height 404
click at [802, 371] on div at bounding box center [755, 211] width 182 height 404
click at [828, 376] on div at bounding box center [755, 211] width 182 height 404
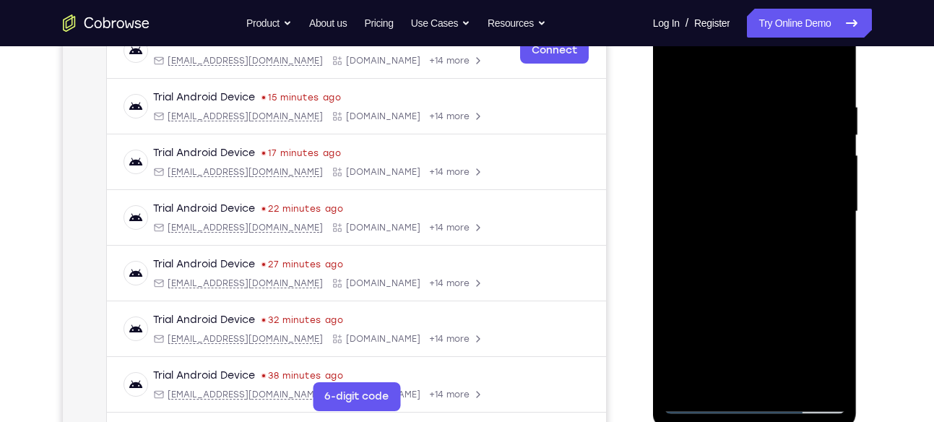
click at [828, 248] on div at bounding box center [755, 211] width 182 height 404
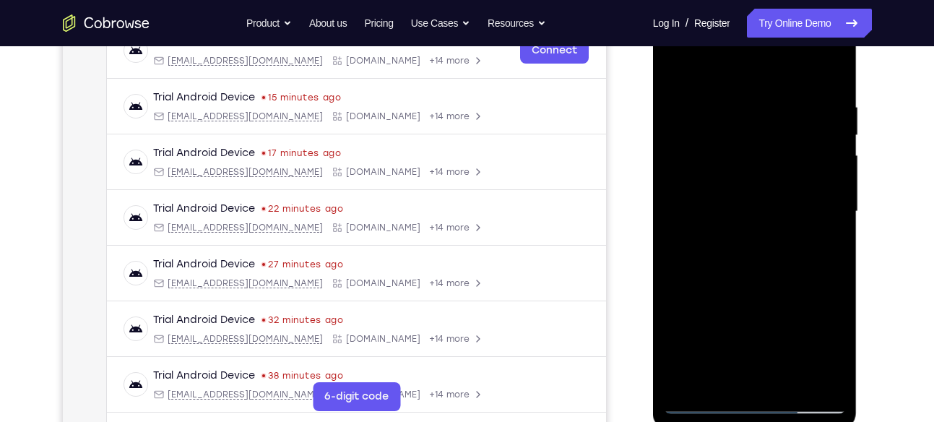
click at [828, 248] on div at bounding box center [755, 211] width 182 height 404
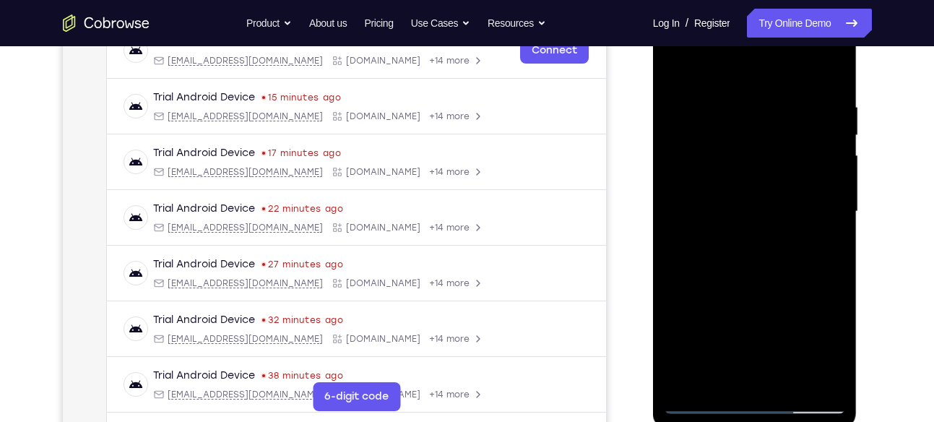
click at [828, 248] on div at bounding box center [755, 211] width 182 height 404
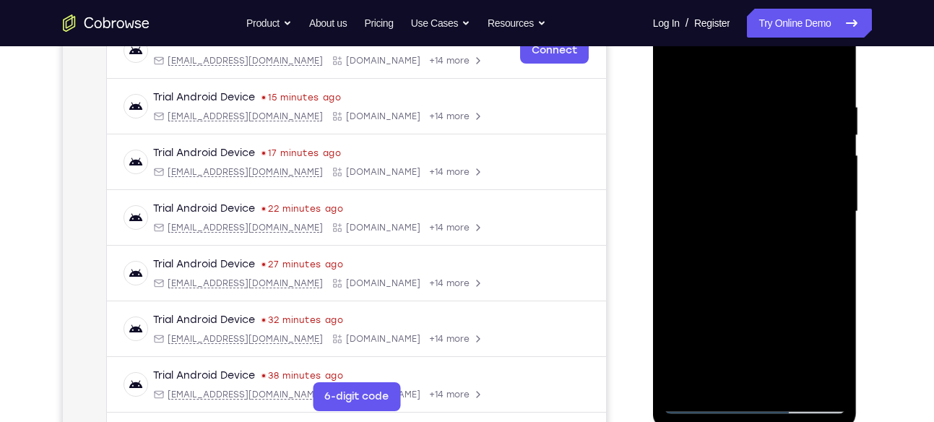
click at [828, 248] on div at bounding box center [755, 211] width 182 height 404
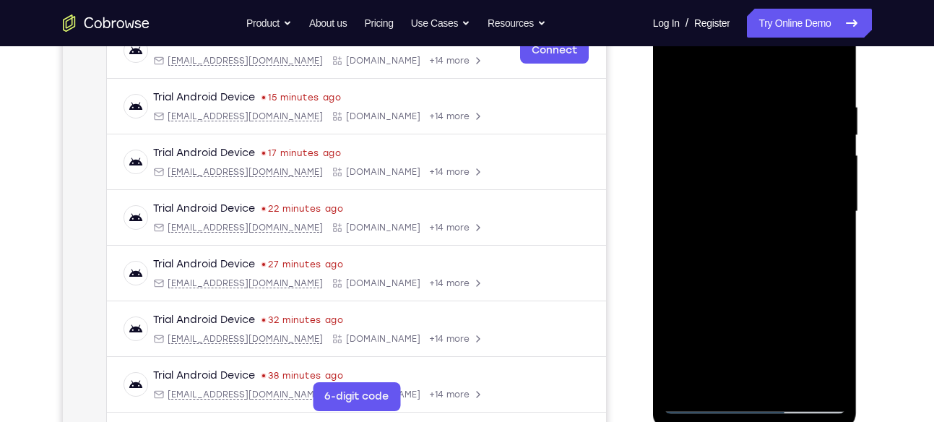
click at [828, 248] on div at bounding box center [755, 211] width 182 height 404
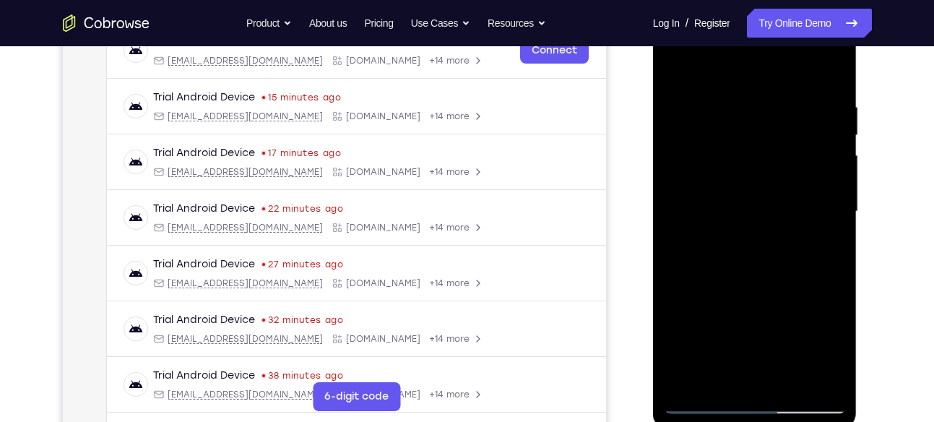
click at [828, 248] on div at bounding box center [755, 211] width 182 height 404
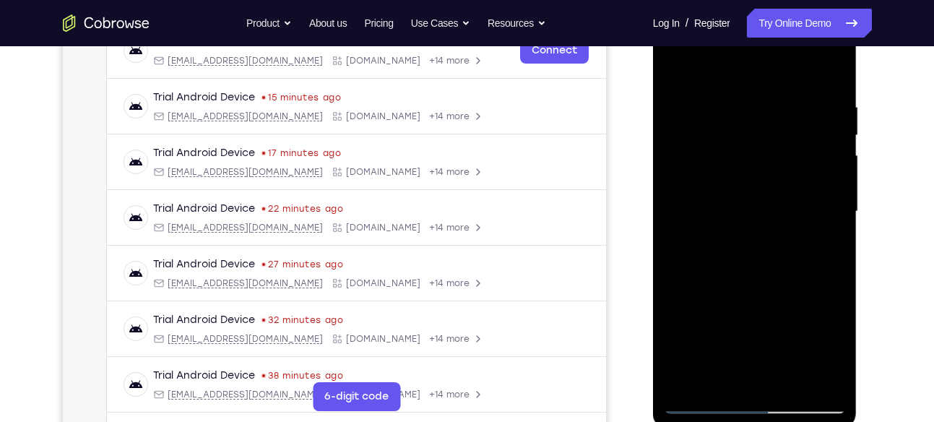
click at [828, 248] on div at bounding box center [755, 211] width 182 height 404
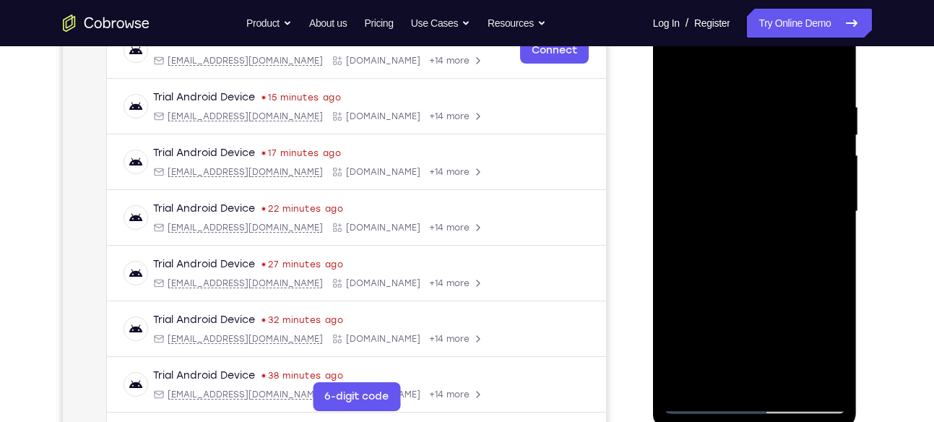
click at [828, 248] on div at bounding box center [755, 211] width 182 height 404
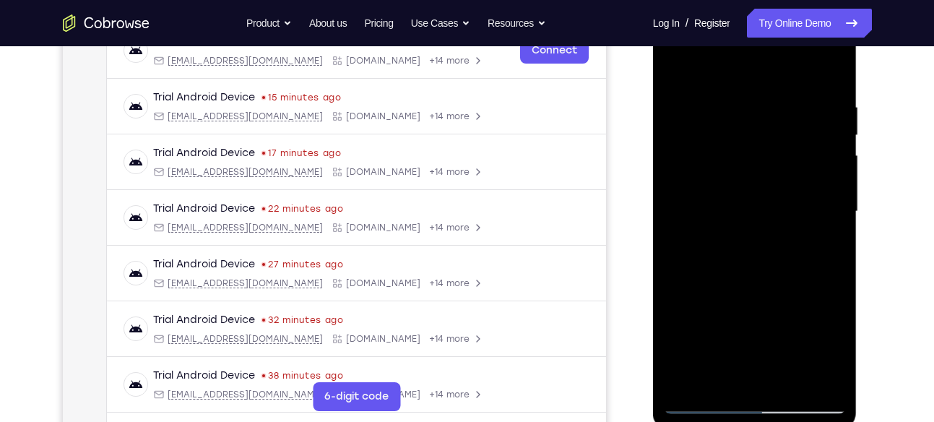
click at [828, 248] on div at bounding box center [755, 211] width 182 height 404
click at [677, 274] on div at bounding box center [755, 211] width 182 height 404
click at [690, 289] on div at bounding box center [755, 211] width 182 height 404
click at [824, 254] on div at bounding box center [755, 211] width 182 height 404
click at [828, 242] on div at bounding box center [755, 211] width 182 height 404
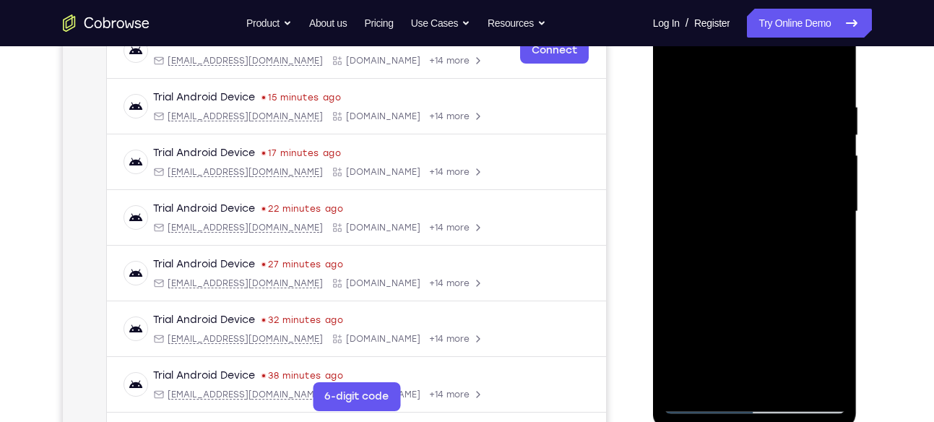
click at [828, 242] on div at bounding box center [755, 211] width 182 height 404
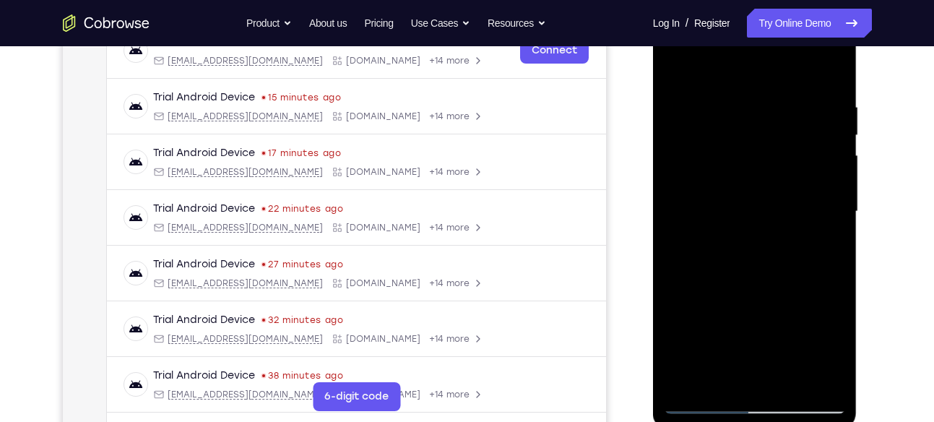
click at [828, 242] on div at bounding box center [755, 211] width 182 height 404
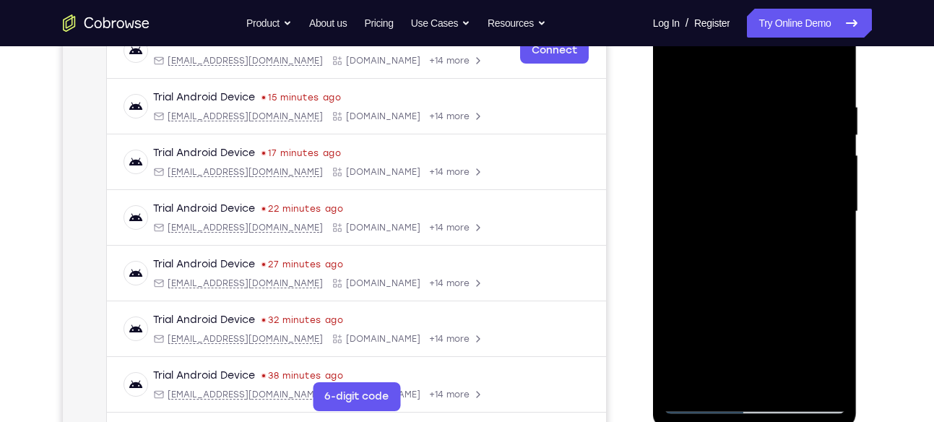
click at [828, 242] on div at bounding box center [755, 211] width 182 height 404
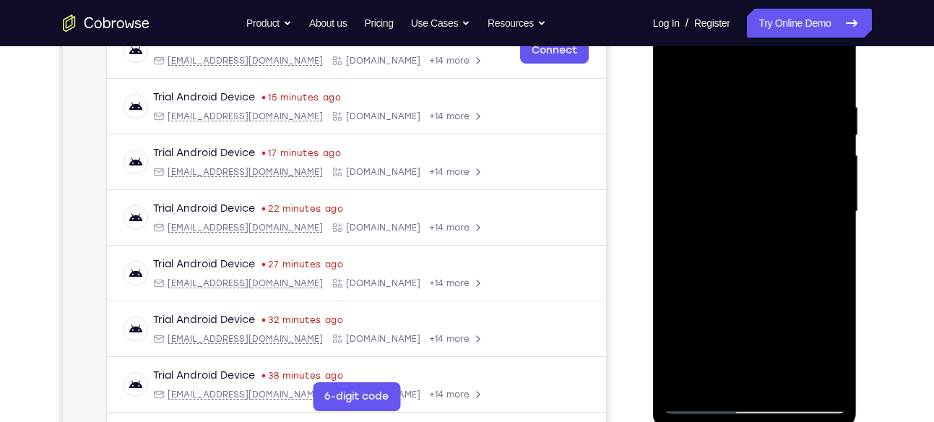
click at [828, 242] on div at bounding box center [755, 211] width 182 height 404
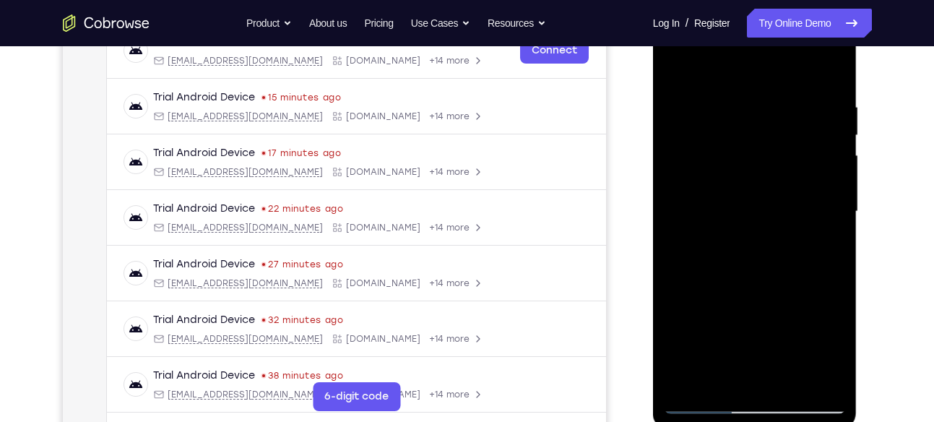
click at [828, 242] on div at bounding box center [755, 211] width 182 height 404
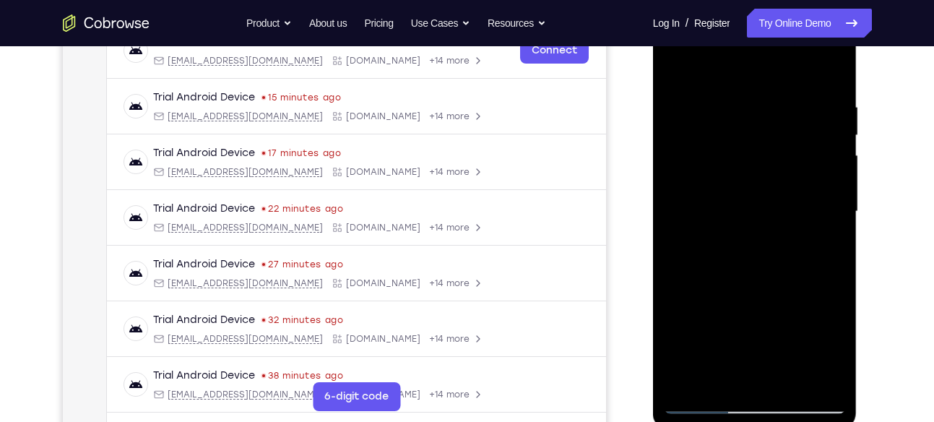
click at [828, 242] on div at bounding box center [755, 211] width 182 height 404
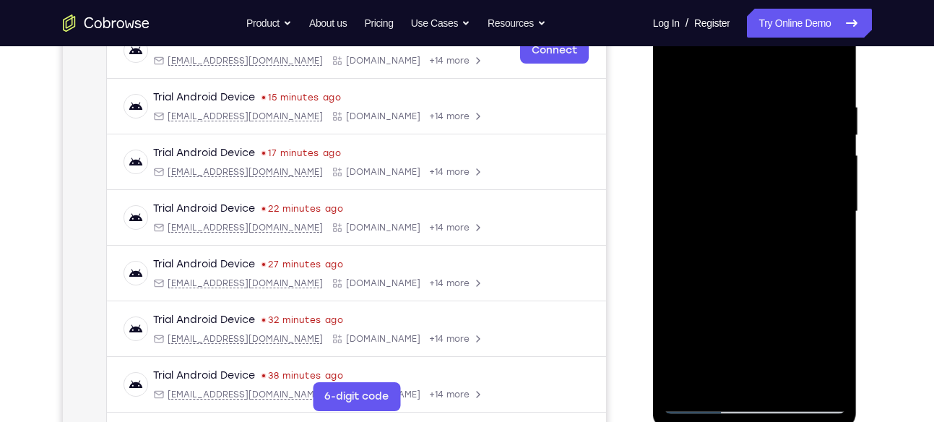
click at [828, 242] on div at bounding box center [755, 211] width 182 height 404
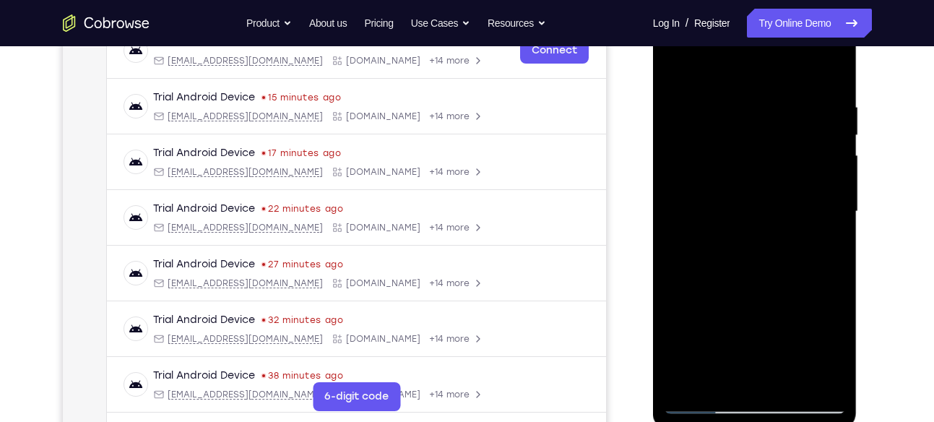
click at [685, 274] on div at bounding box center [755, 211] width 182 height 404
click at [822, 120] on div at bounding box center [755, 211] width 182 height 404
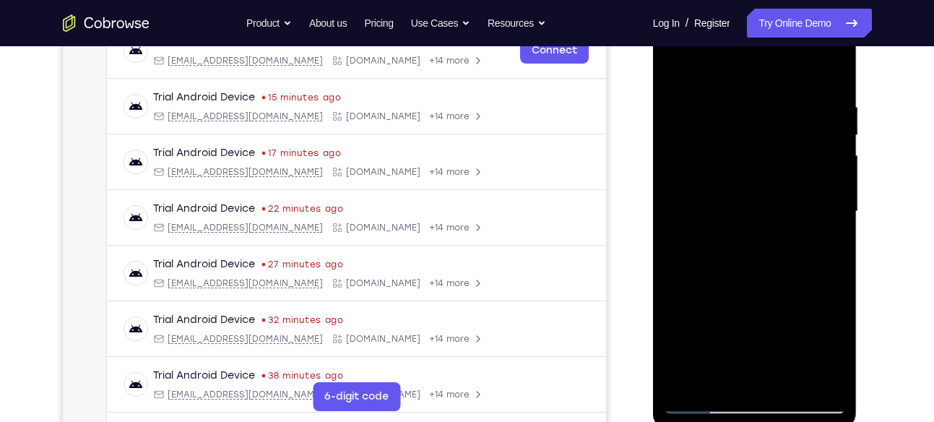
click at [822, 120] on div at bounding box center [755, 211] width 182 height 404
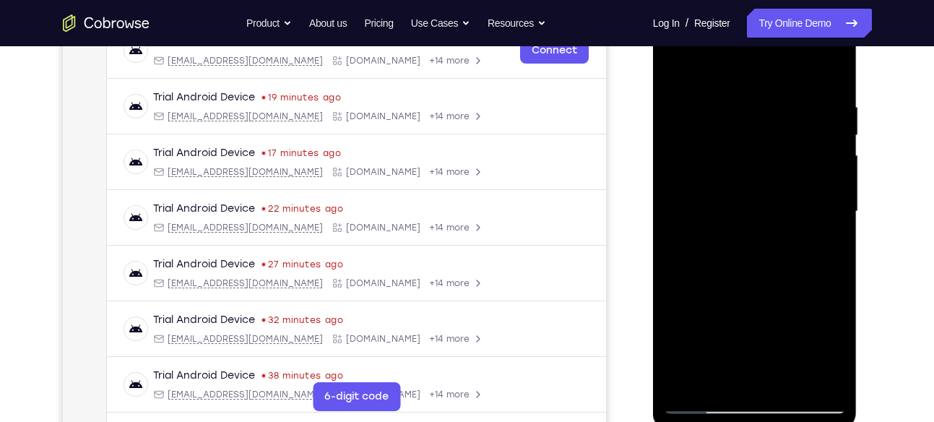
click at [822, 120] on div at bounding box center [755, 211] width 182 height 404
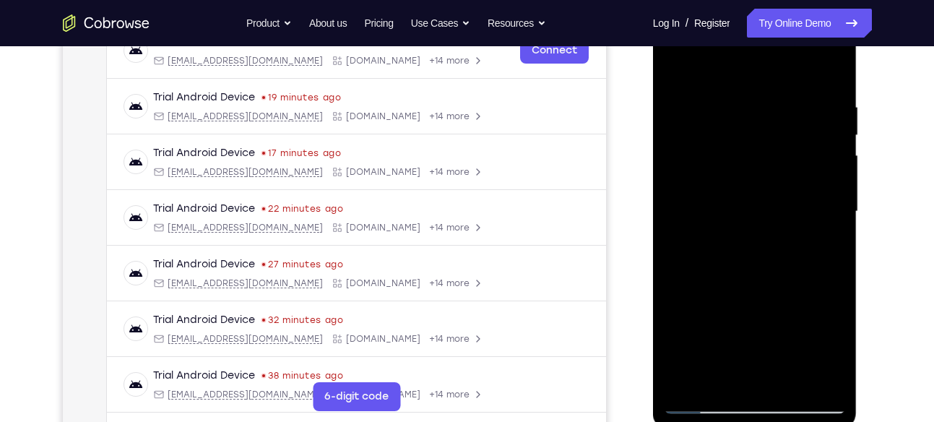
click at [822, 120] on div at bounding box center [755, 211] width 182 height 404
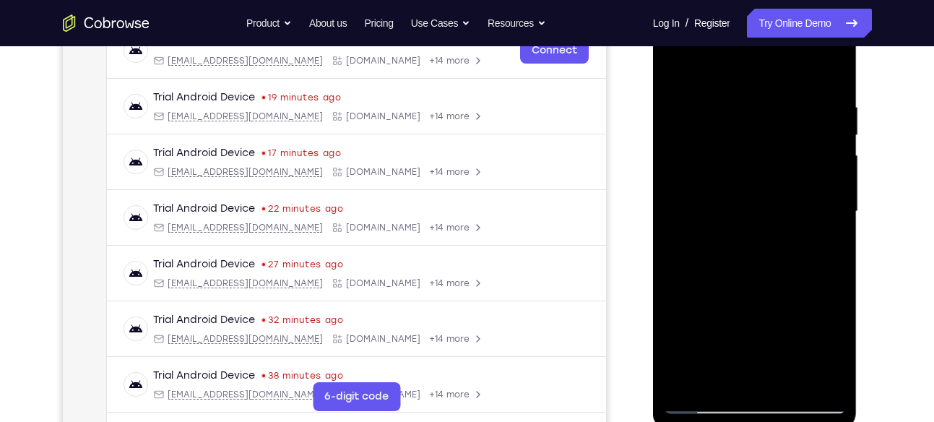
click at [822, 120] on div at bounding box center [755, 211] width 182 height 404
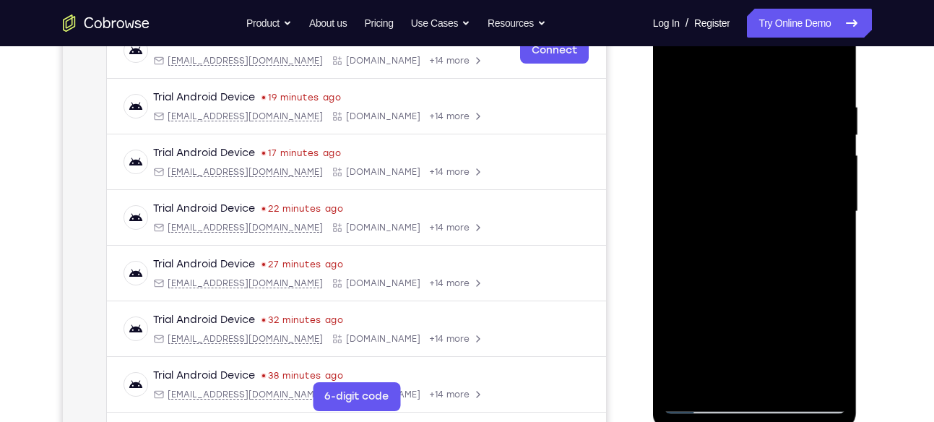
click at [822, 120] on div at bounding box center [755, 211] width 182 height 404
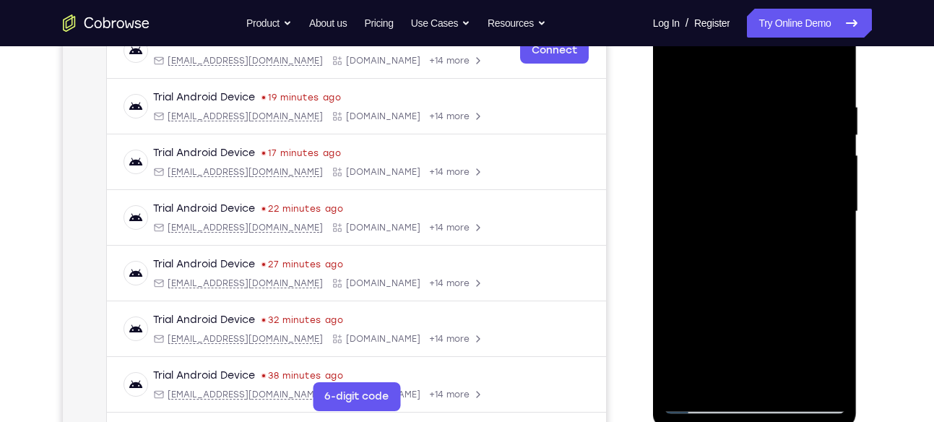
click at [822, 120] on div at bounding box center [755, 211] width 182 height 404
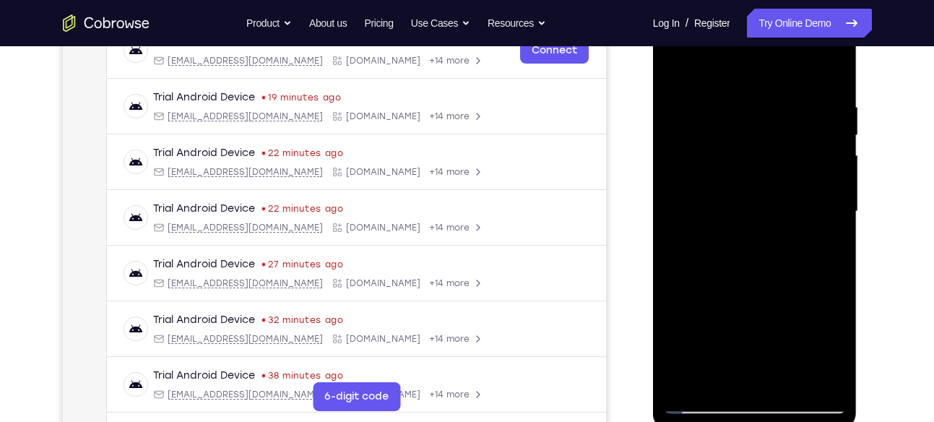
click at [822, 120] on div at bounding box center [755, 211] width 182 height 404
click at [828, 158] on div at bounding box center [755, 211] width 182 height 404
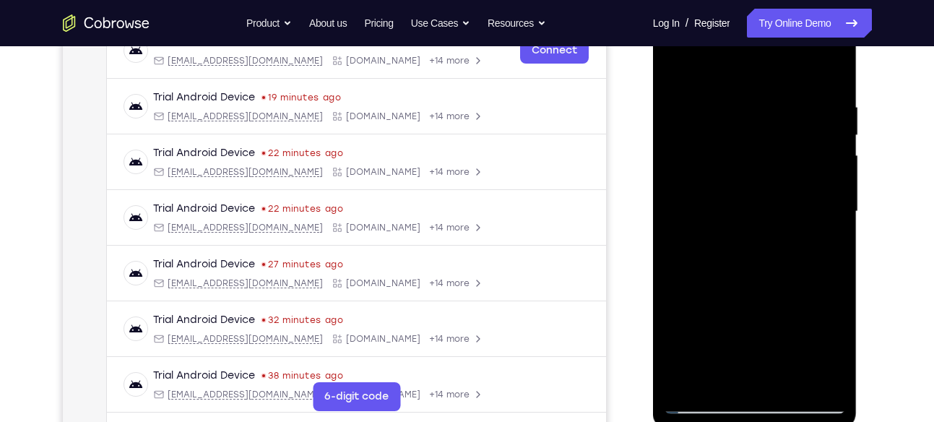
click at [828, 158] on div at bounding box center [755, 211] width 182 height 404
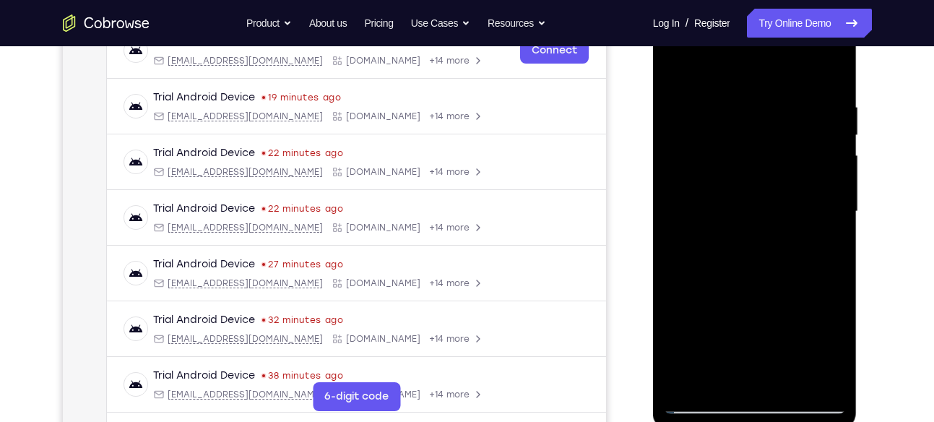
click at [828, 158] on div at bounding box center [755, 211] width 182 height 404
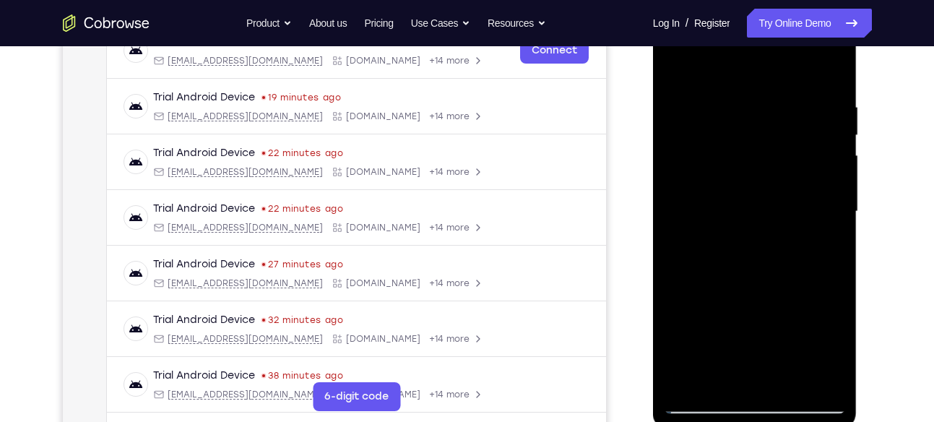
click at [673, 194] on div at bounding box center [755, 211] width 182 height 404
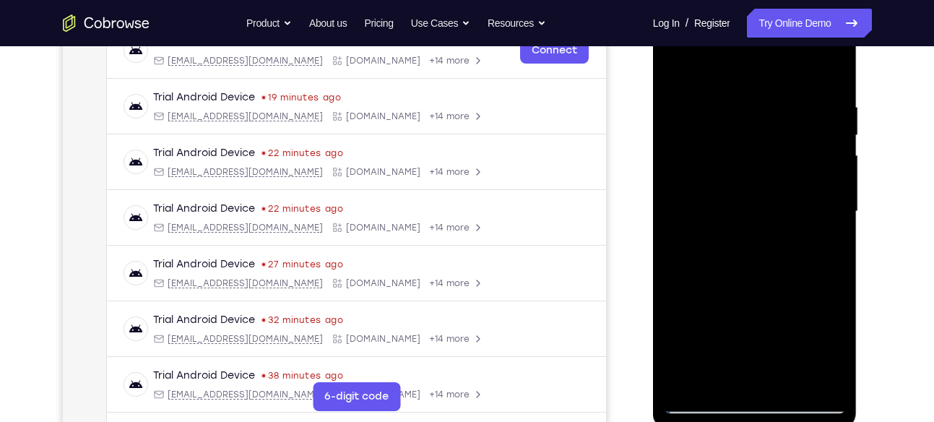
click at [673, 194] on div at bounding box center [755, 211] width 182 height 404
click at [828, 108] on div at bounding box center [755, 211] width 182 height 404
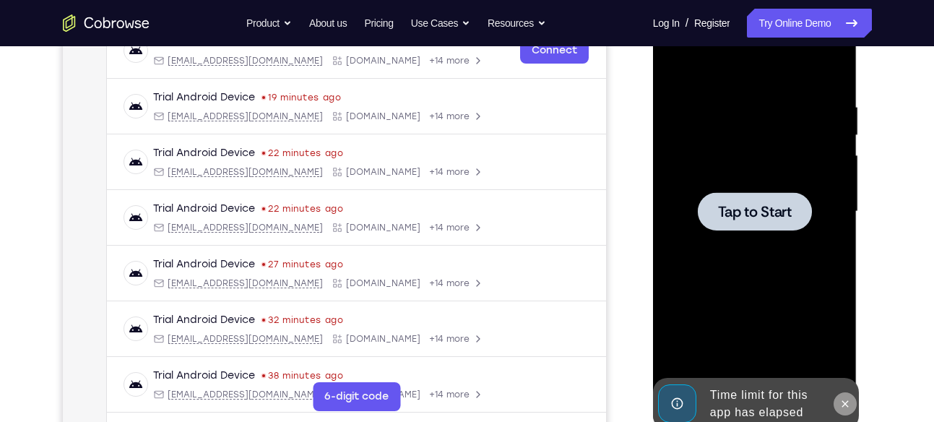
click at [844, 402] on icon at bounding box center [845, 403] width 7 height 7
